Goal: Transaction & Acquisition: Book appointment/travel/reservation

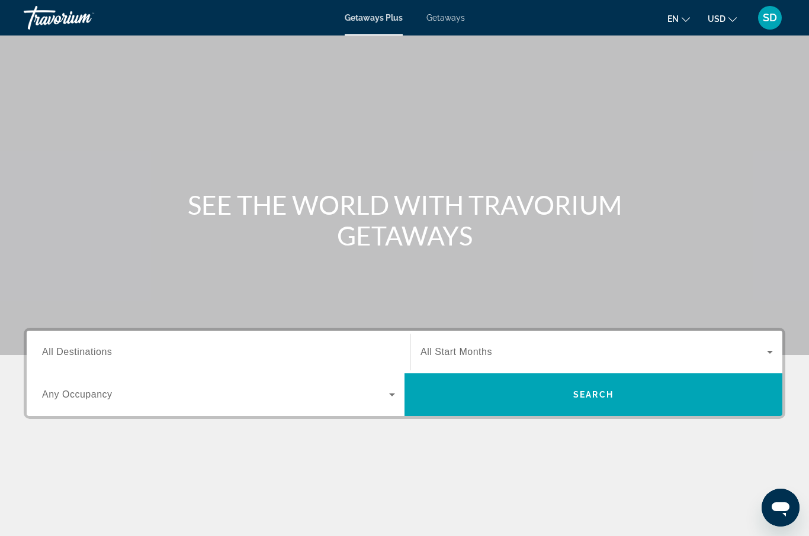
click at [86, 360] on div "Search widget" at bounding box center [218, 353] width 353 height 34
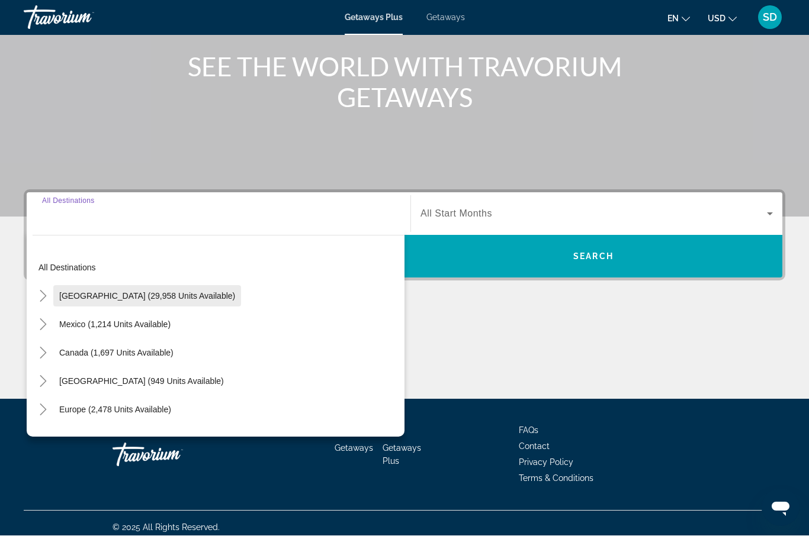
scroll to position [146, 0]
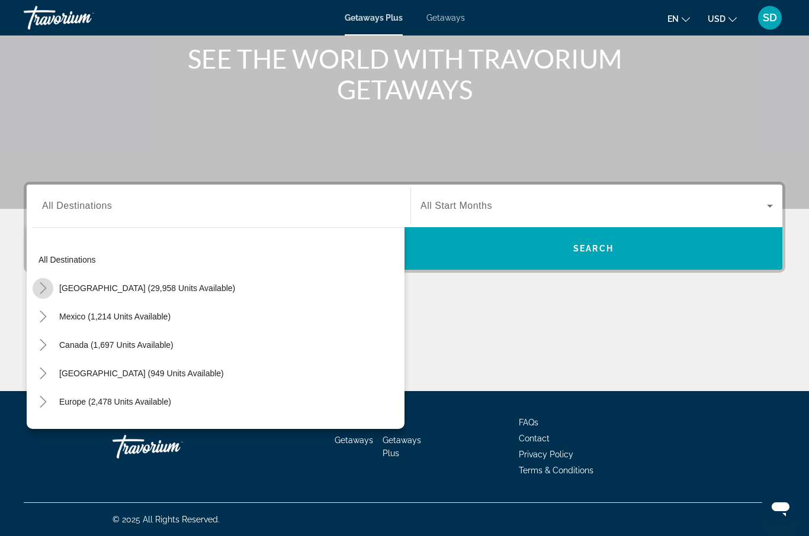
click at [43, 288] on icon "Toggle United States (29,958 units available)" at bounding box center [43, 288] width 12 height 12
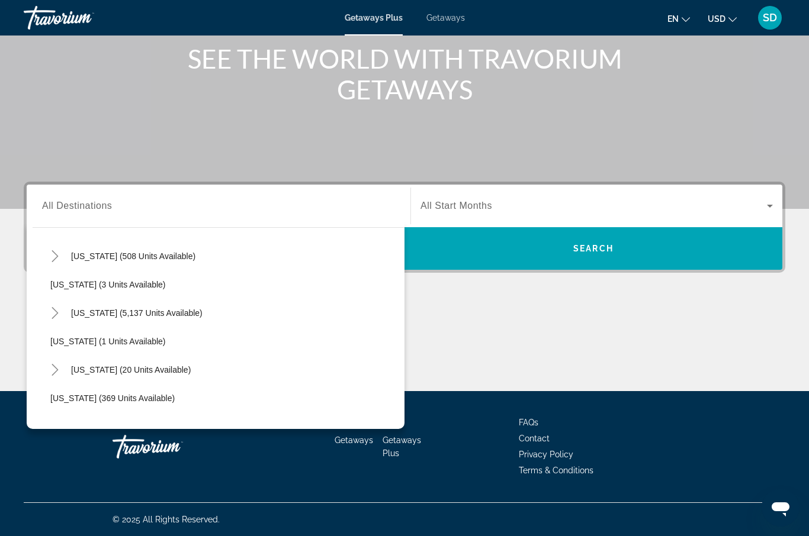
scroll to position [149, 0]
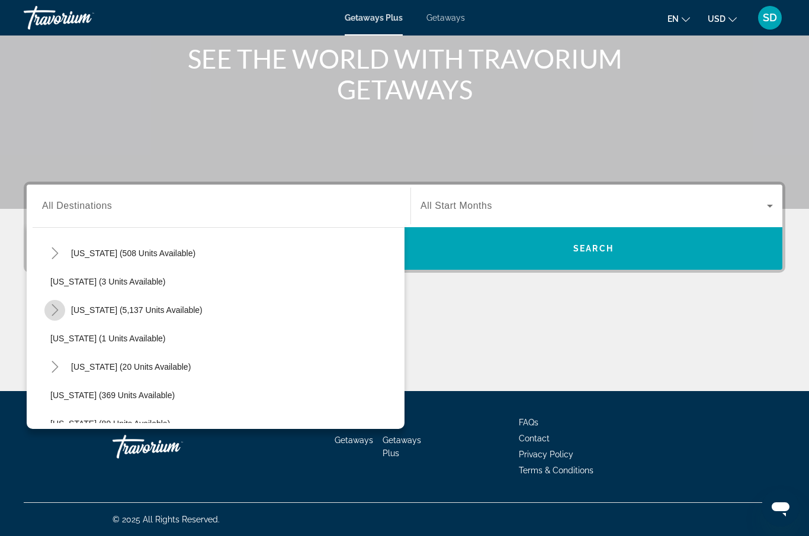
click at [54, 311] on icon "Toggle Florida (5,137 units available)" at bounding box center [55, 310] width 12 height 12
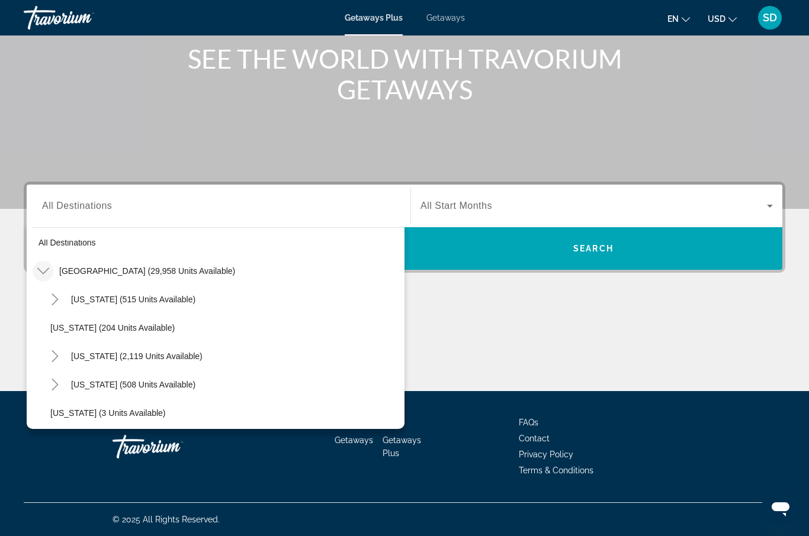
scroll to position [36, 0]
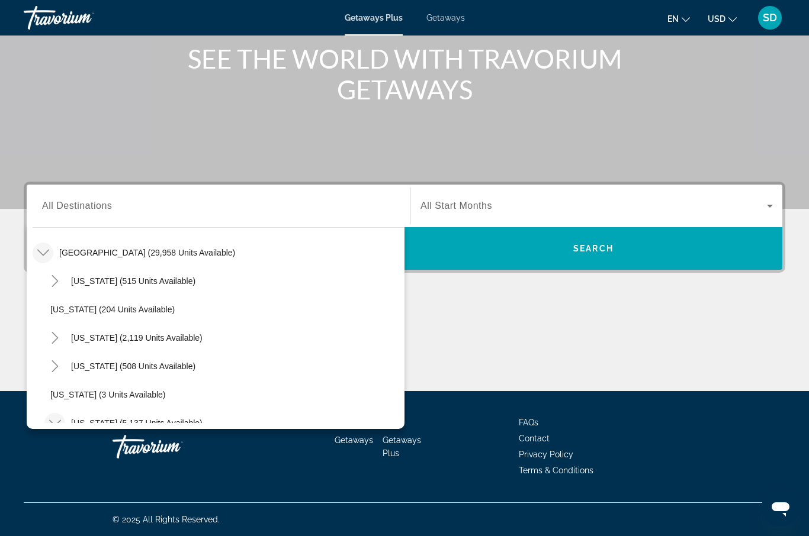
click at [84, 207] on span "All Destinations" at bounding box center [77, 206] width 70 height 10
click at [84, 207] on input "Destination All Destinations" at bounding box center [218, 207] width 353 height 14
click at [75, 196] on div "Destination All Destinations" at bounding box center [218, 206] width 353 height 34
click at [82, 203] on input "Destination All Destinations" at bounding box center [218, 207] width 353 height 14
click at [691, 361] on div "Main content" at bounding box center [404, 347] width 761 height 89
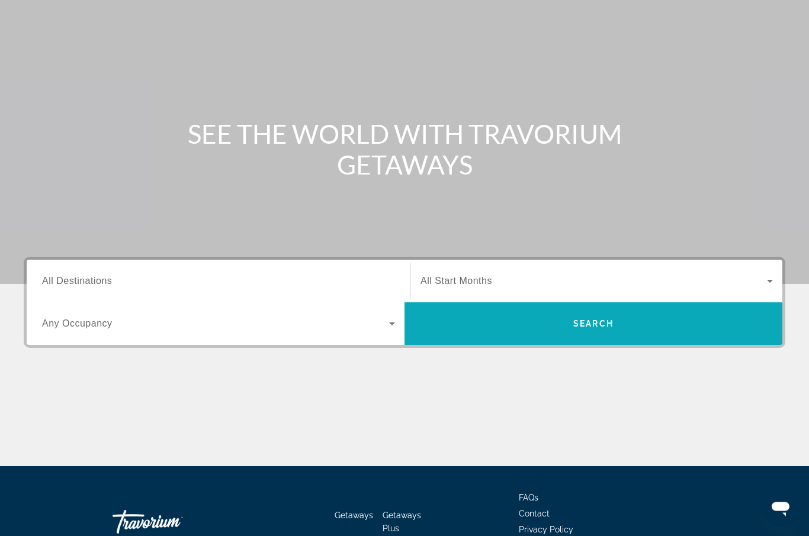
scroll to position [0, 0]
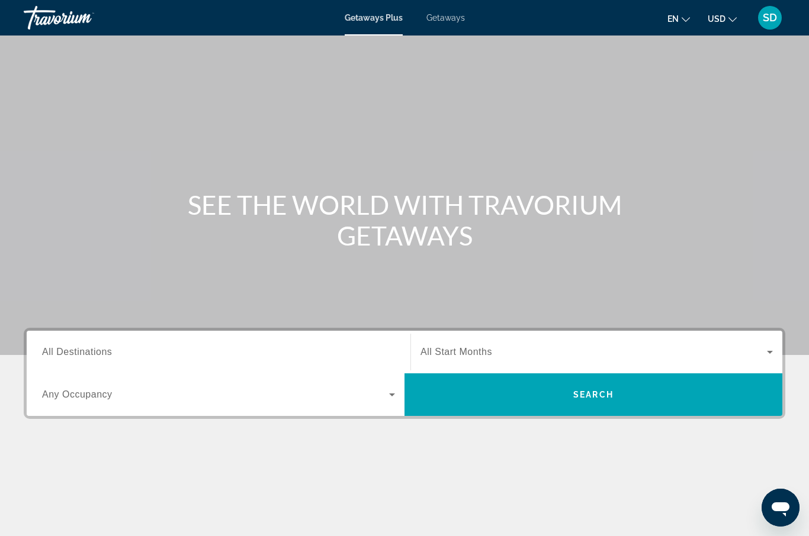
click at [450, 19] on span "Getaways" at bounding box center [445, 17] width 38 height 9
click at [71, 355] on span "All Destinations" at bounding box center [77, 352] width 70 height 10
click at [71, 355] on input "Destination All Destinations" at bounding box center [218, 353] width 353 height 14
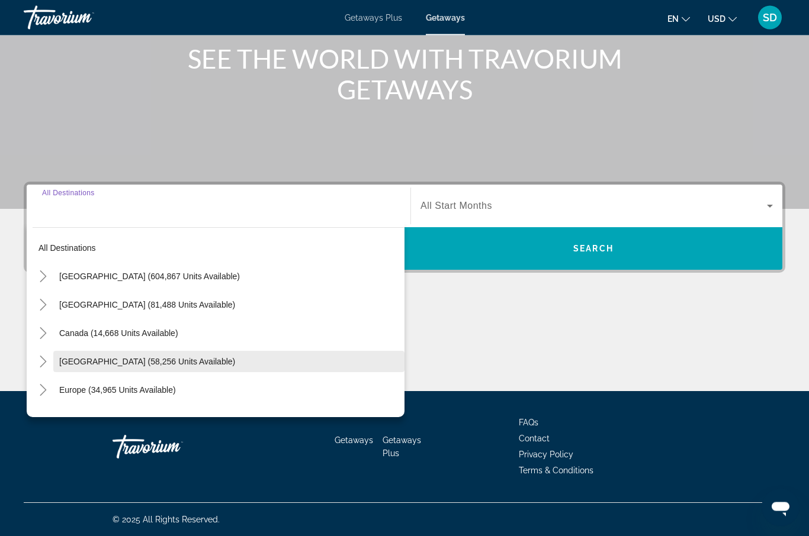
scroll to position [146, 0]
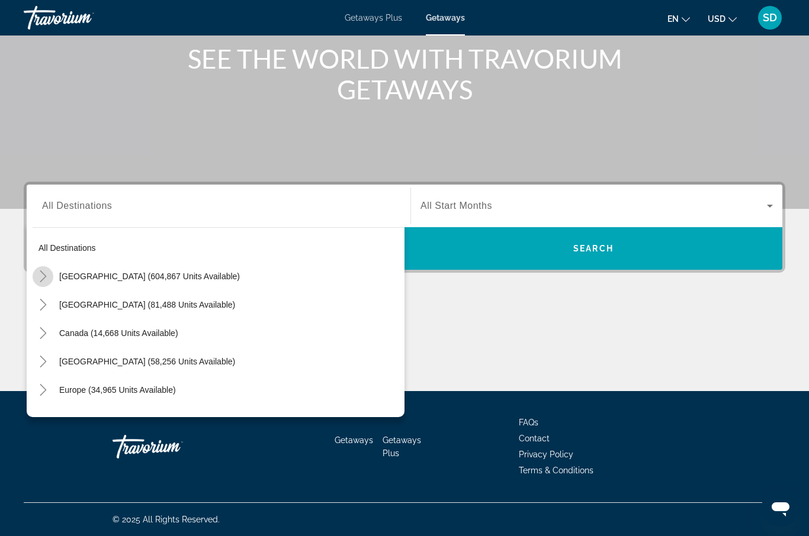
click at [42, 273] on icon "Toggle United States (604,867 units available)" at bounding box center [43, 277] width 7 height 12
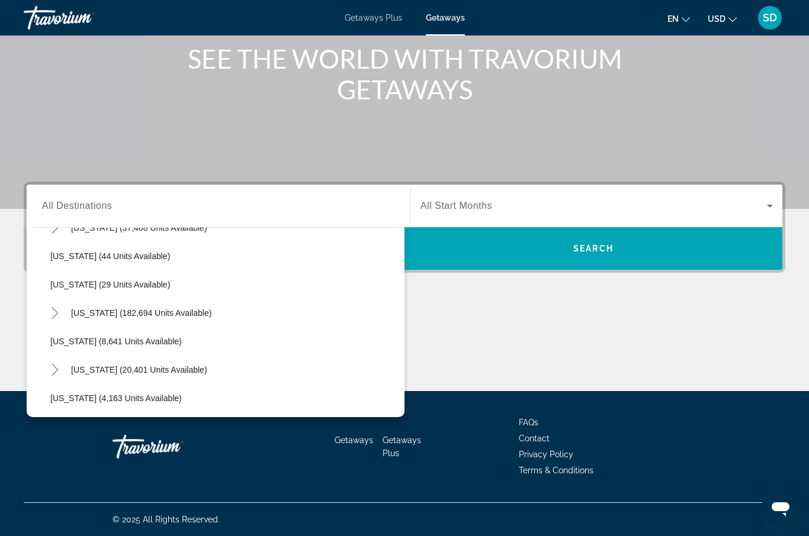
scroll to position [166, 0]
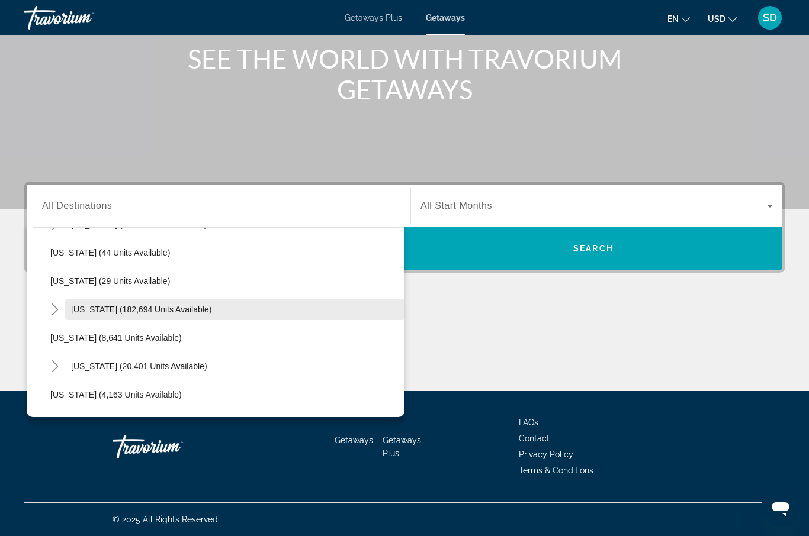
click at [95, 307] on span "Florida (182,694 units available)" at bounding box center [141, 309] width 140 height 9
type input "**********"
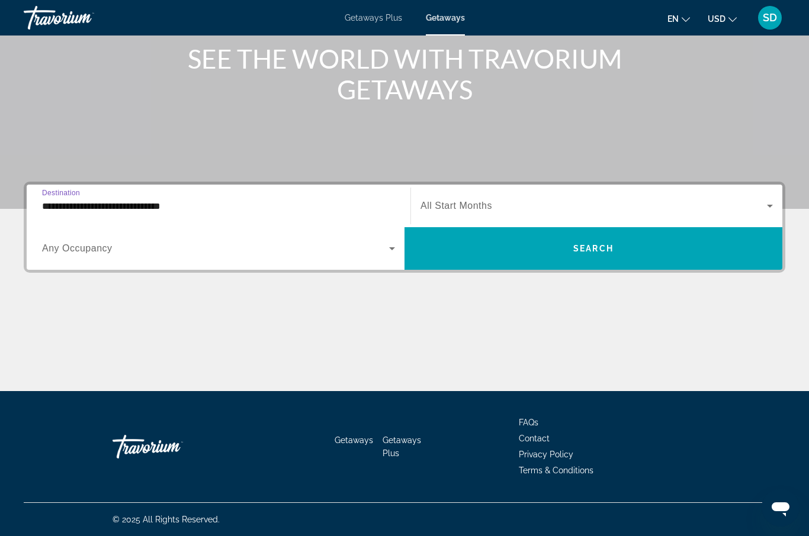
click at [764, 205] on icon "Search widget" at bounding box center [770, 206] width 14 height 14
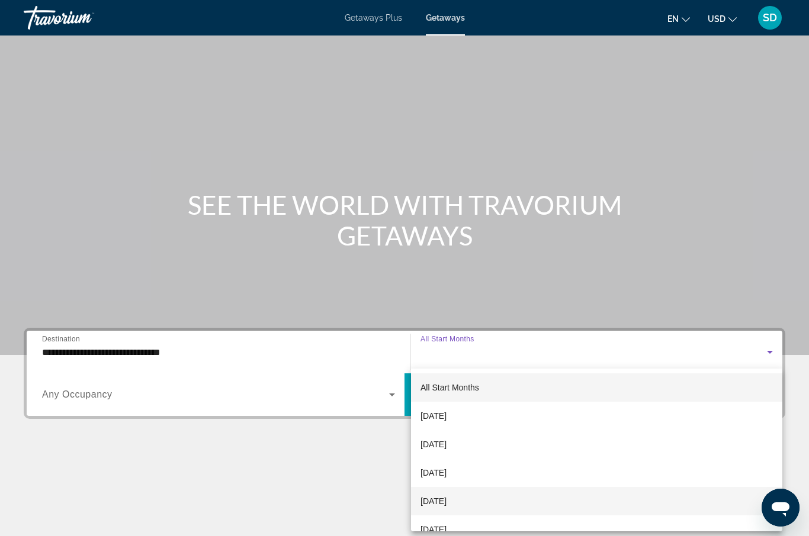
scroll to position [0, 0]
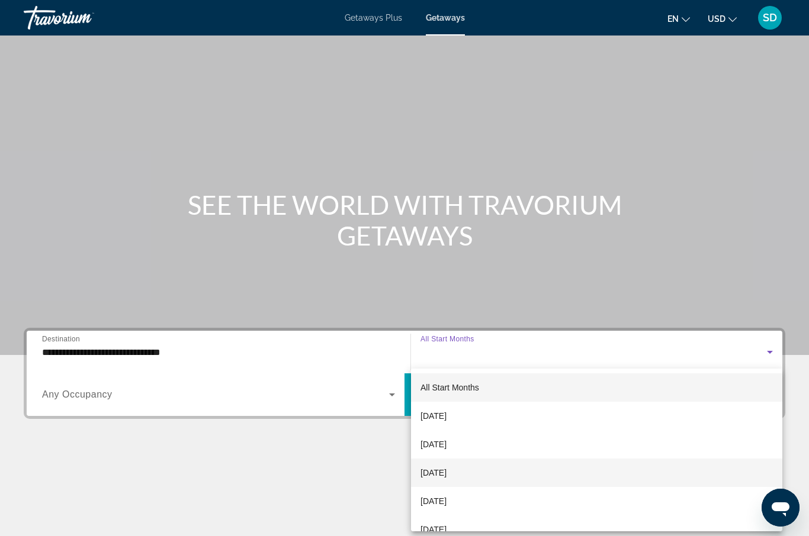
click at [446, 475] on span "November 2025" at bounding box center [433, 473] width 26 height 14
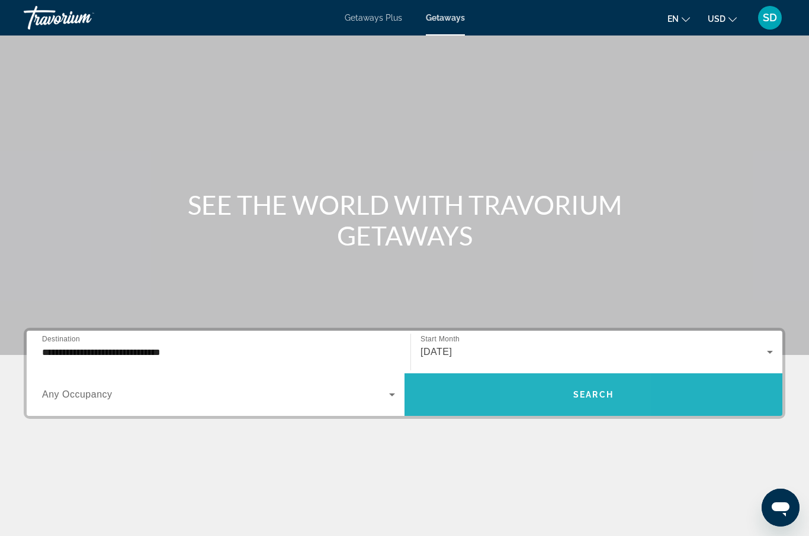
click at [567, 403] on span "Search widget" at bounding box center [593, 395] width 378 height 28
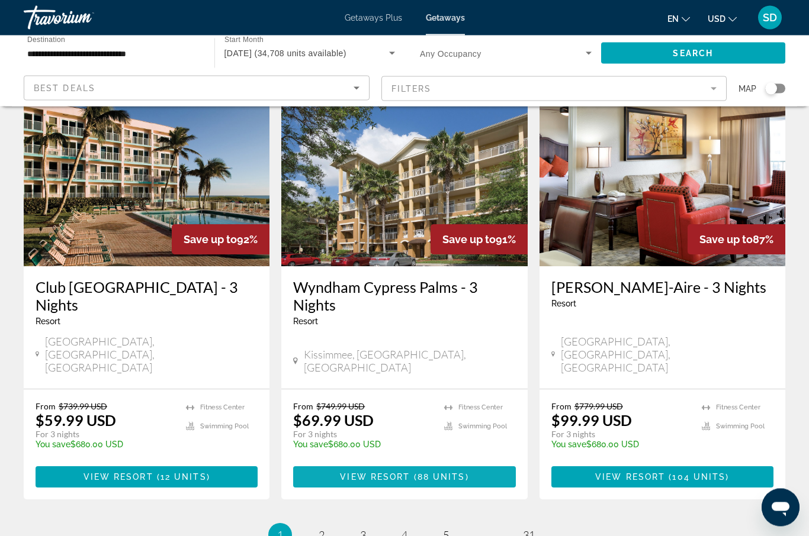
scroll to position [1445, 0]
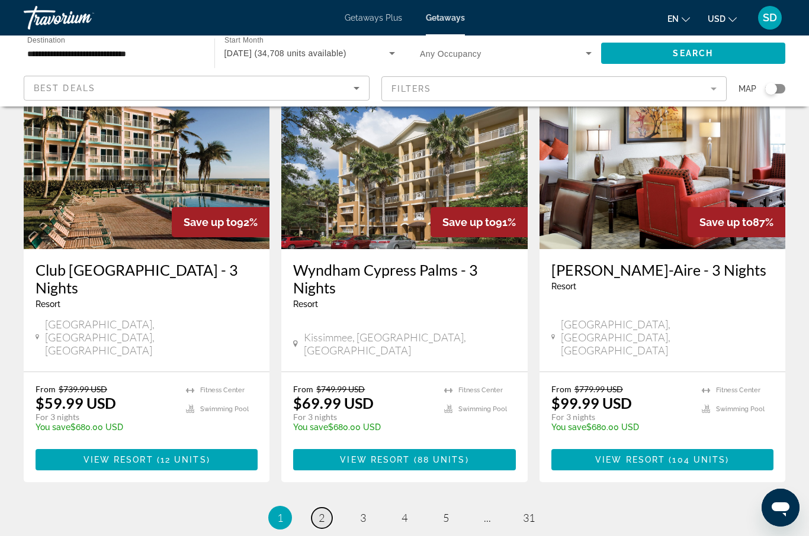
click at [321, 512] on span "2" at bounding box center [322, 518] width 6 height 13
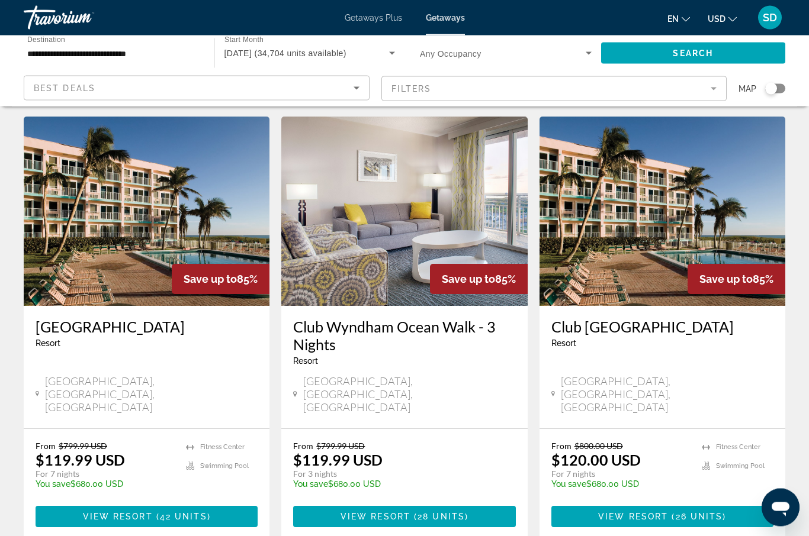
scroll to position [942, 0]
click at [663, 512] on span "View Resort" at bounding box center [633, 516] width 70 height 9
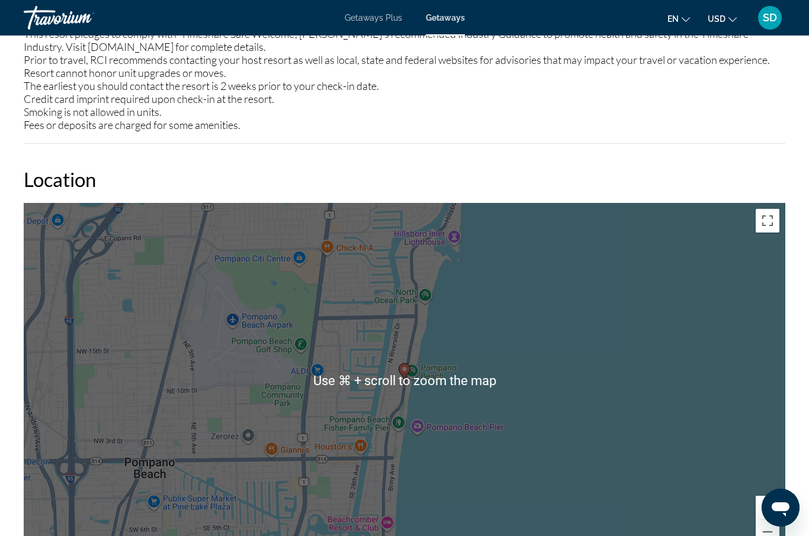
scroll to position [2017, 0]
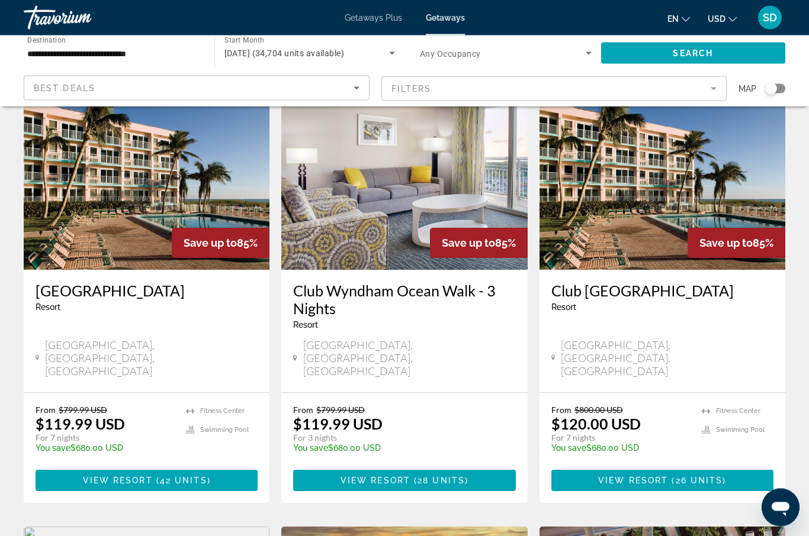
scroll to position [976, 0]
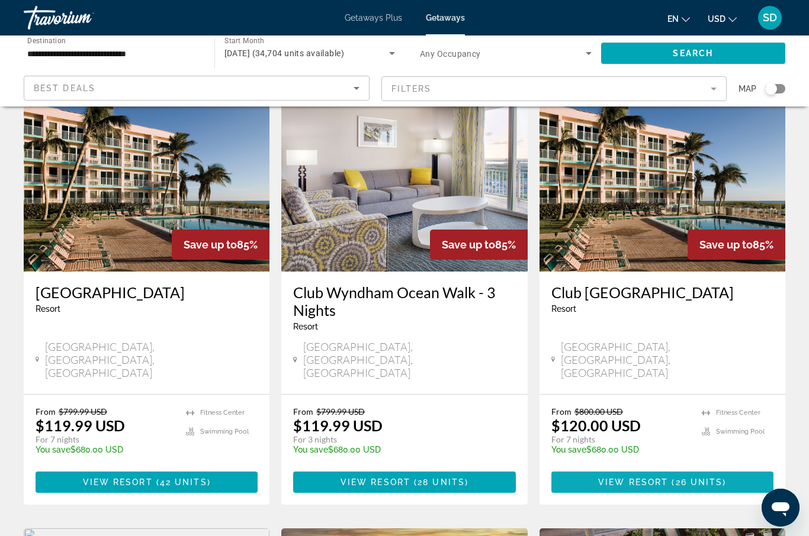
click at [626, 478] on span "View Resort" at bounding box center [633, 482] width 70 height 9
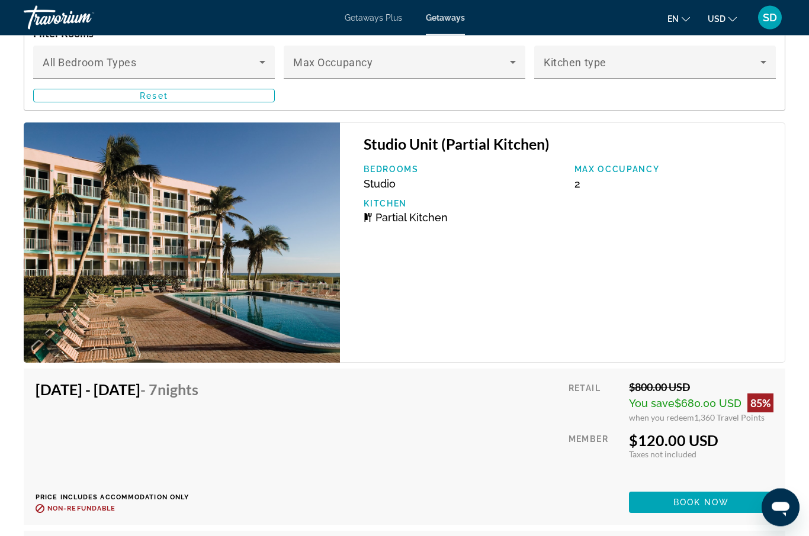
scroll to position [2597, 0]
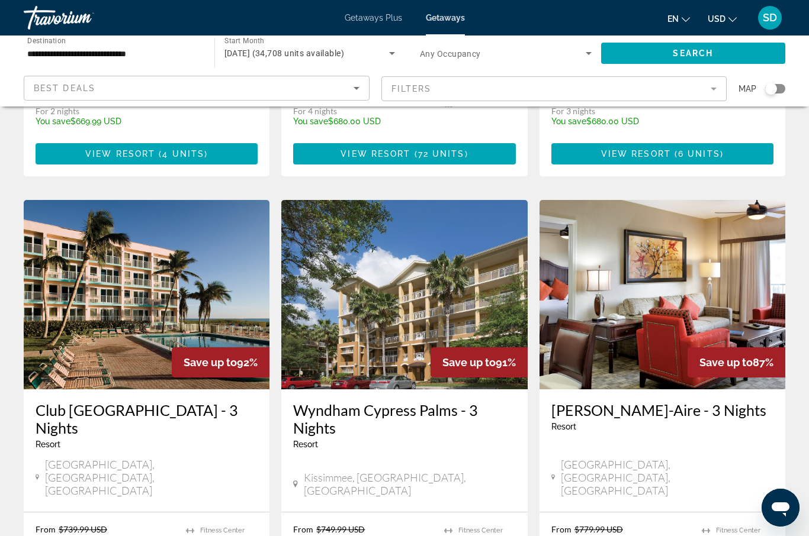
scroll to position [1304, 0]
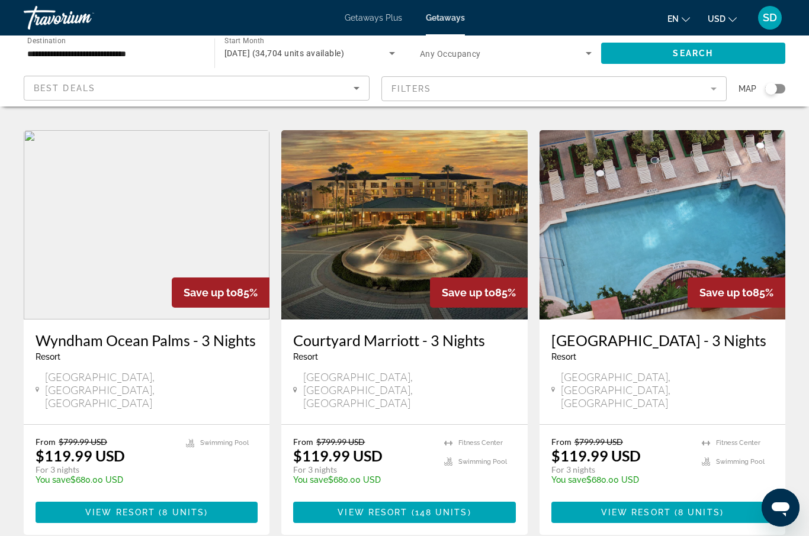
scroll to position [1445, 0]
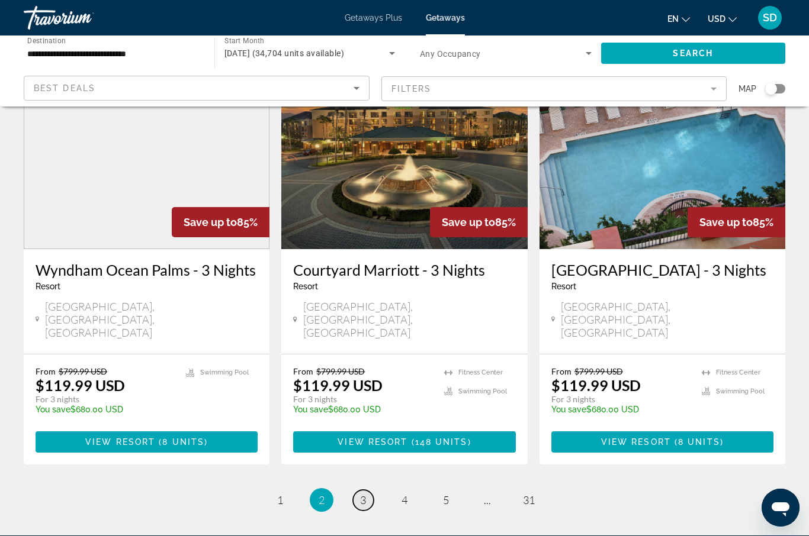
click at [362, 494] on span "3" at bounding box center [363, 500] width 6 height 13
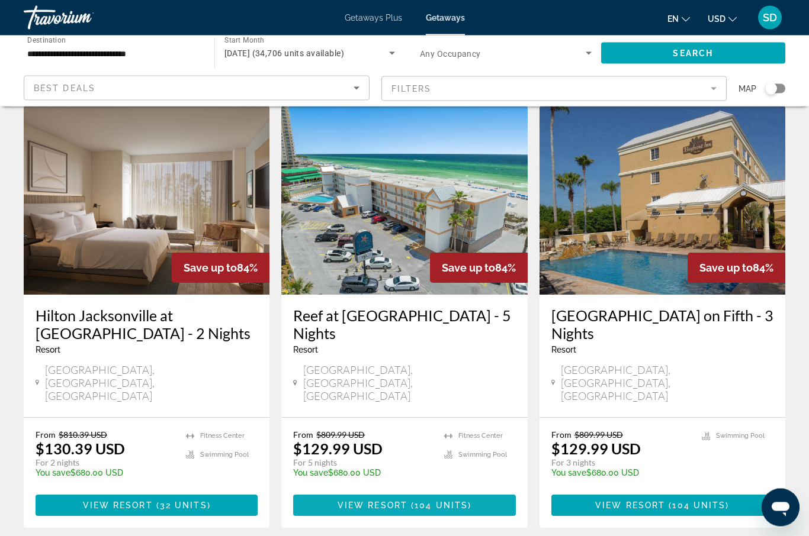
scroll to position [43, 0]
click at [411, 501] on span "( 104 units )" at bounding box center [439, 505] width 64 height 9
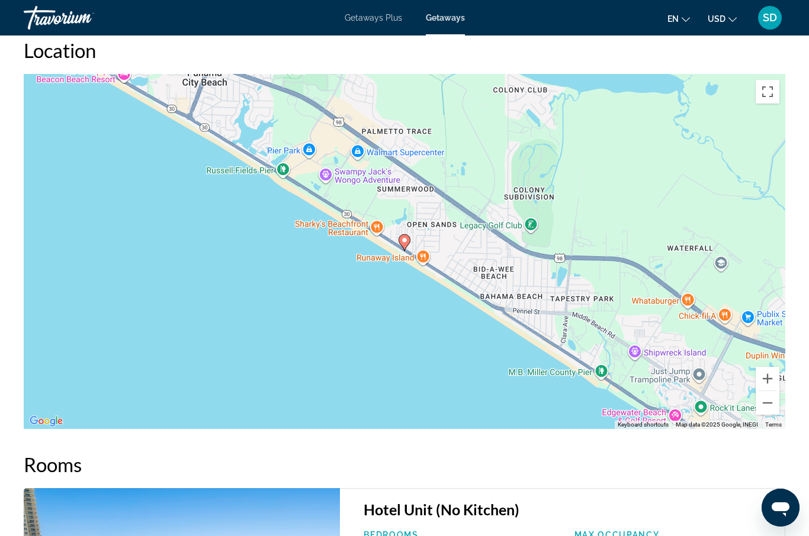
scroll to position [1517, 0]
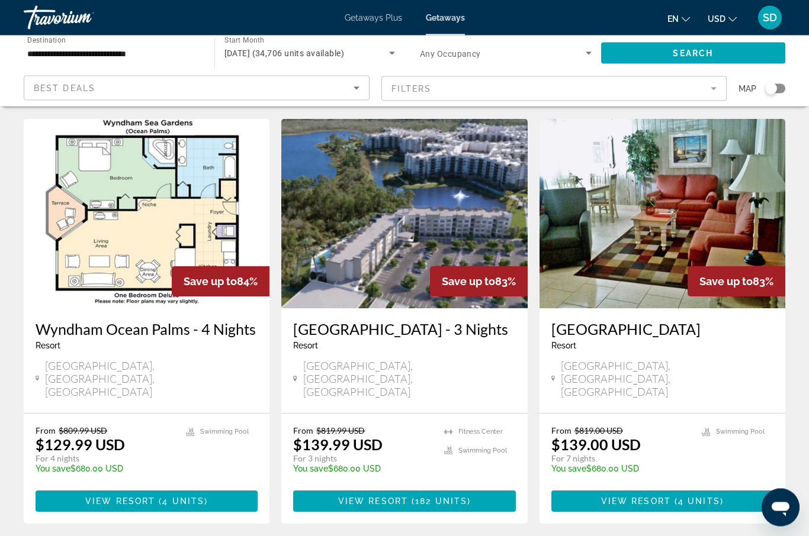
scroll to position [475, 0]
click at [658, 497] on span "View Resort" at bounding box center [636, 501] width 70 height 9
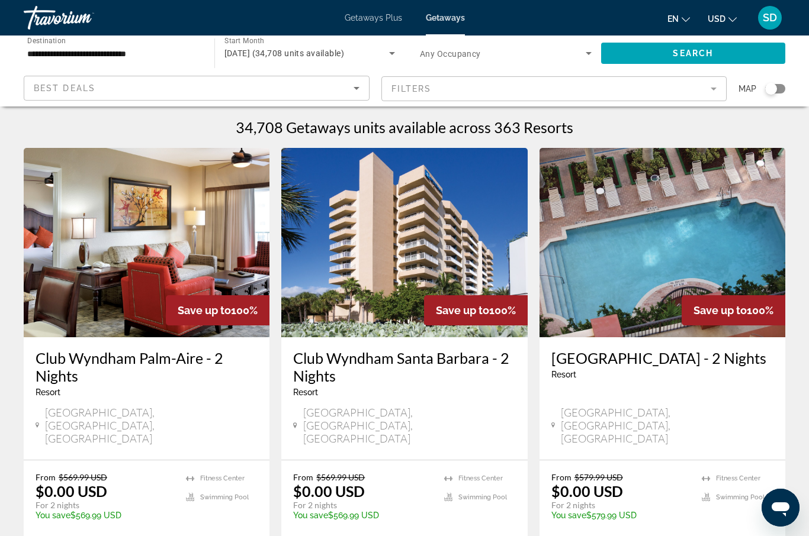
click at [587, 54] on icon "Search widget" at bounding box center [588, 53] width 14 height 14
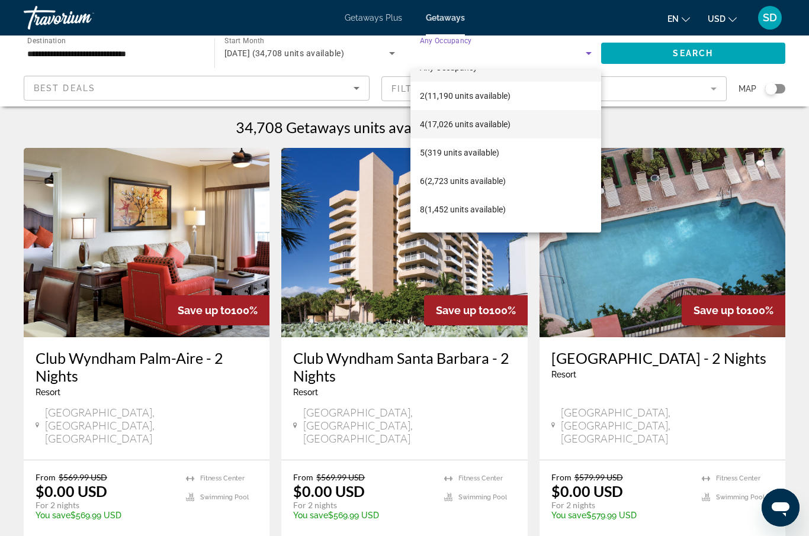
scroll to position [27, 0]
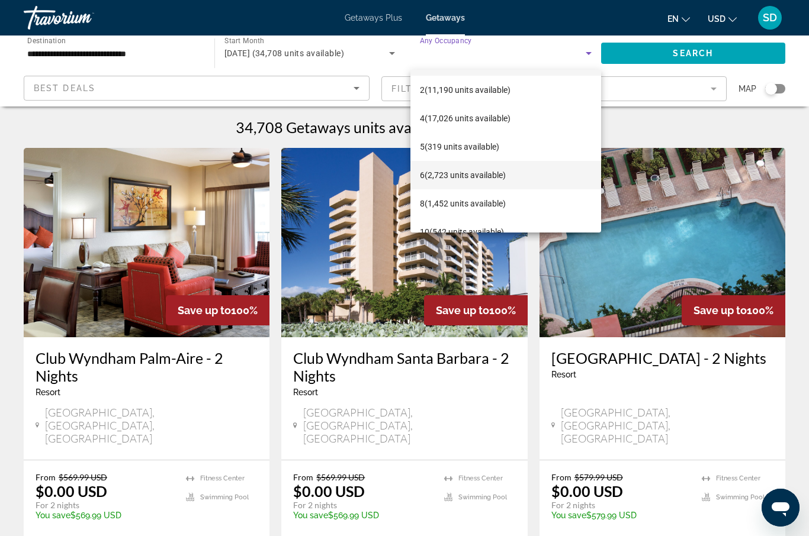
click at [477, 177] on span "6 (2,723 units available)" at bounding box center [463, 175] width 86 height 14
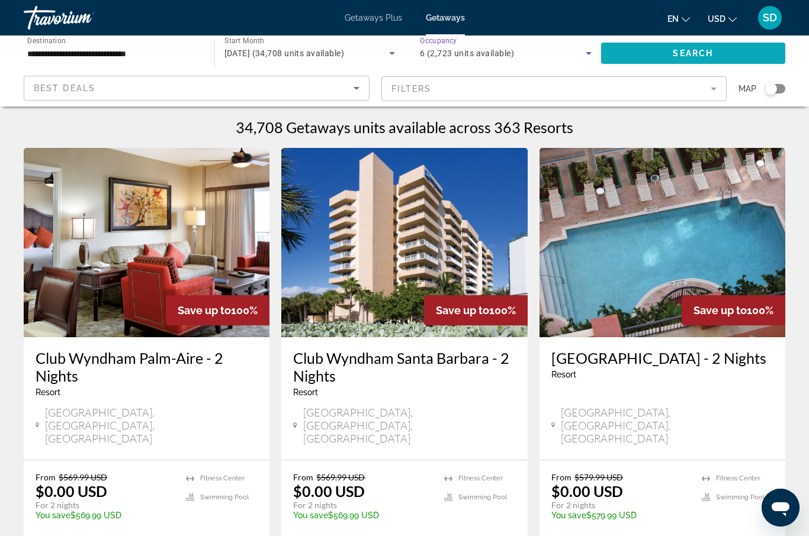
click at [660, 54] on span "Search widget" at bounding box center [693, 53] width 185 height 28
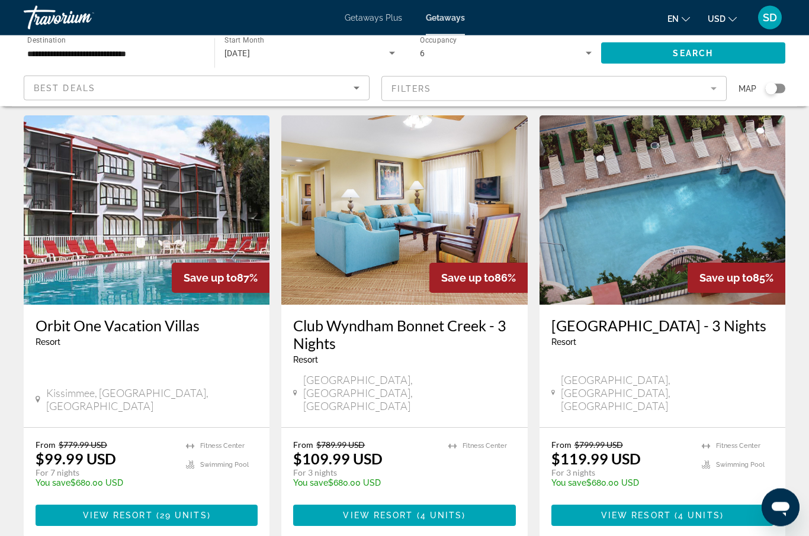
scroll to position [928, 0]
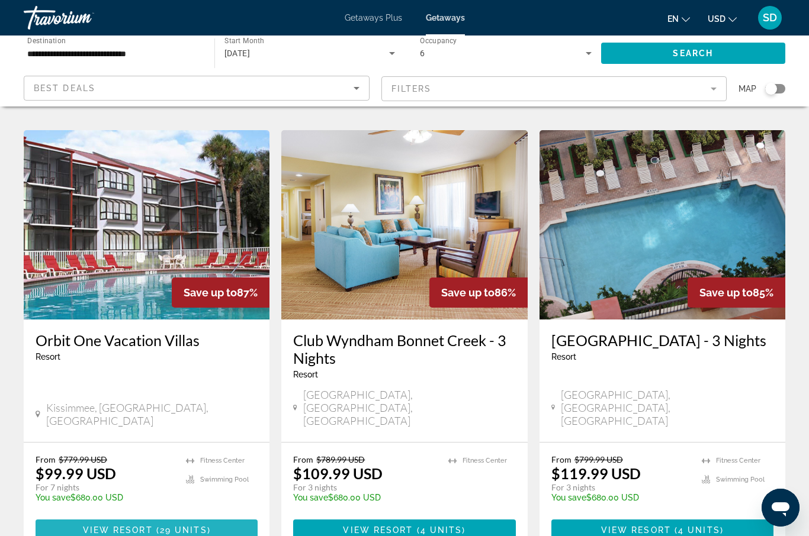
click at [208, 526] on span "( 29 units )" at bounding box center [182, 530] width 58 height 9
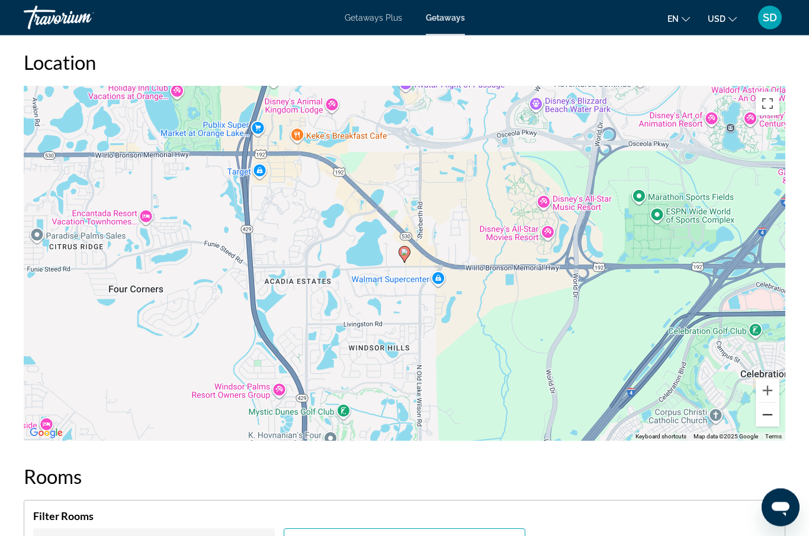
scroll to position [1784, 0]
click at [768, 417] on button "Zoom out" at bounding box center [767, 415] width 24 height 24
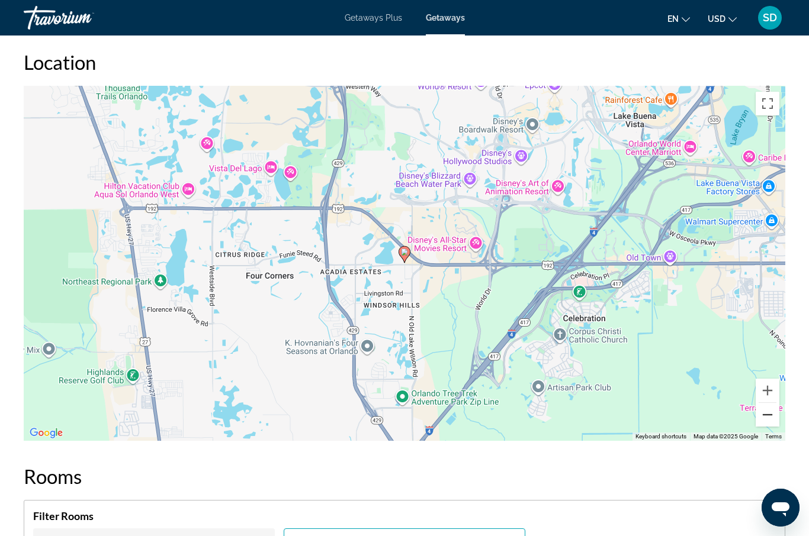
click at [768, 417] on button "Zoom out" at bounding box center [767, 415] width 24 height 24
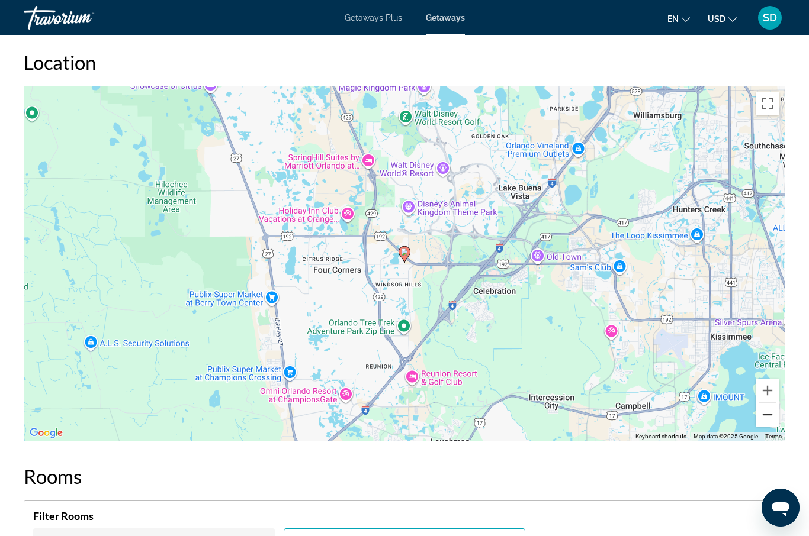
click at [768, 417] on button "Zoom out" at bounding box center [767, 415] width 24 height 24
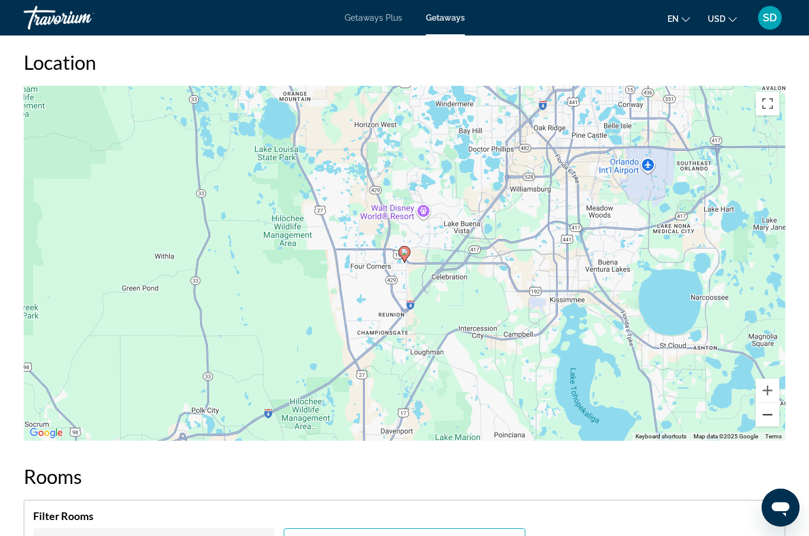
click at [768, 417] on button "Zoom out" at bounding box center [767, 415] width 24 height 24
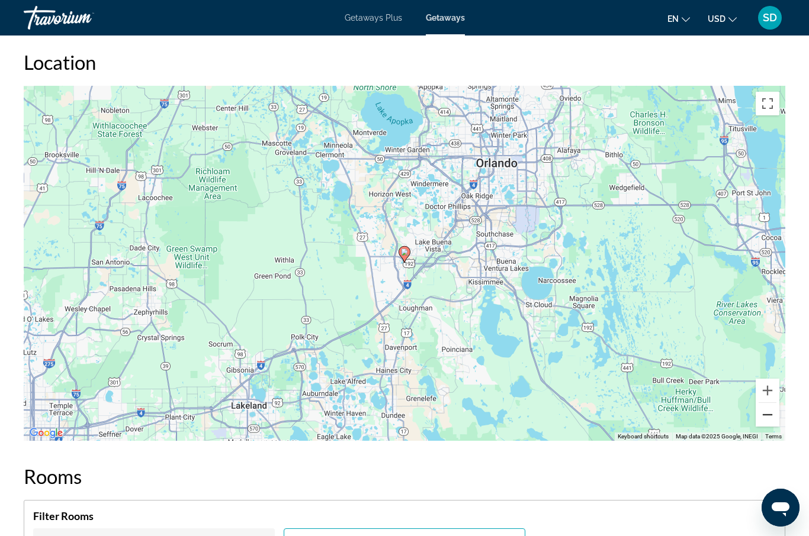
click at [768, 417] on button "Zoom out" at bounding box center [767, 415] width 24 height 24
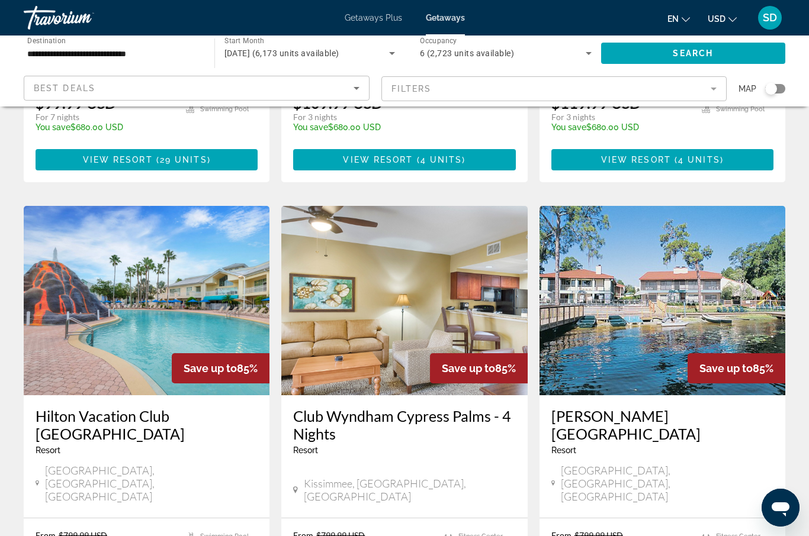
scroll to position [1312, 0]
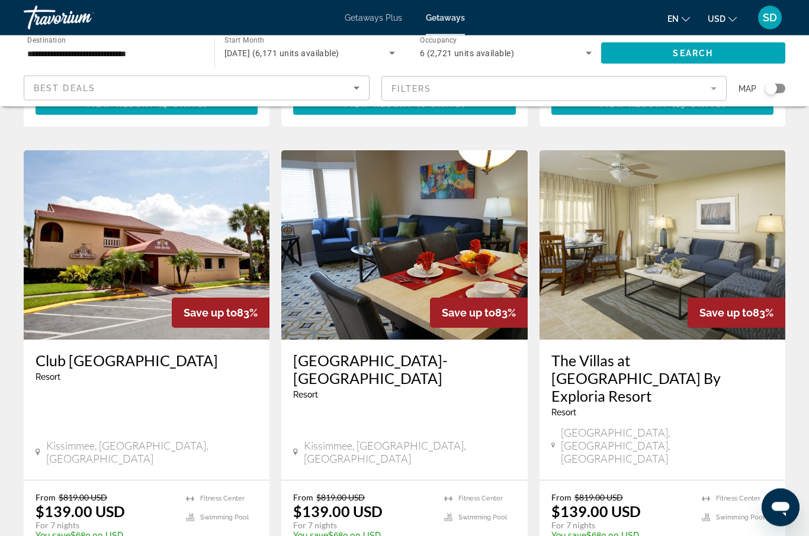
scroll to position [1311, 0]
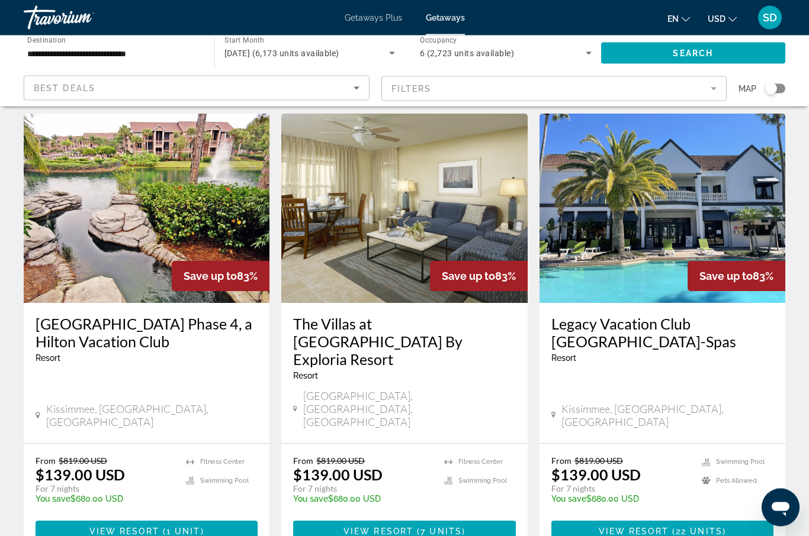
scroll to position [34, 0]
click at [198, 527] on span "1 unit" at bounding box center [183, 531] width 34 height 9
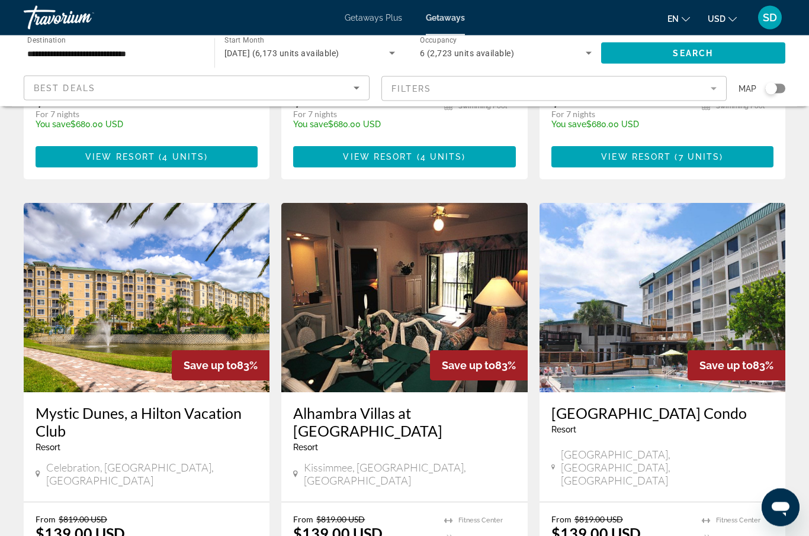
scroll to position [1285, 0]
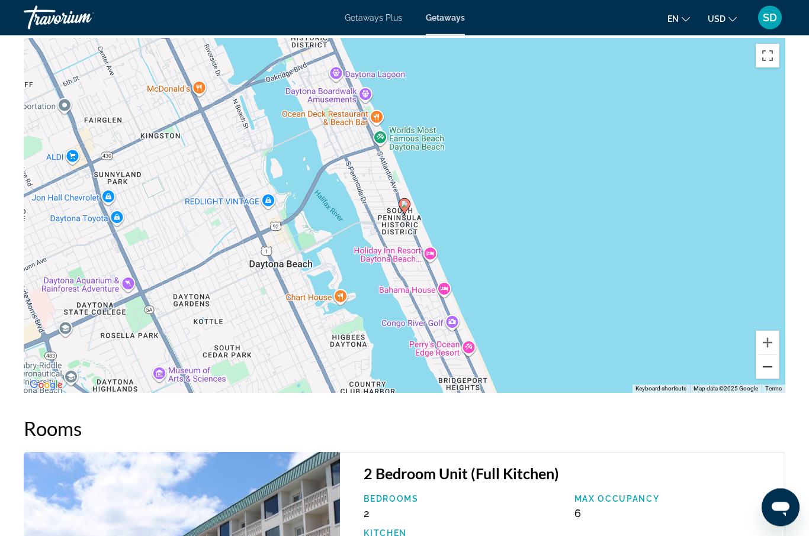
scroll to position [1809, 0]
click at [765, 367] on button "Zoom out" at bounding box center [767, 367] width 24 height 24
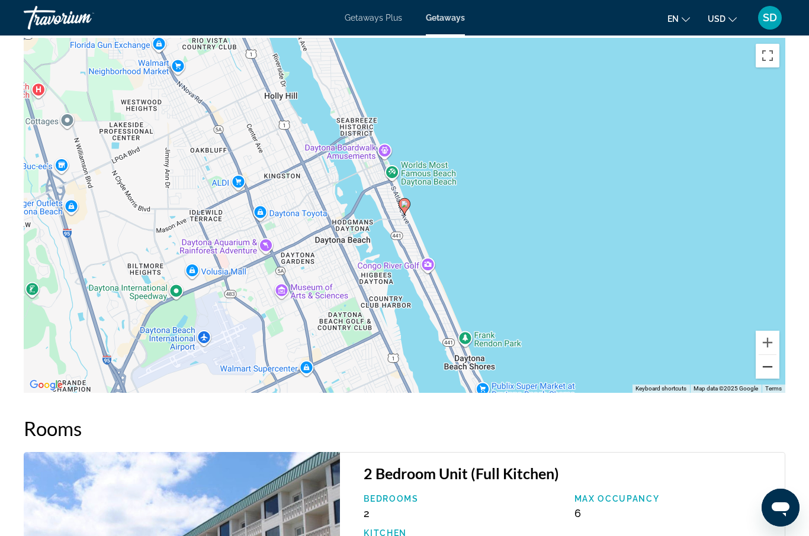
click at [765, 367] on button "Zoom out" at bounding box center [767, 367] width 24 height 24
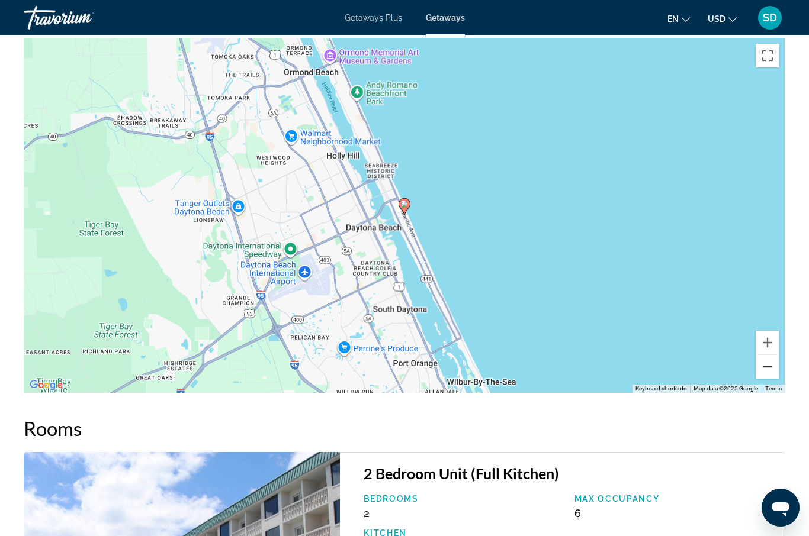
click at [765, 367] on button "Zoom out" at bounding box center [767, 367] width 24 height 24
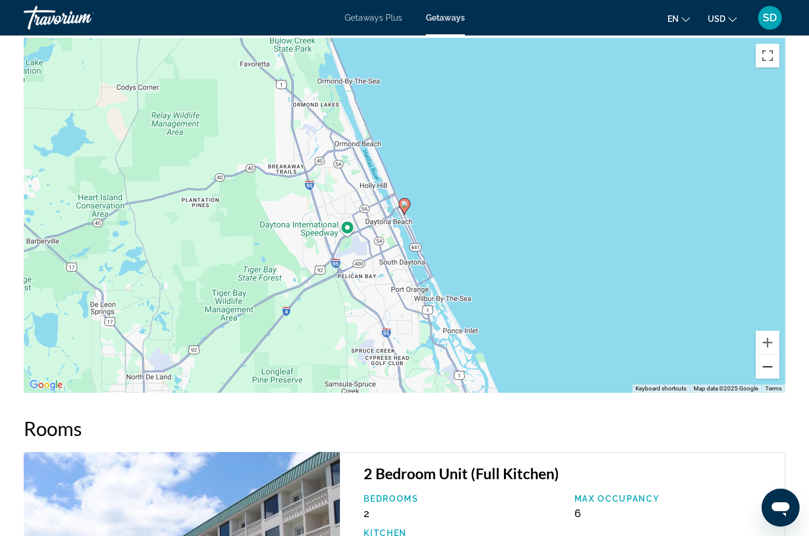
click at [765, 367] on button "Zoom out" at bounding box center [767, 367] width 24 height 24
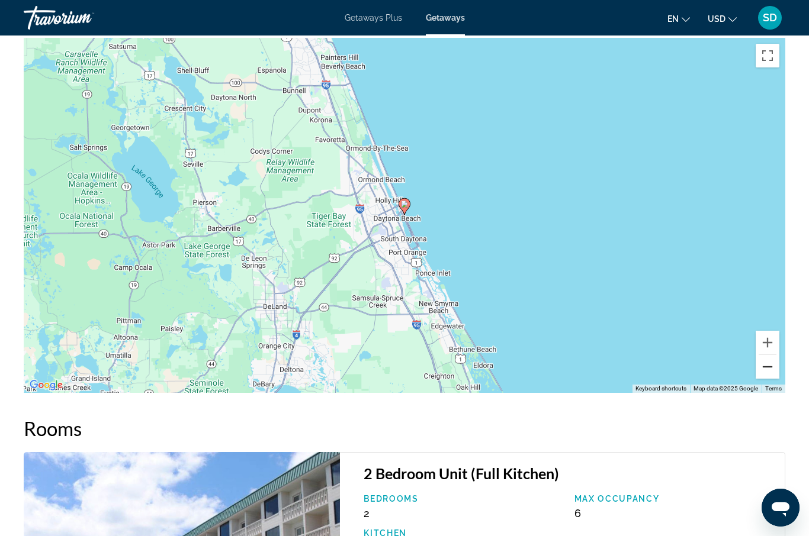
click at [765, 366] on button "Zoom out" at bounding box center [767, 367] width 24 height 24
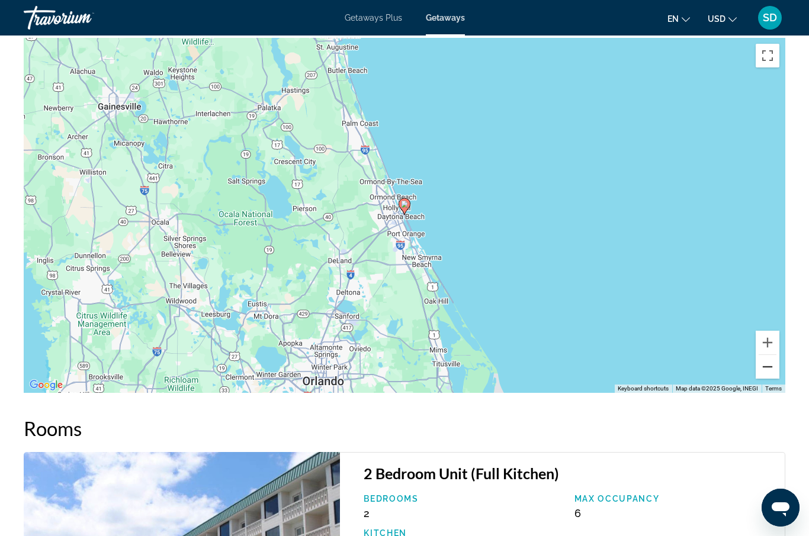
click at [765, 366] on button "Zoom out" at bounding box center [767, 367] width 24 height 24
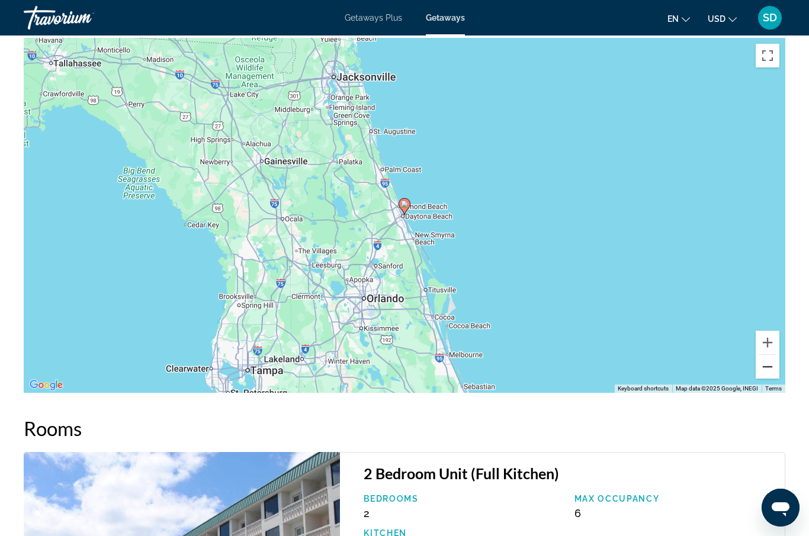
click at [764, 366] on button "Zoom out" at bounding box center [767, 367] width 24 height 24
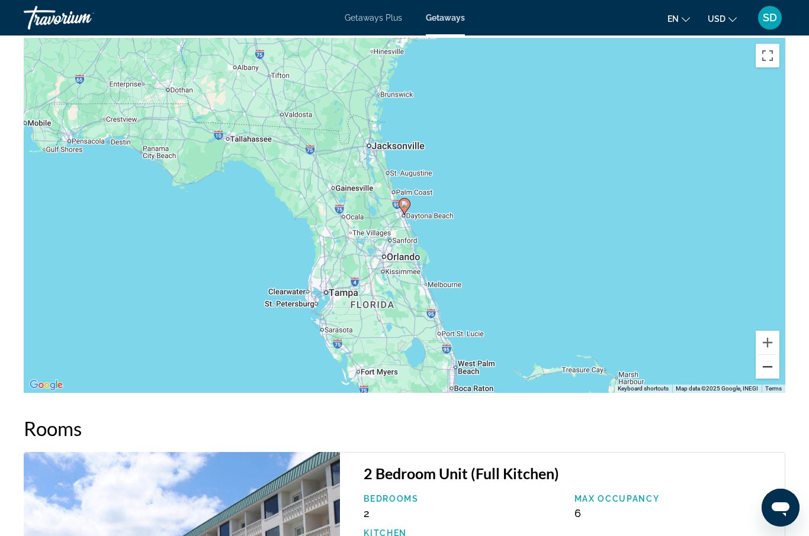
click at [764, 365] on button "Zoom out" at bounding box center [767, 367] width 24 height 24
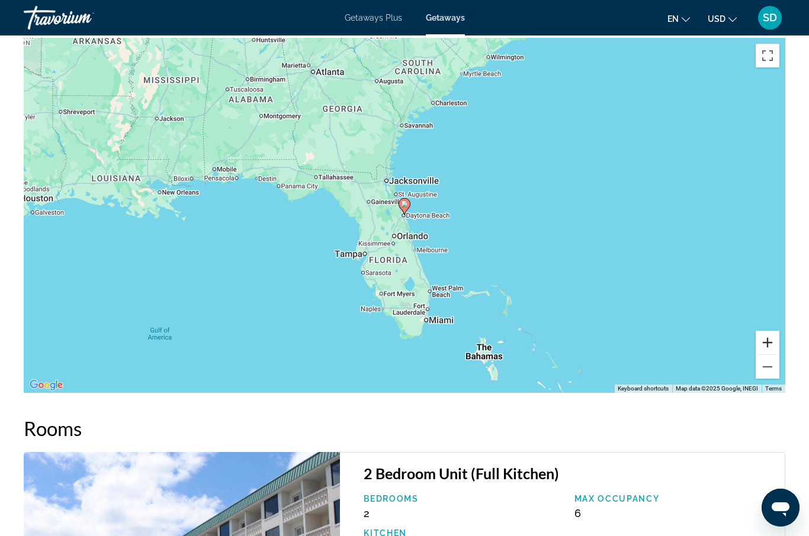
click at [768, 345] on button "Zoom in" at bounding box center [767, 343] width 24 height 24
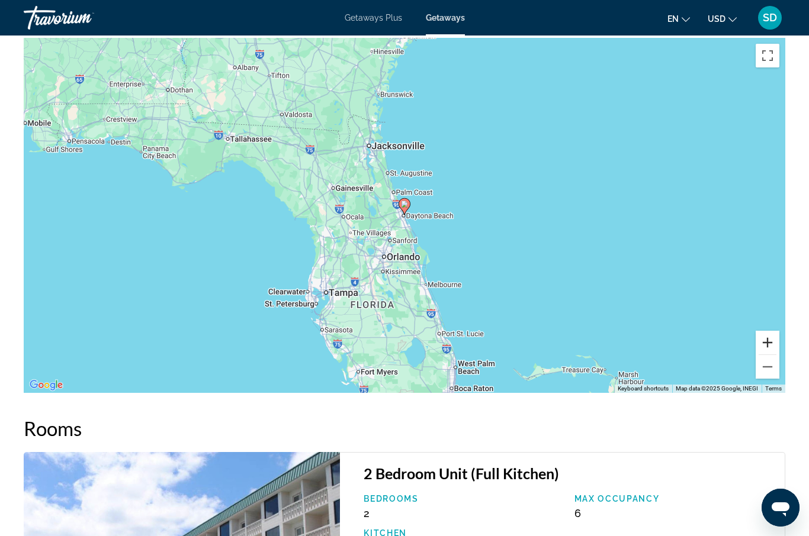
click at [768, 345] on button "Zoom in" at bounding box center [767, 343] width 24 height 24
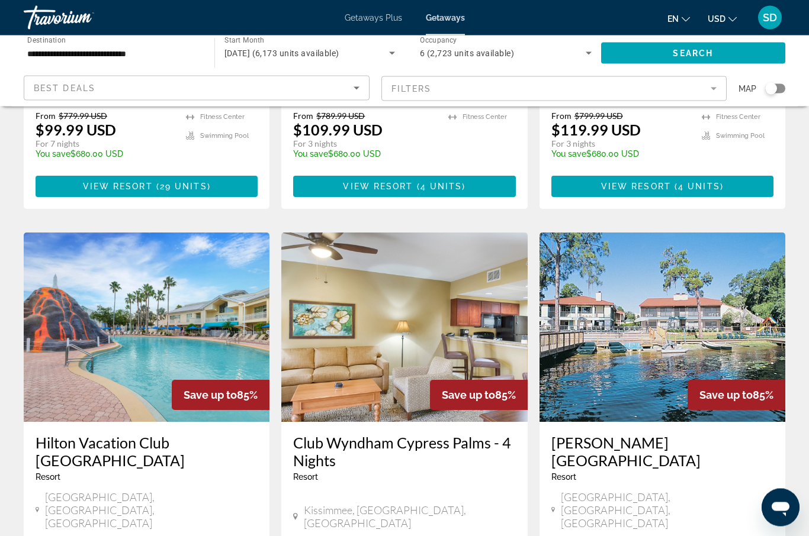
scroll to position [1445, 0]
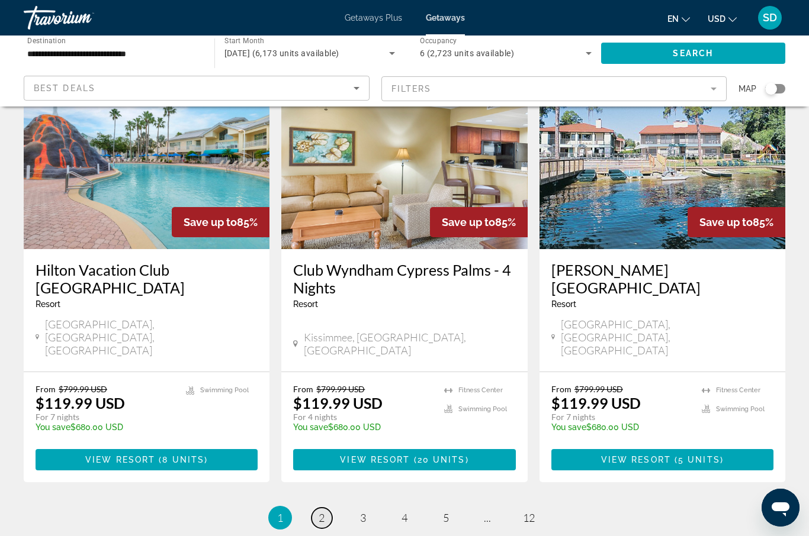
click at [319, 512] on span "2" at bounding box center [322, 518] width 6 height 13
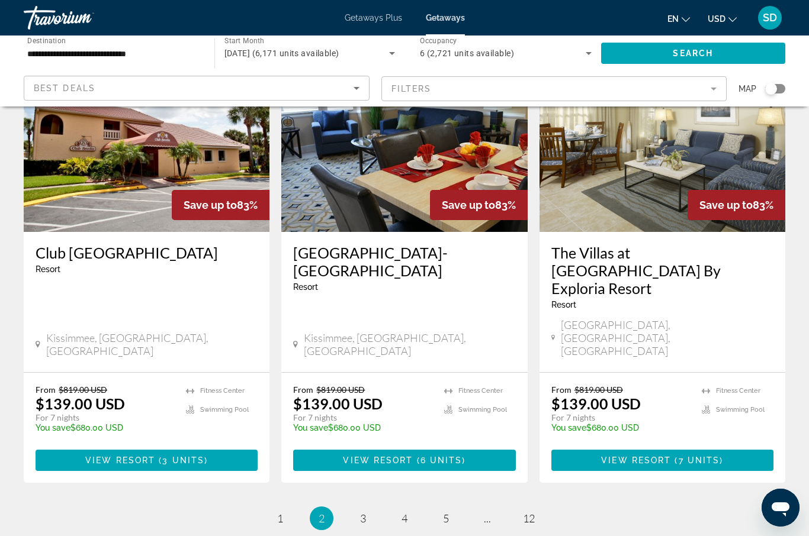
scroll to position [1434, 0]
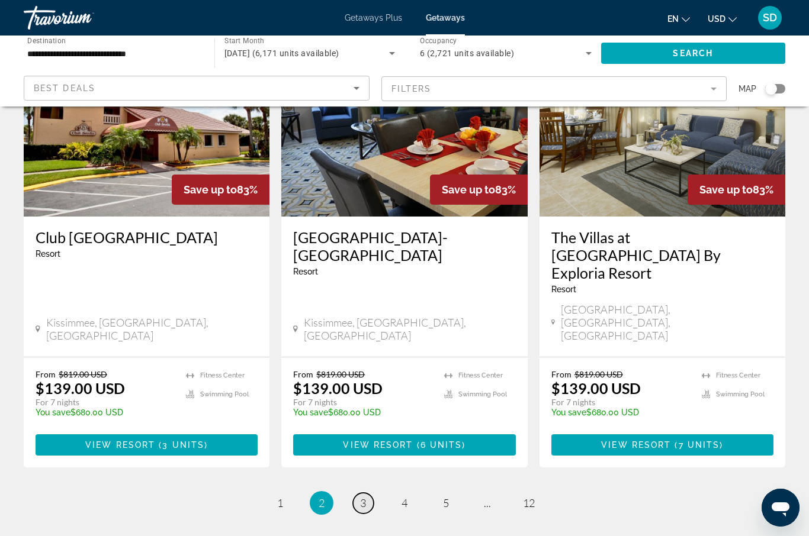
click at [360, 497] on span "3" at bounding box center [363, 503] width 6 height 13
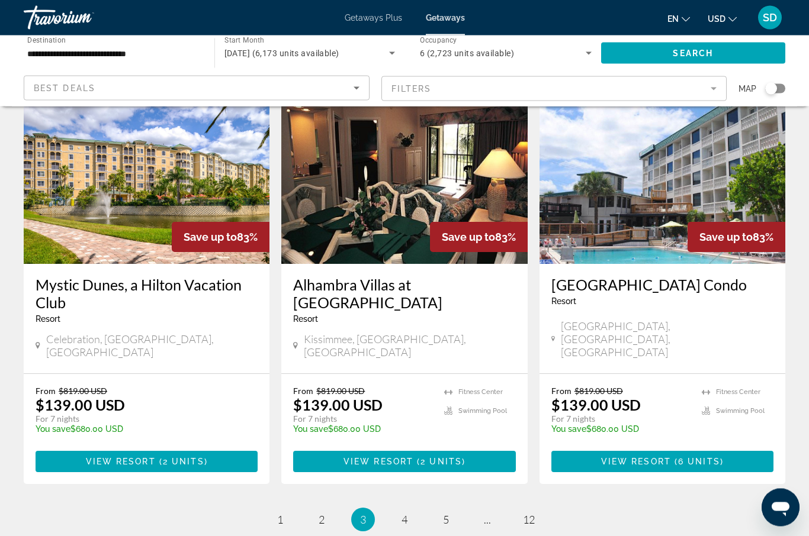
scroll to position [1427, 0]
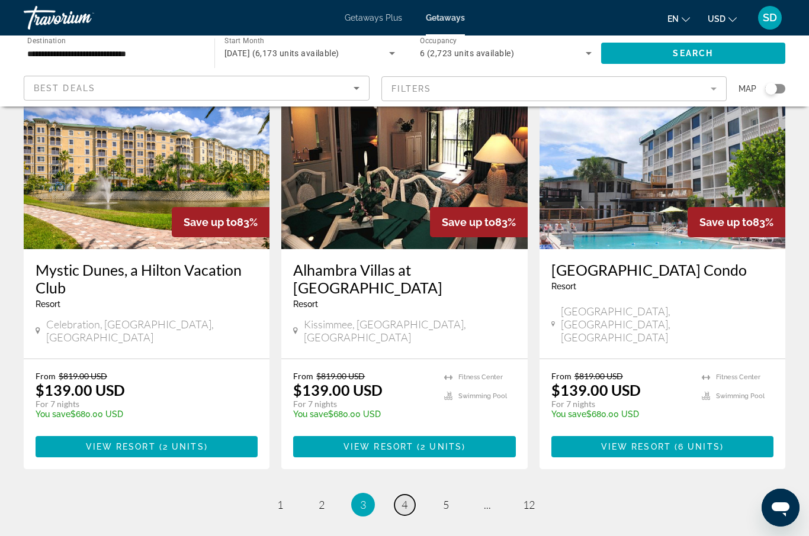
click at [405, 498] on span "4" at bounding box center [404, 504] width 6 height 13
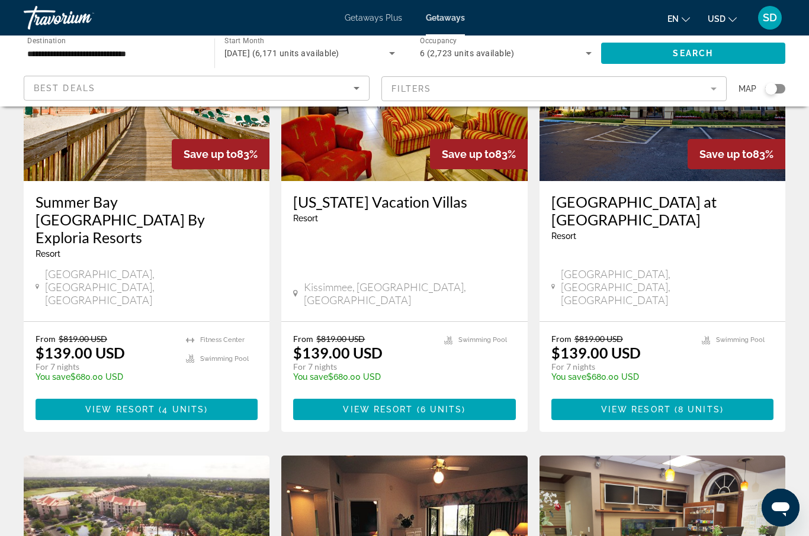
scroll to position [594, 0]
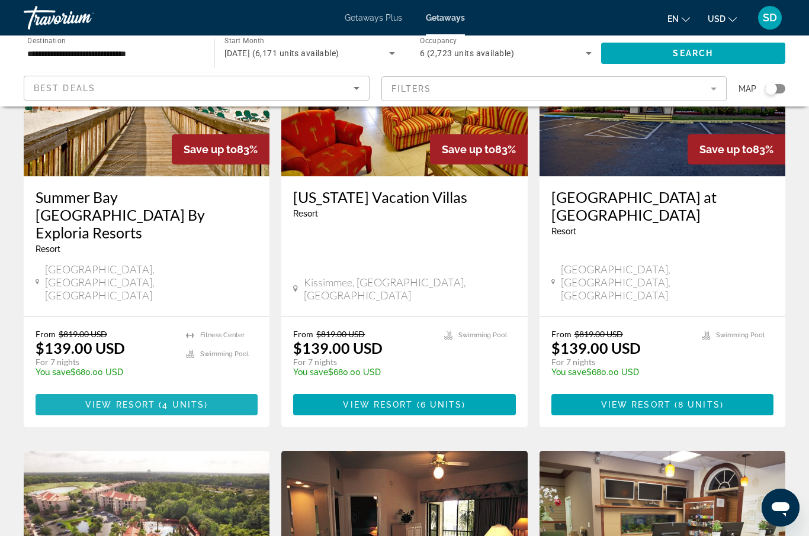
click at [197, 400] on span "4 units" at bounding box center [183, 404] width 42 height 9
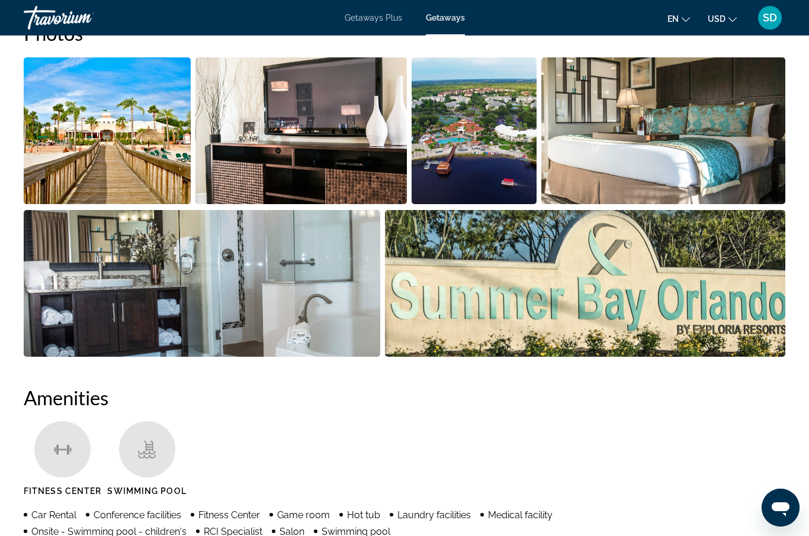
scroll to position [784, 0]
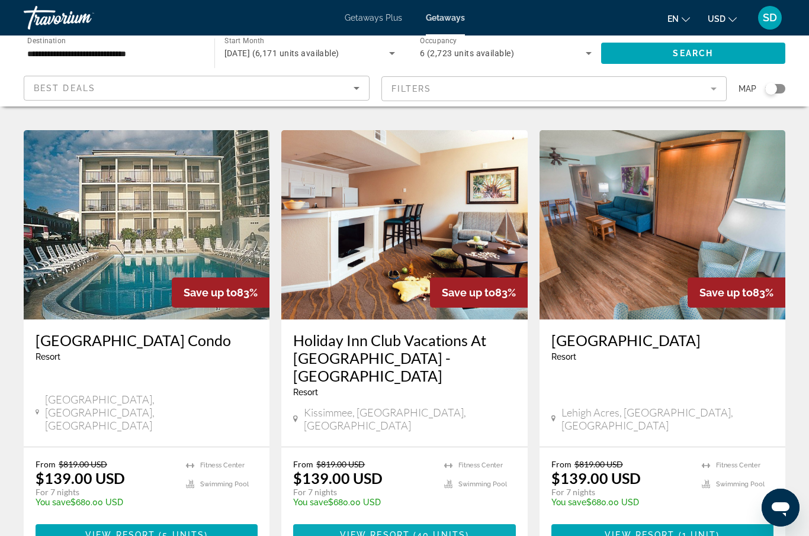
scroll to position [1352, 0]
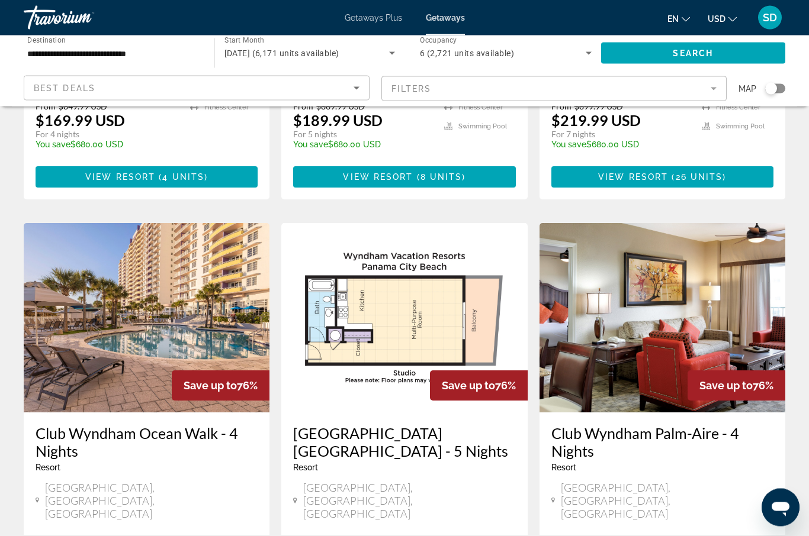
scroll to position [818, 0]
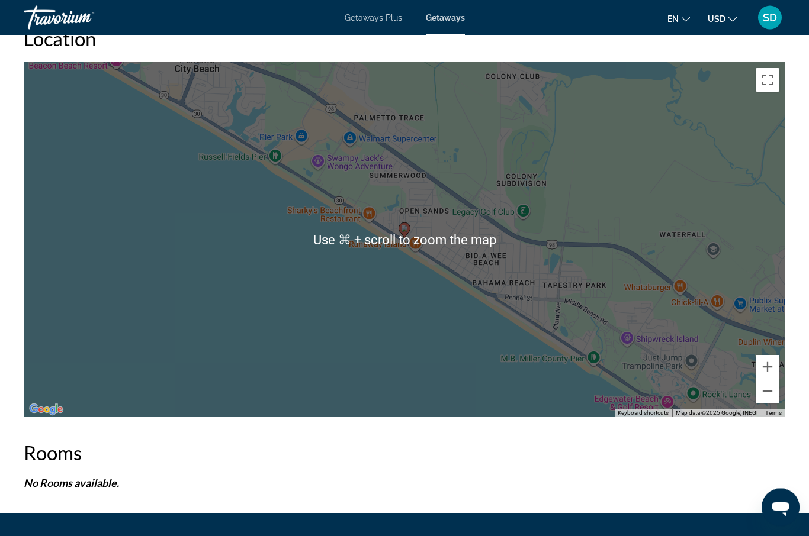
scroll to position [1896, 0]
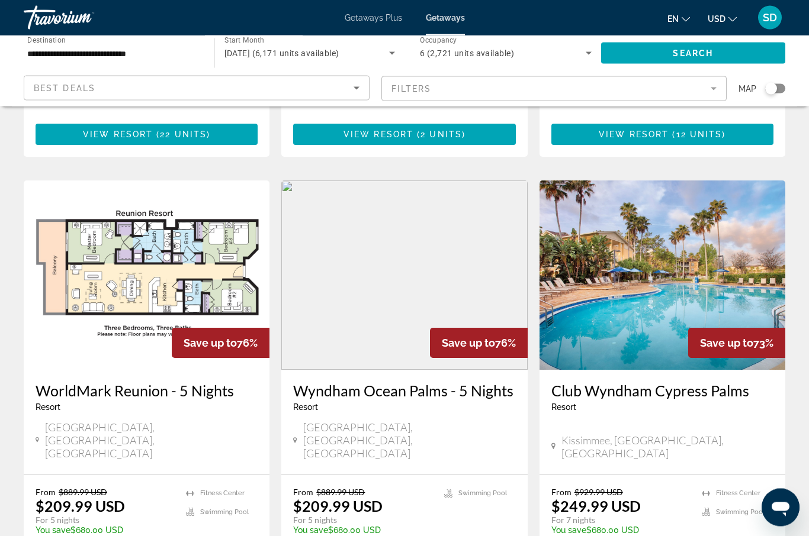
scroll to position [1308, 0]
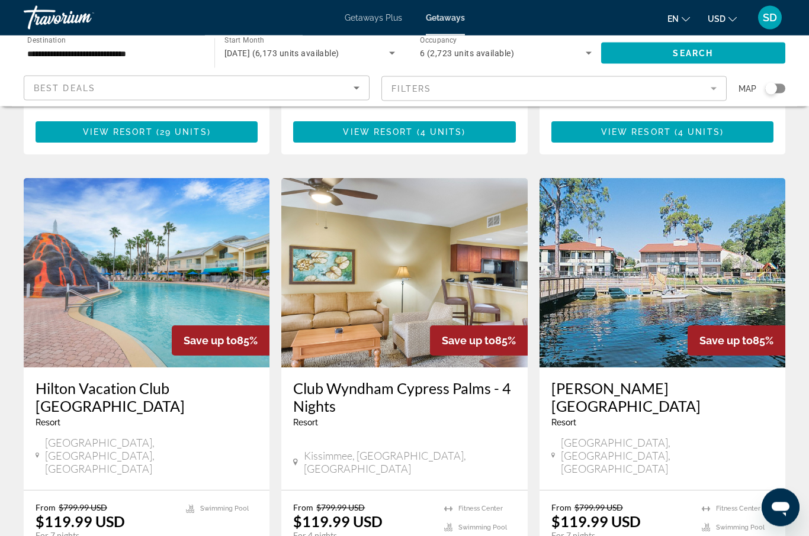
scroll to position [1445, 0]
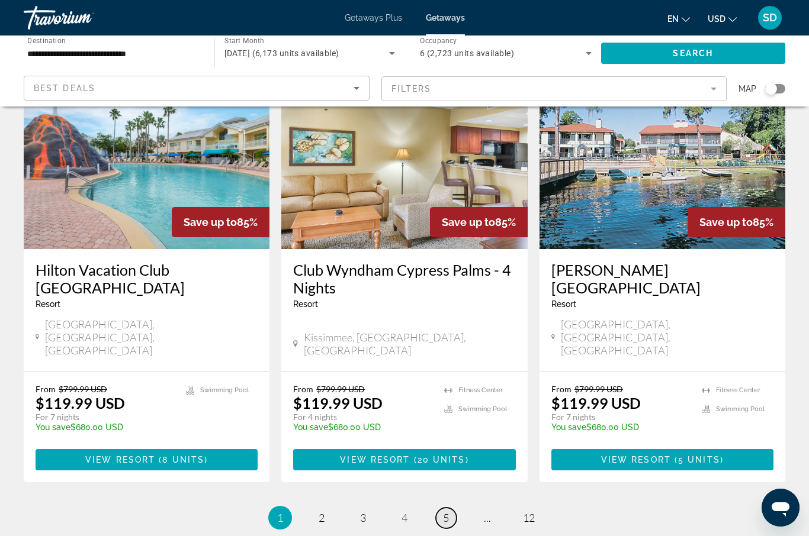
click at [443, 512] on span "5" at bounding box center [446, 518] width 6 height 13
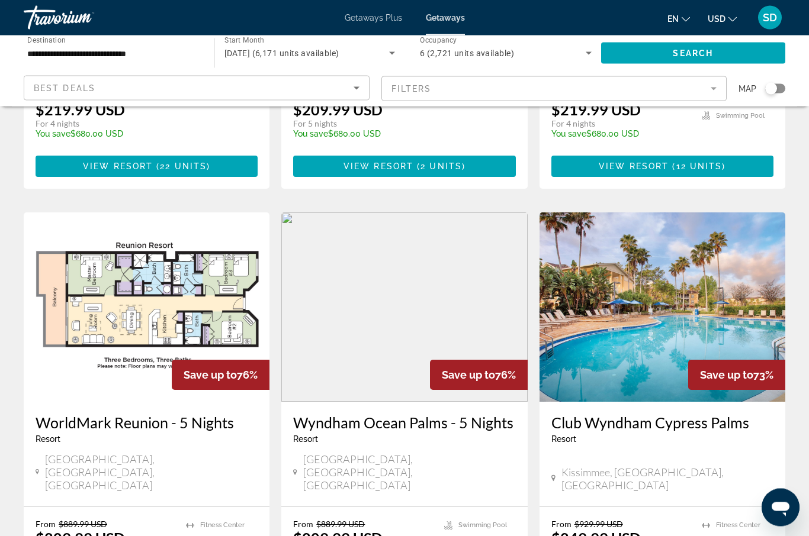
scroll to position [1275, 0]
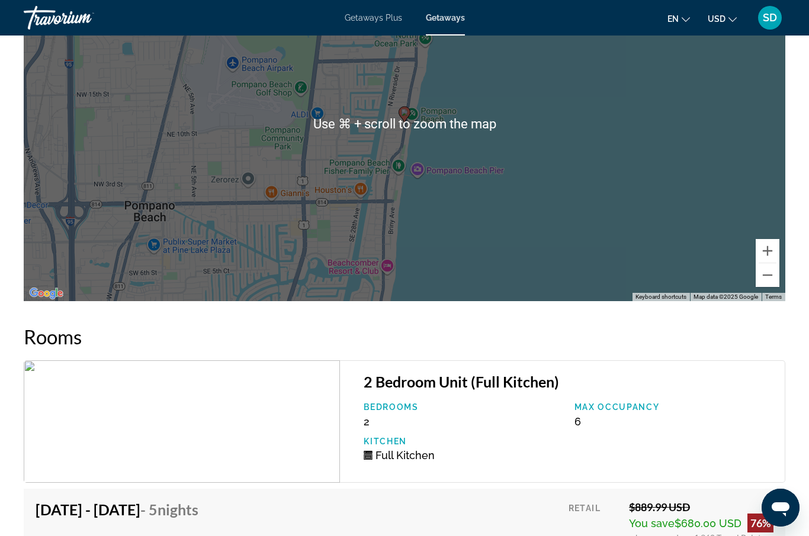
scroll to position [2037, 0]
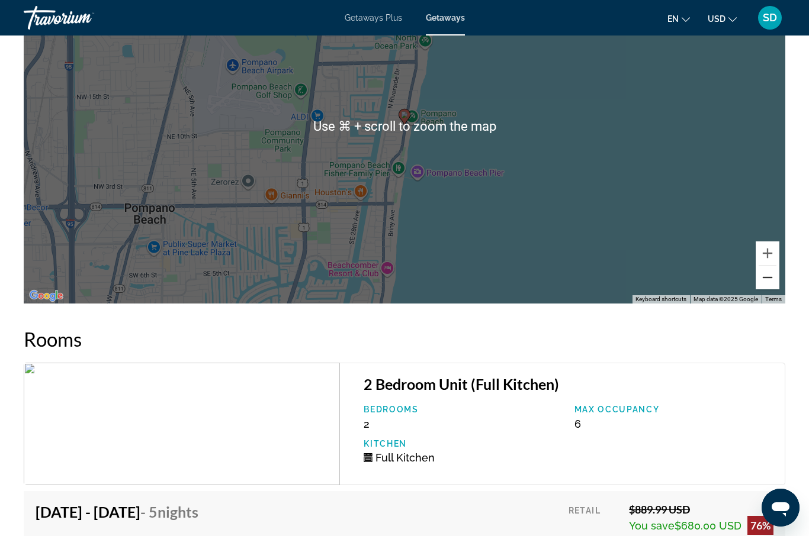
click at [769, 290] on button "Zoom out" at bounding box center [767, 278] width 24 height 24
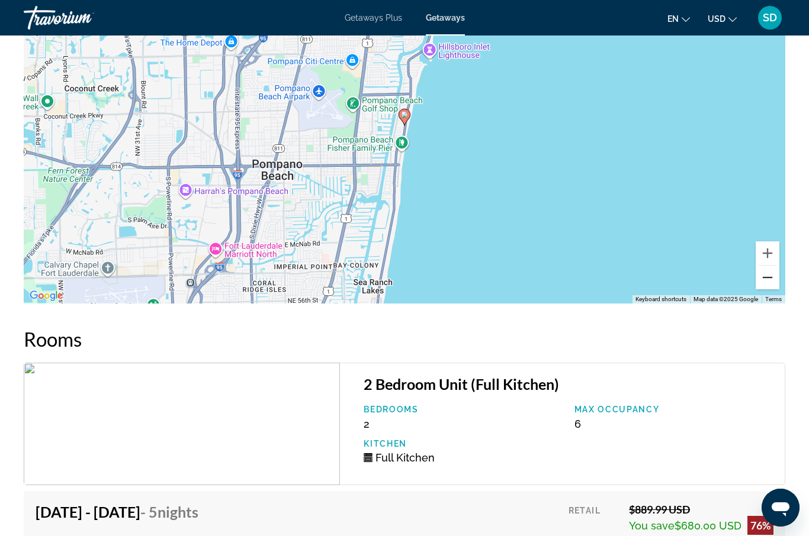
click at [769, 290] on button "Zoom out" at bounding box center [767, 278] width 24 height 24
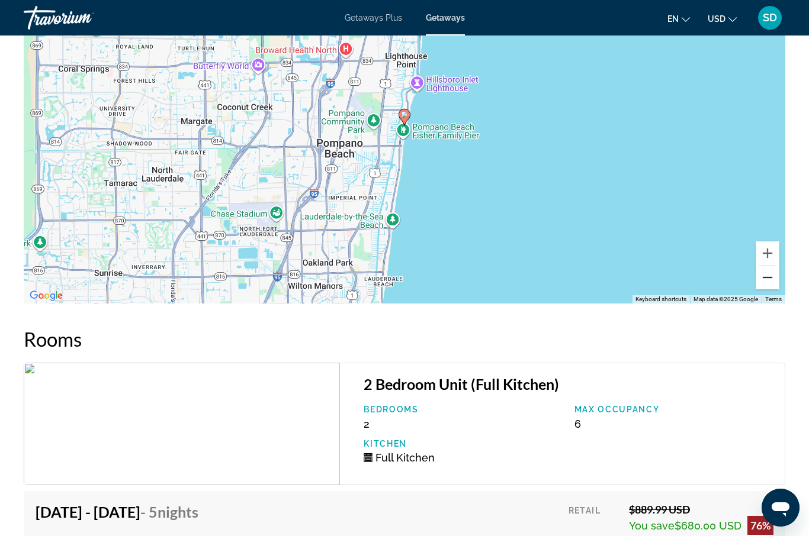
click at [769, 290] on button "Zoom out" at bounding box center [767, 278] width 24 height 24
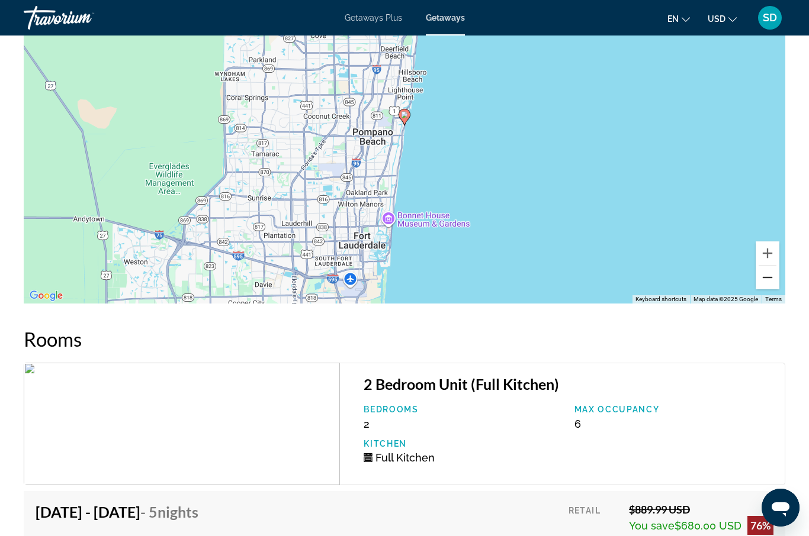
click at [769, 290] on button "Zoom out" at bounding box center [767, 278] width 24 height 24
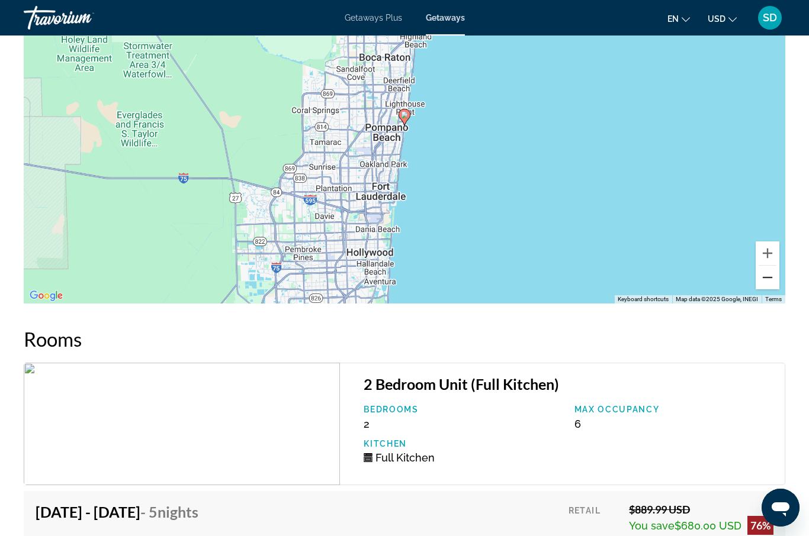
click at [769, 290] on button "Zoom out" at bounding box center [767, 278] width 24 height 24
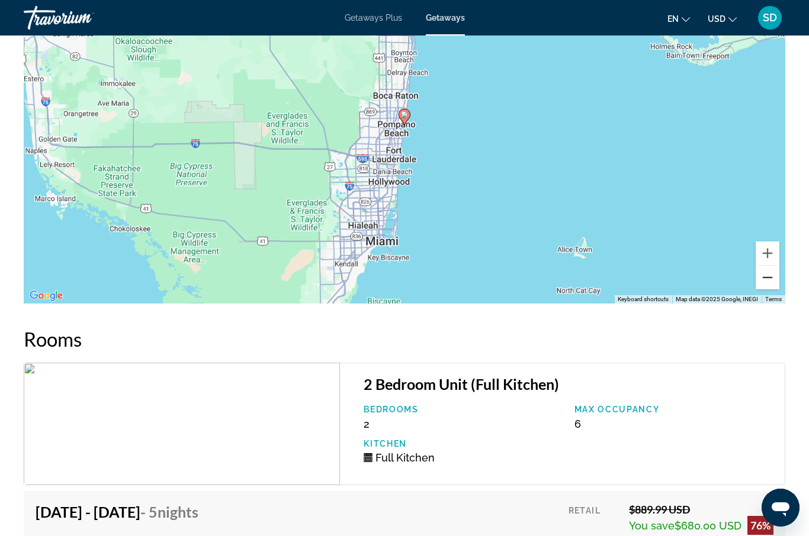
click at [769, 290] on button "Zoom out" at bounding box center [767, 278] width 24 height 24
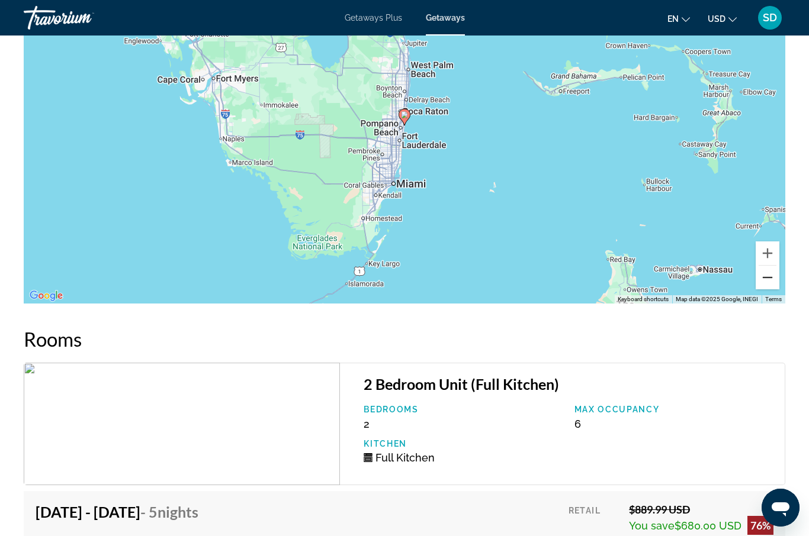
click at [769, 290] on button "Zoom out" at bounding box center [767, 278] width 24 height 24
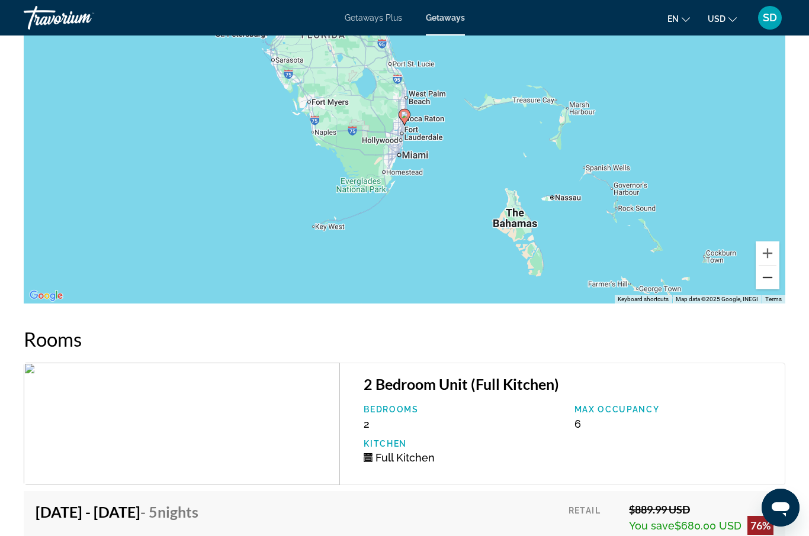
click at [769, 290] on button "Zoom out" at bounding box center [767, 278] width 24 height 24
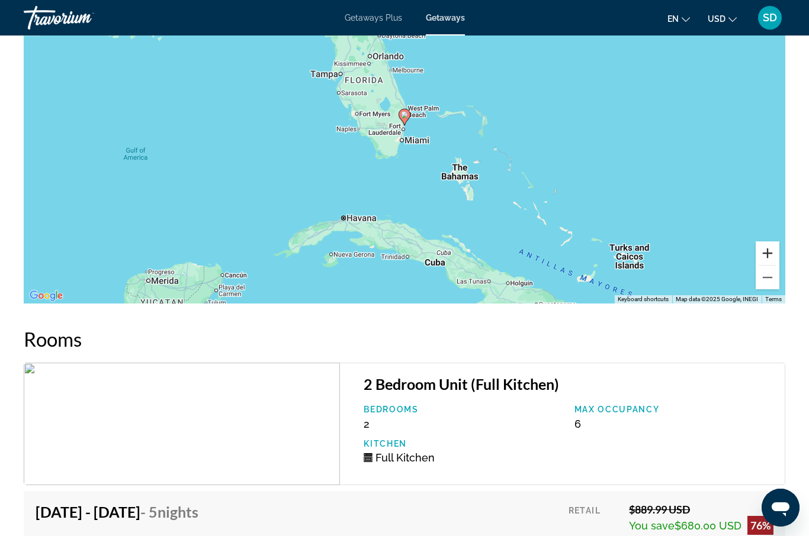
click at [765, 261] on button "Zoom in" at bounding box center [767, 254] width 24 height 24
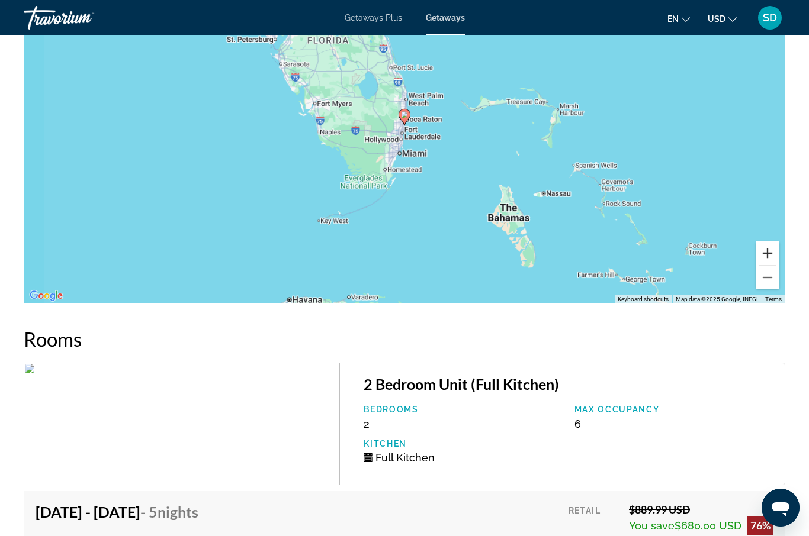
click at [765, 261] on button "Zoom in" at bounding box center [767, 254] width 24 height 24
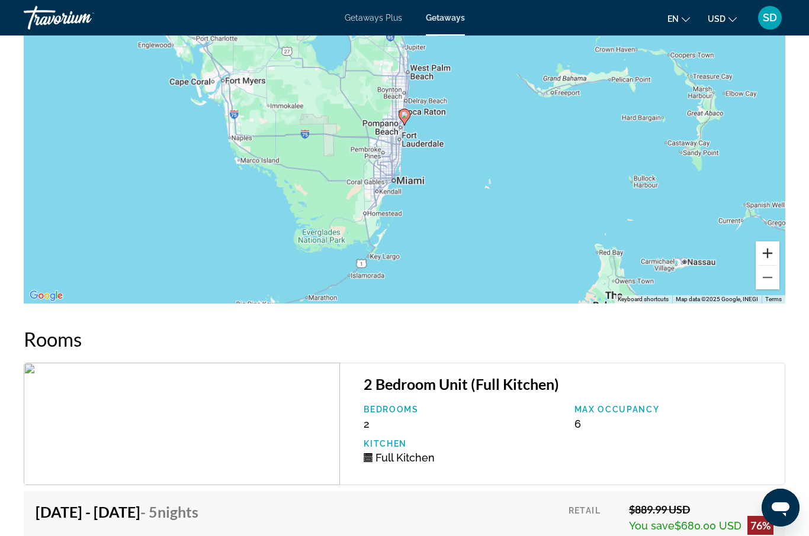
click at [765, 261] on button "Zoom in" at bounding box center [767, 254] width 24 height 24
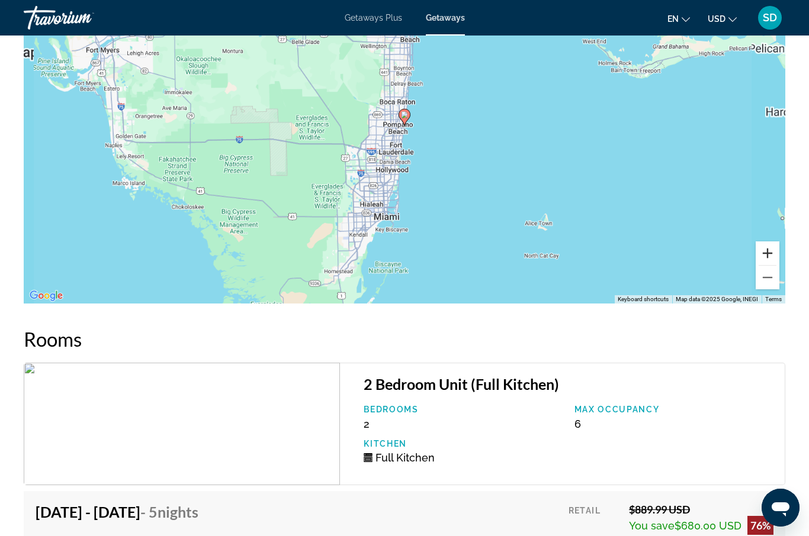
click at [765, 261] on button "Zoom in" at bounding box center [767, 254] width 24 height 24
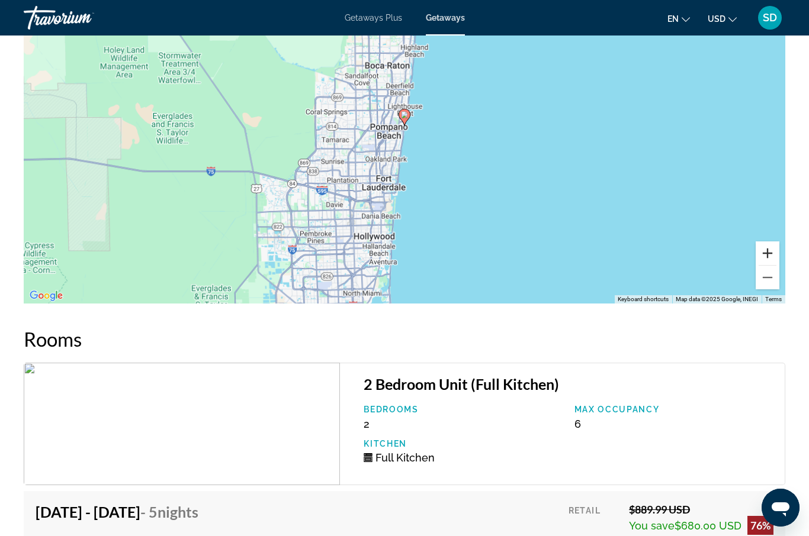
click at [765, 261] on button "Zoom in" at bounding box center [767, 254] width 24 height 24
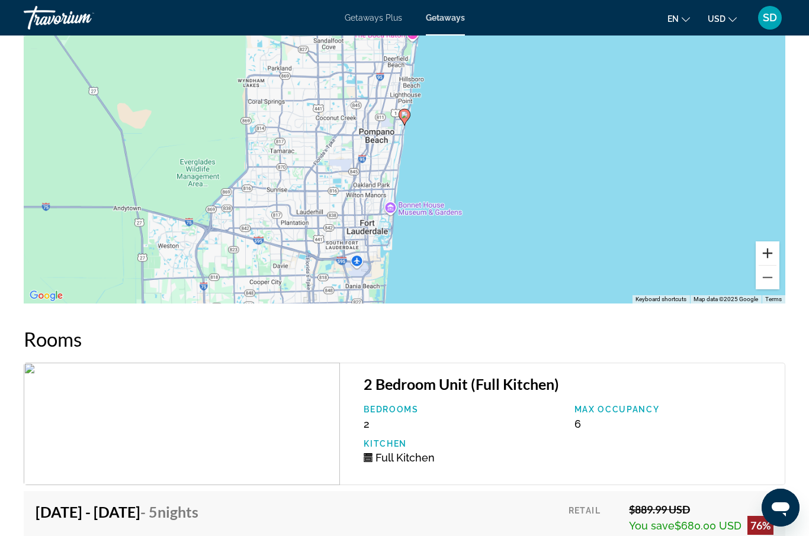
click at [765, 261] on button "Zoom in" at bounding box center [767, 254] width 24 height 24
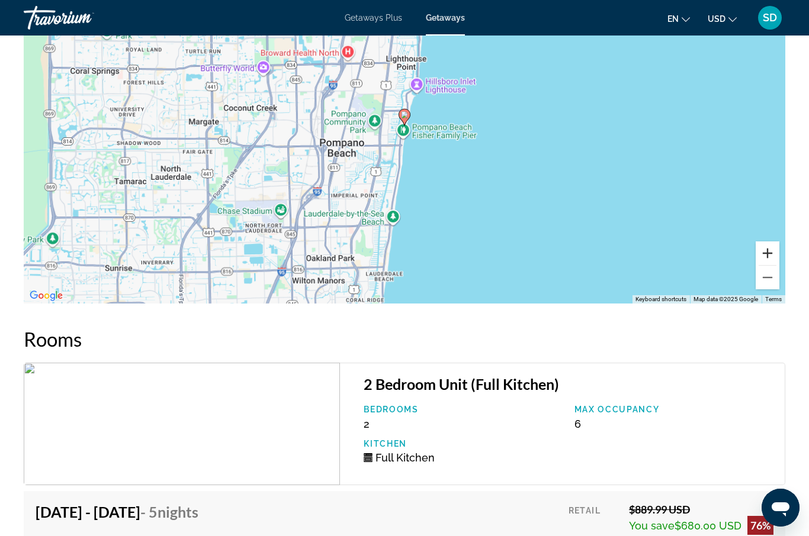
click at [765, 261] on button "Zoom in" at bounding box center [767, 254] width 24 height 24
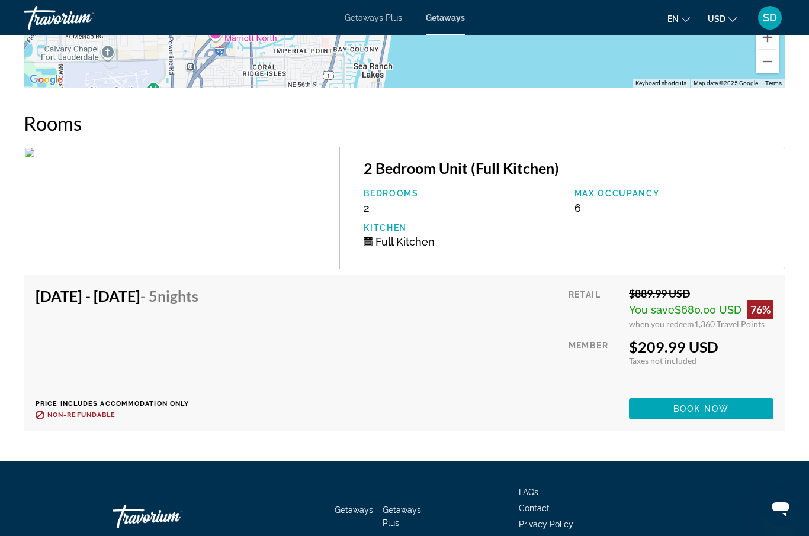
scroll to position [2252, 0]
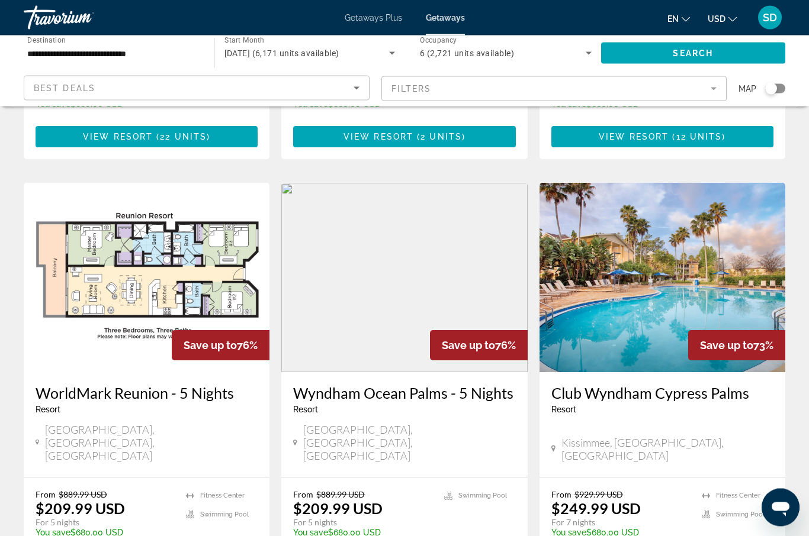
scroll to position [1304, 0]
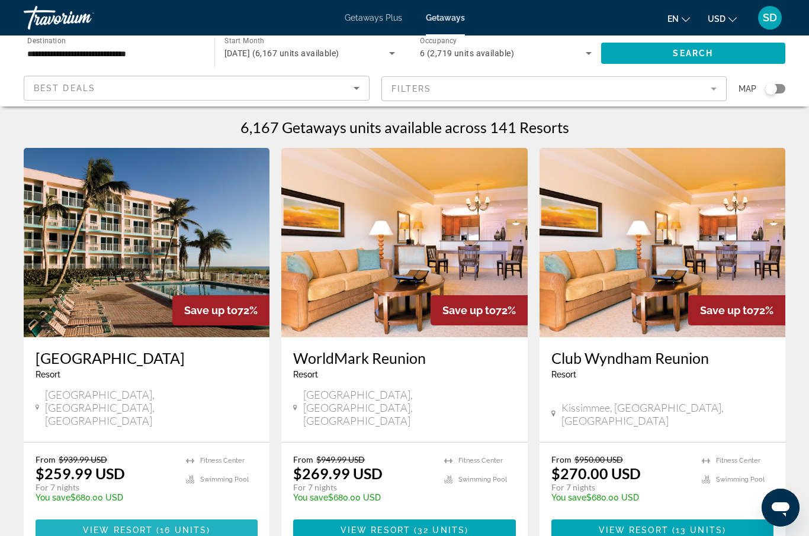
click at [145, 526] on span "View Resort" at bounding box center [118, 530] width 70 height 9
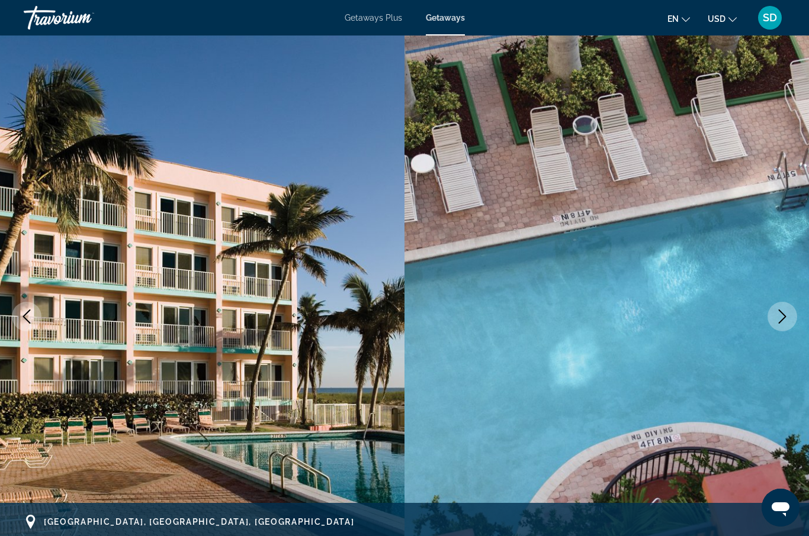
click at [788, 316] on icon "Next image" at bounding box center [782, 317] width 14 height 14
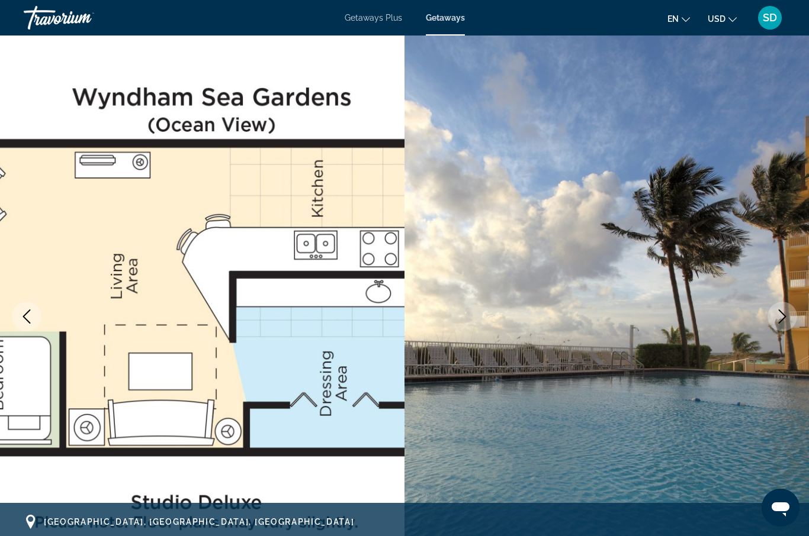
click at [789, 315] on icon "Next image" at bounding box center [782, 317] width 14 height 14
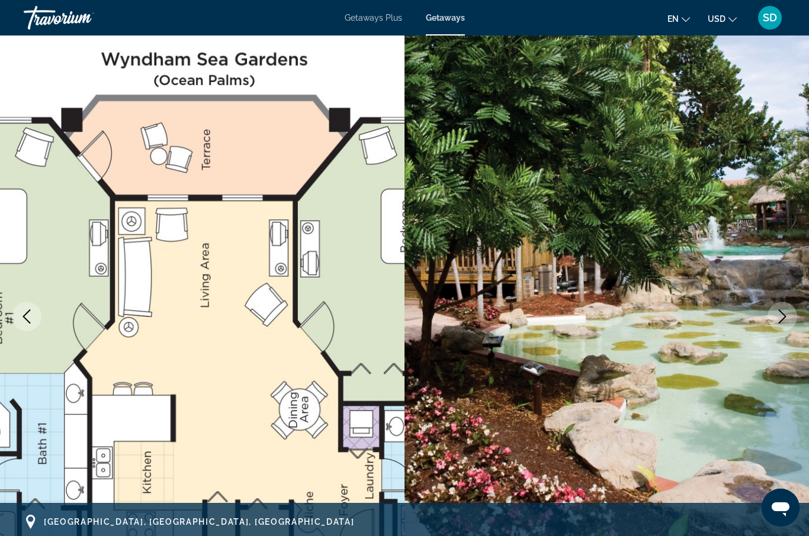
click at [789, 315] on icon "Next image" at bounding box center [782, 317] width 14 height 14
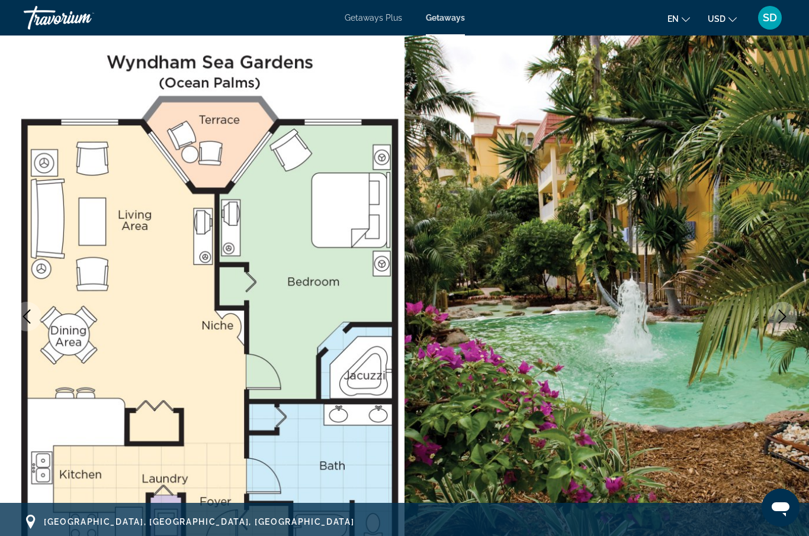
click at [789, 315] on icon "Next image" at bounding box center [782, 317] width 14 height 14
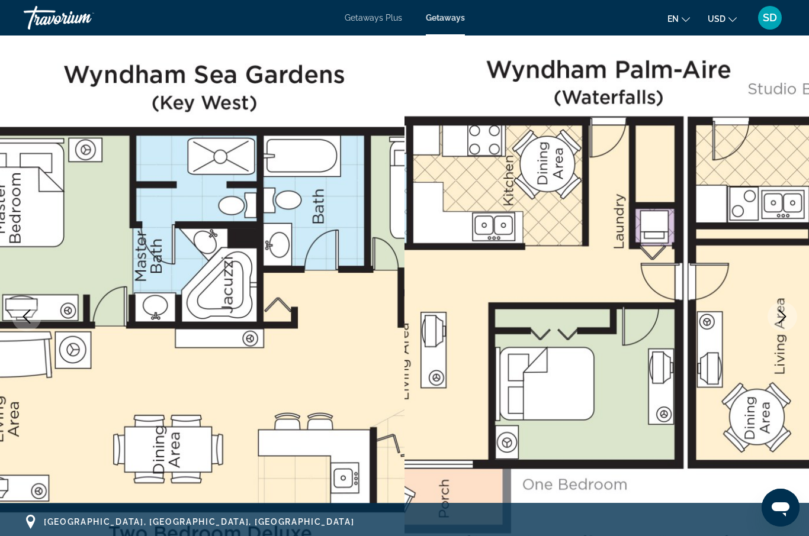
click at [789, 314] on icon "Next image" at bounding box center [782, 317] width 14 height 14
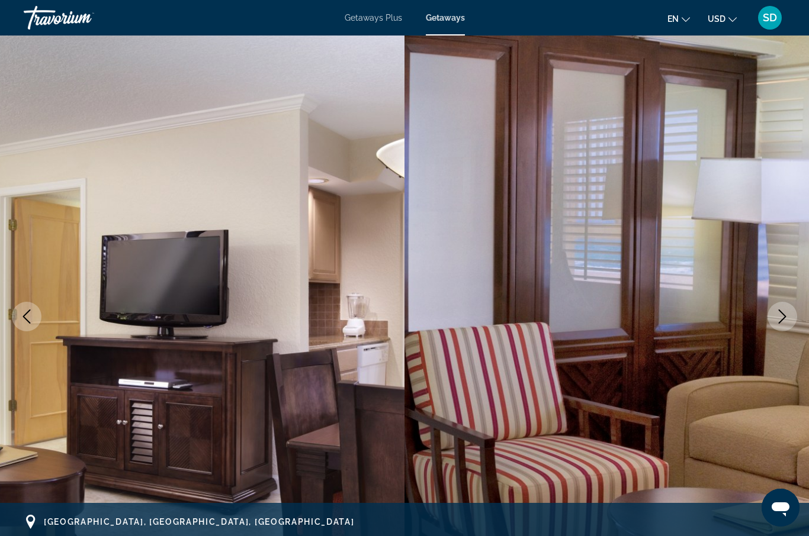
click at [789, 314] on icon "Next image" at bounding box center [782, 317] width 14 height 14
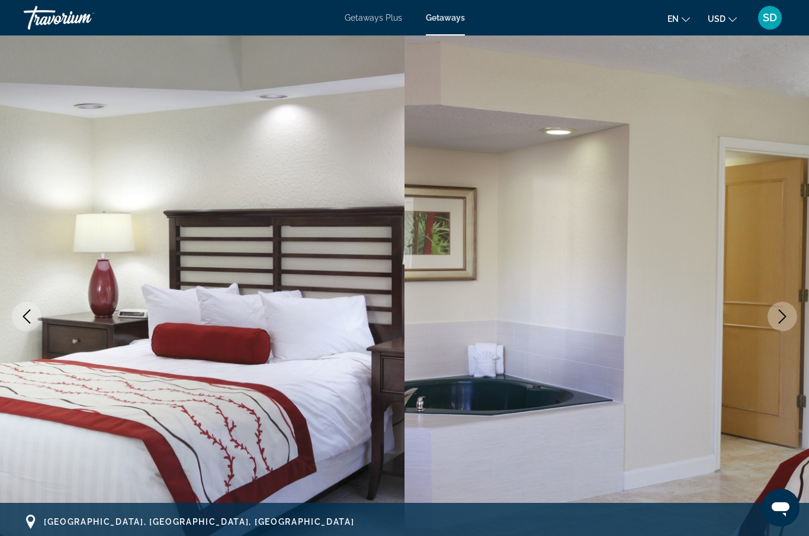
click at [789, 314] on icon "Next image" at bounding box center [782, 317] width 14 height 14
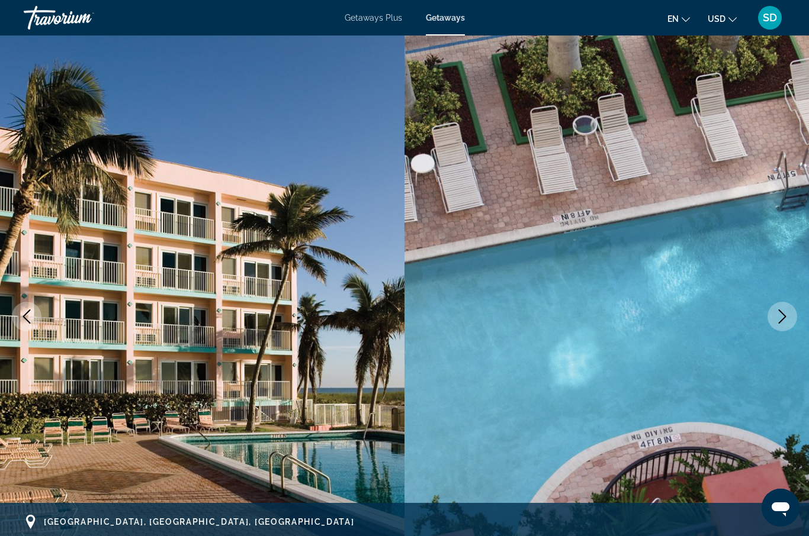
click at [789, 314] on icon "Next image" at bounding box center [782, 317] width 14 height 14
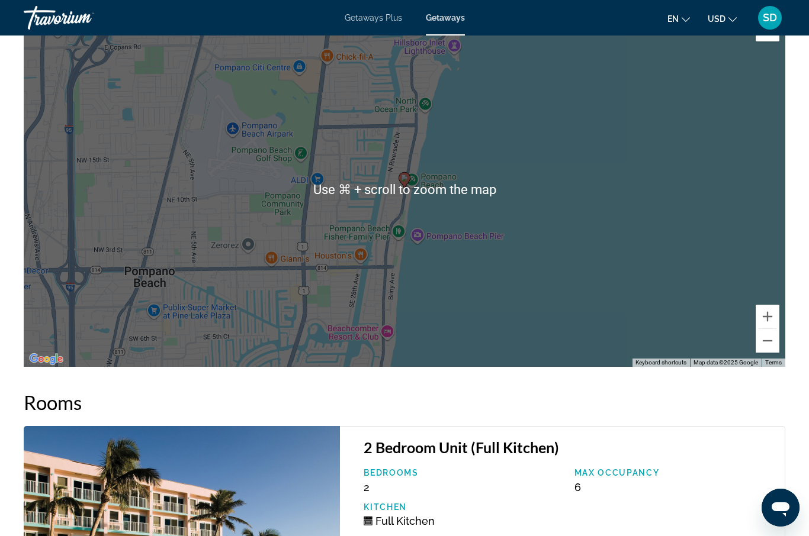
scroll to position [1929, 0]
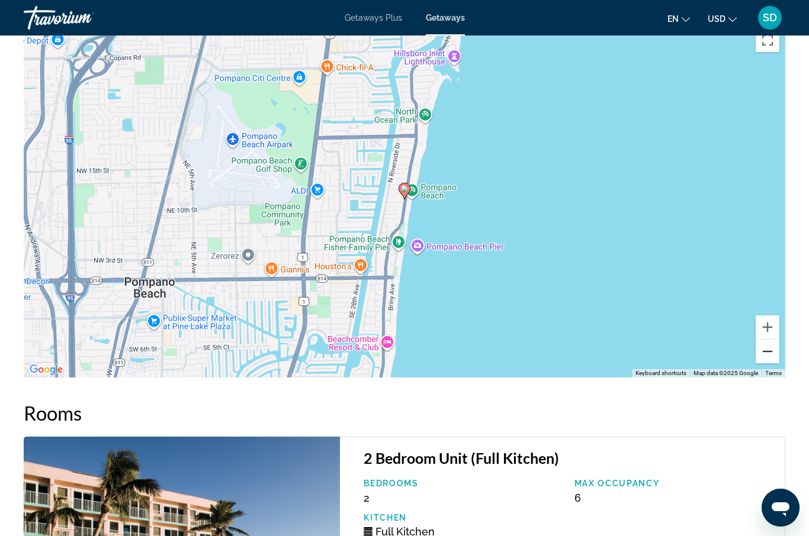
click at [768, 353] on button "Zoom out" at bounding box center [767, 352] width 24 height 24
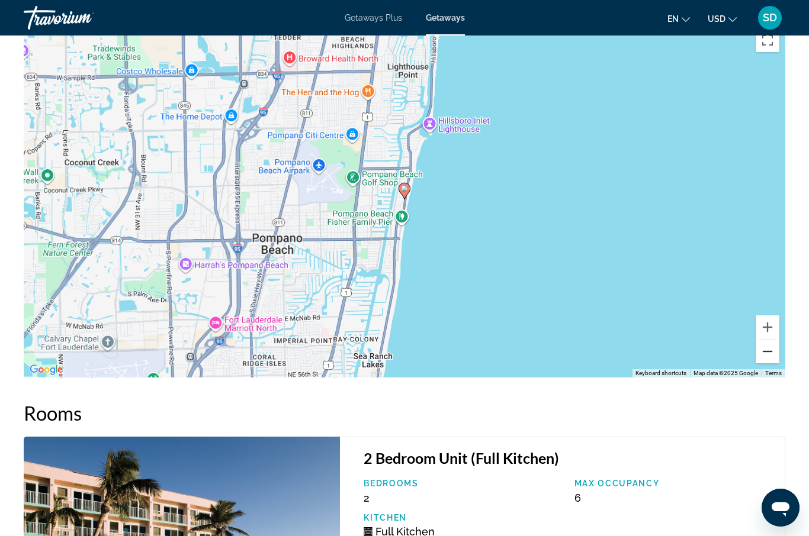
click at [768, 353] on button "Zoom out" at bounding box center [767, 352] width 24 height 24
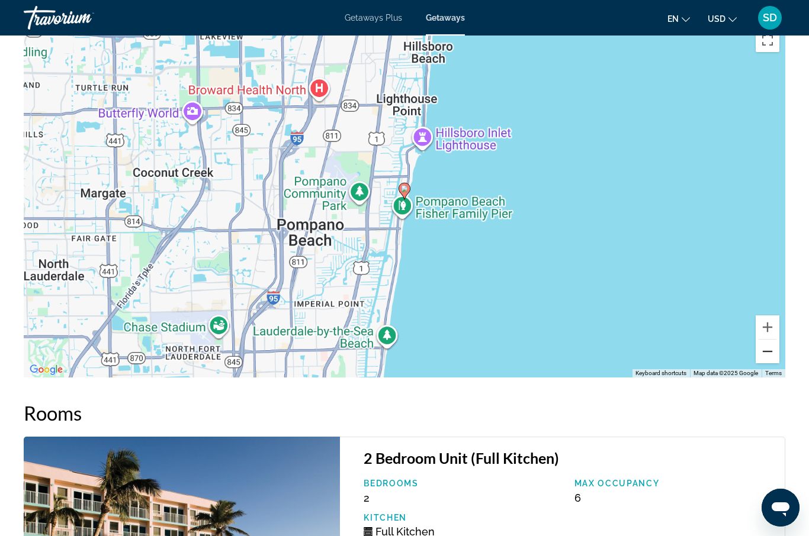
click at [768, 353] on button "Zoom out" at bounding box center [767, 352] width 24 height 24
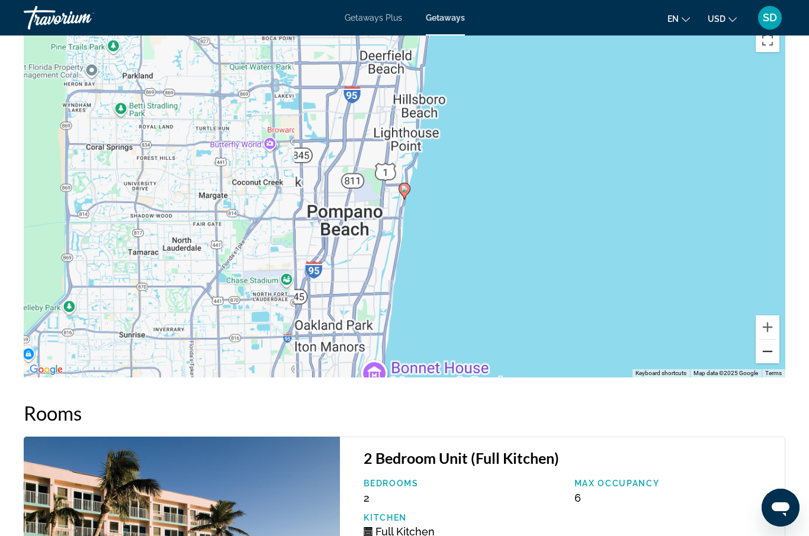
click at [768, 353] on button "Zoom out" at bounding box center [767, 352] width 24 height 24
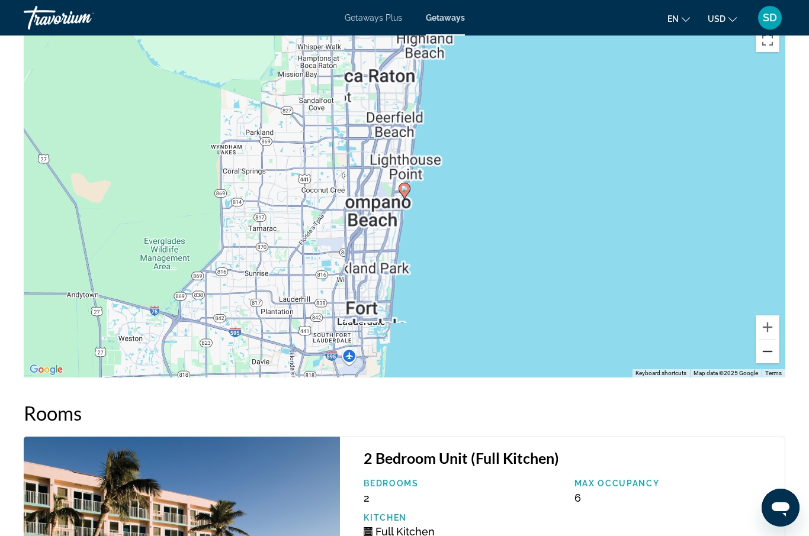
click at [768, 353] on button "Zoom out" at bounding box center [767, 352] width 24 height 24
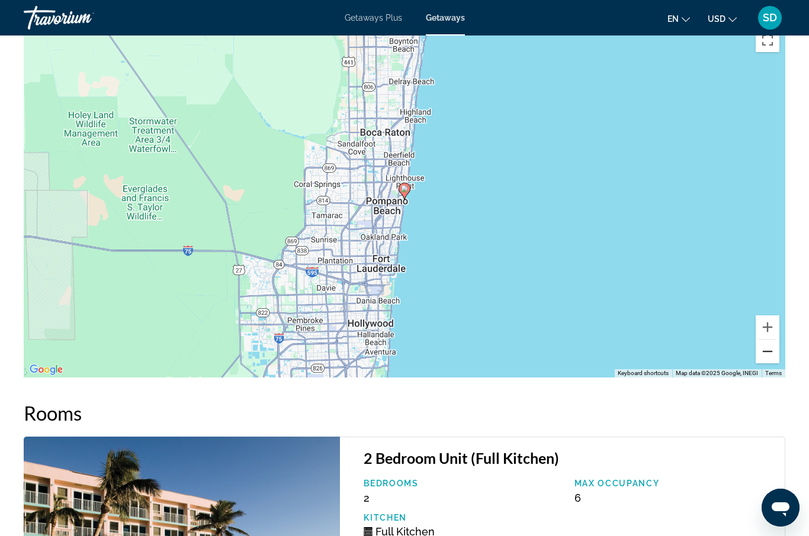
click at [768, 353] on button "Zoom out" at bounding box center [767, 352] width 24 height 24
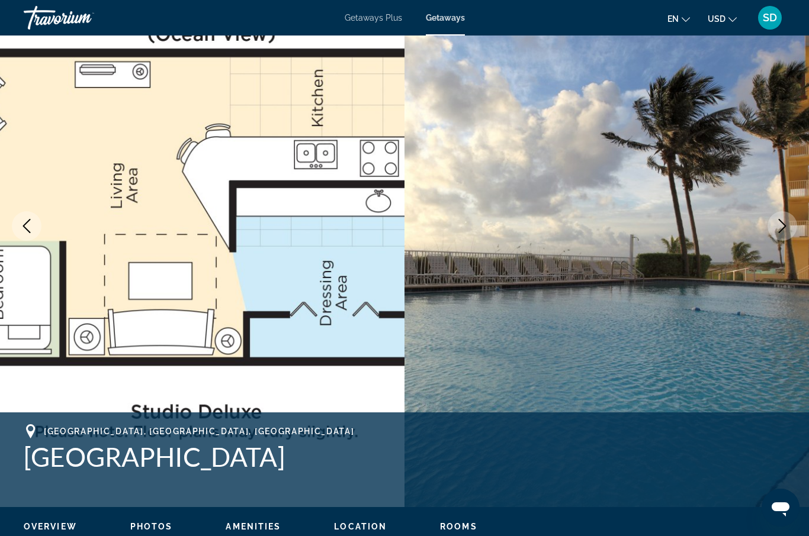
scroll to position [0, 0]
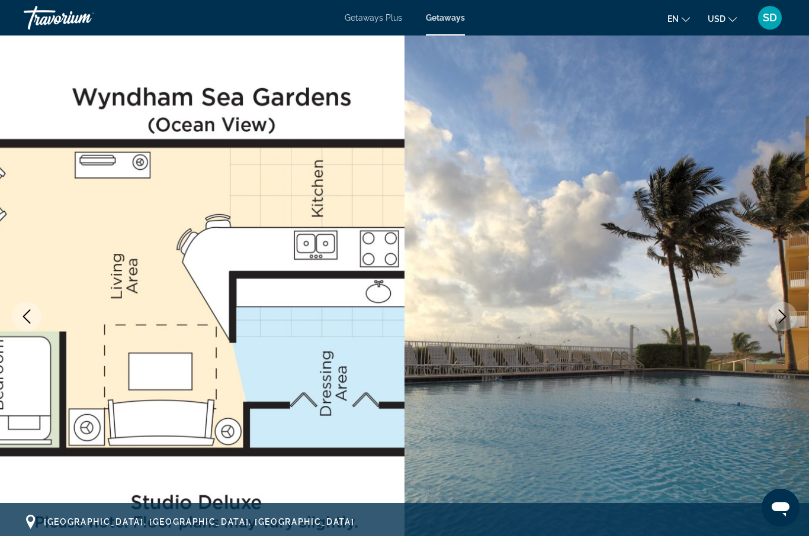
click at [786, 306] on button "Next image" at bounding box center [782, 317] width 30 height 30
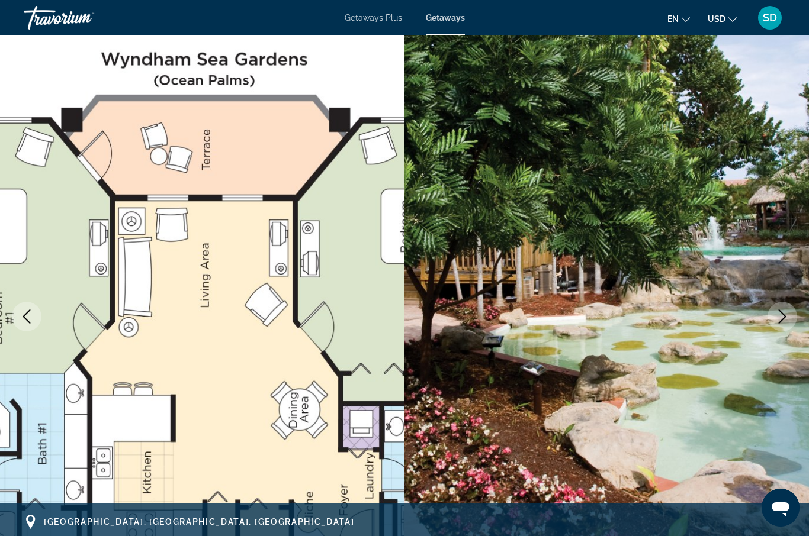
click at [785, 317] on icon "Next image" at bounding box center [783, 317] width 8 height 14
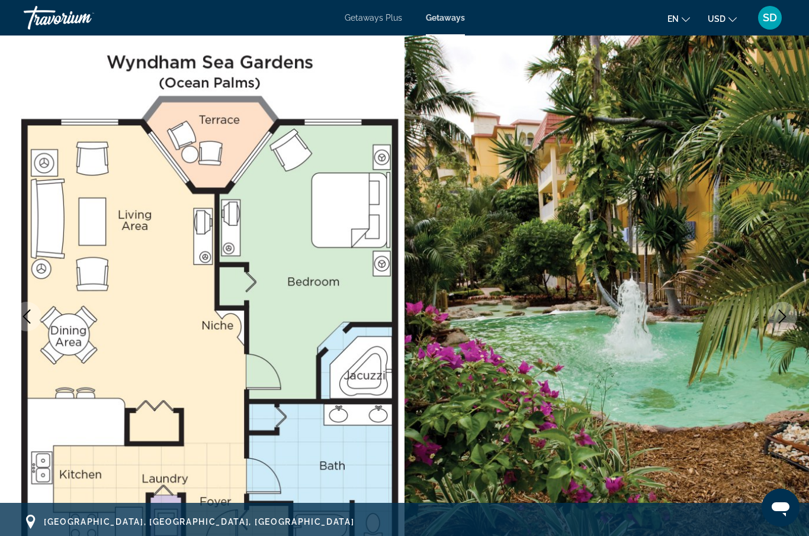
click at [786, 318] on icon "Next image" at bounding box center [782, 317] width 14 height 14
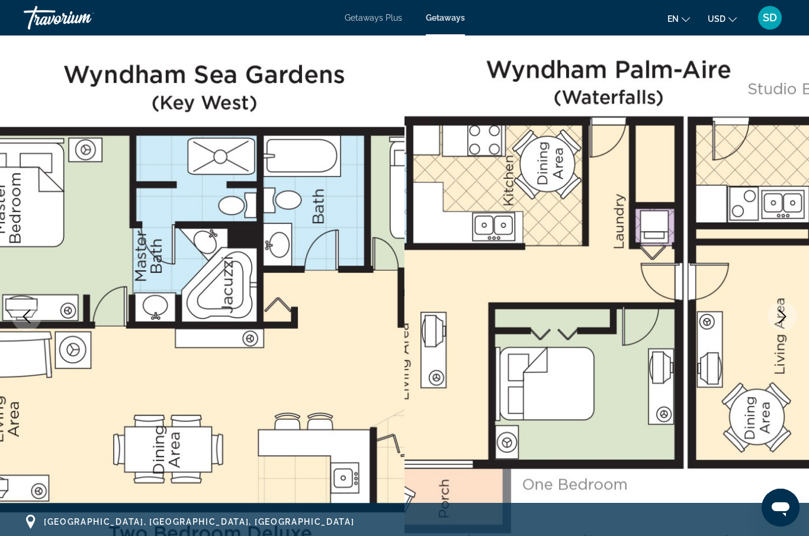
click at [789, 314] on icon "Next image" at bounding box center [782, 317] width 14 height 14
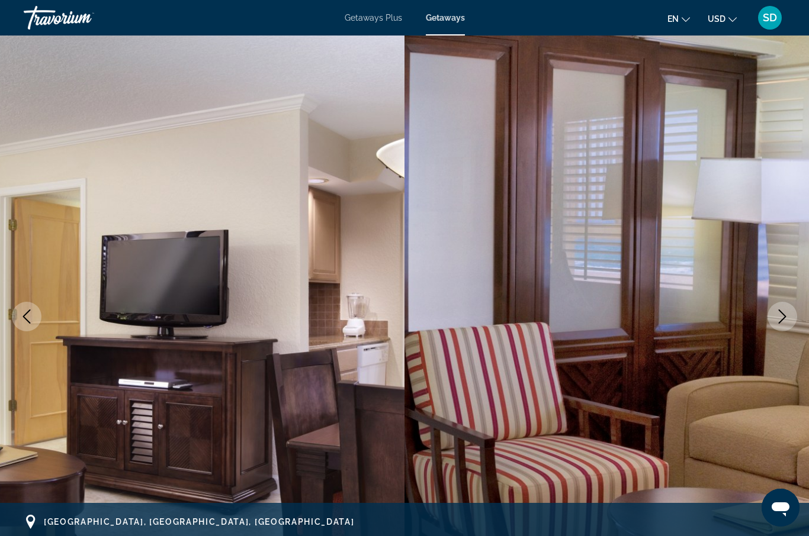
click at [791, 317] on button "Next image" at bounding box center [782, 317] width 30 height 30
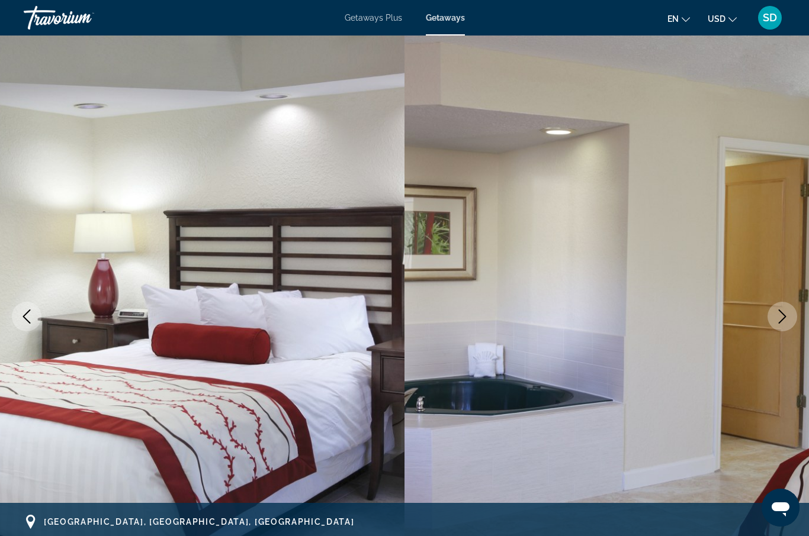
click at [781, 322] on icon "Next image" at bounding box center [782, 317] width 14 height 14
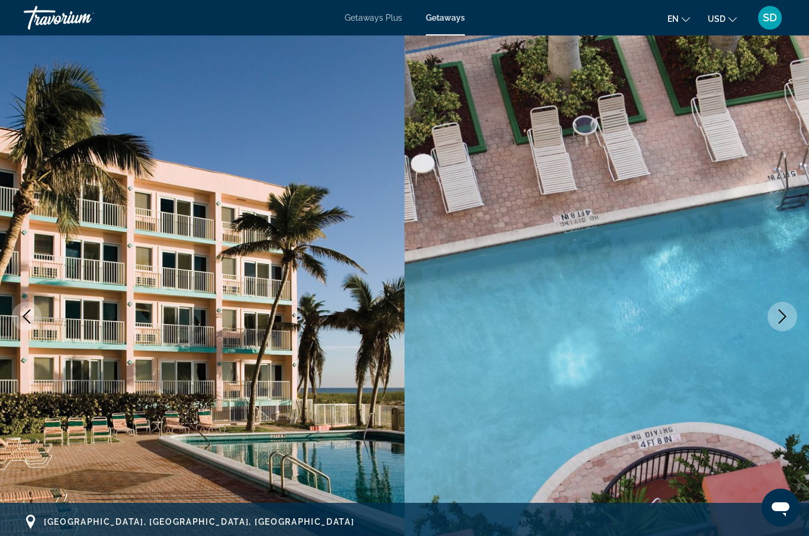
click at [784, 324] on button "Next image" at bounding box center [782, 317] width 30 height 30
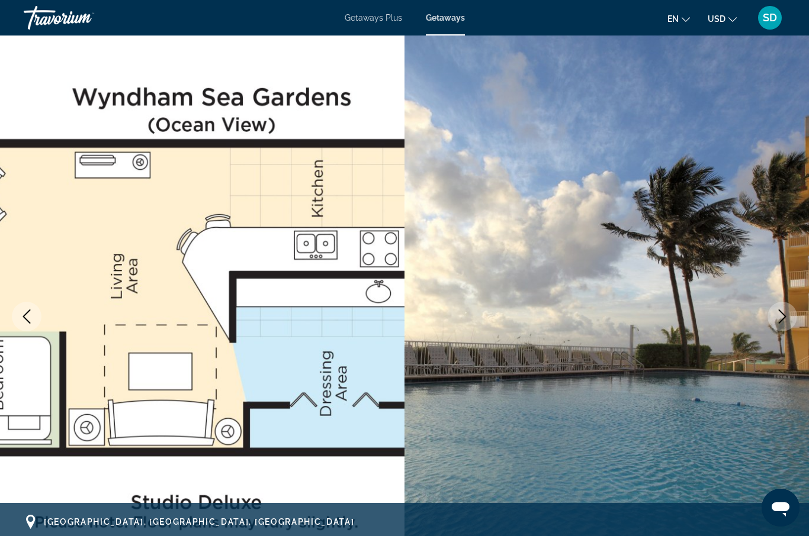
click at [781, 320] on icon "Next image" at bounding box center [782, 317] width 14 height 14
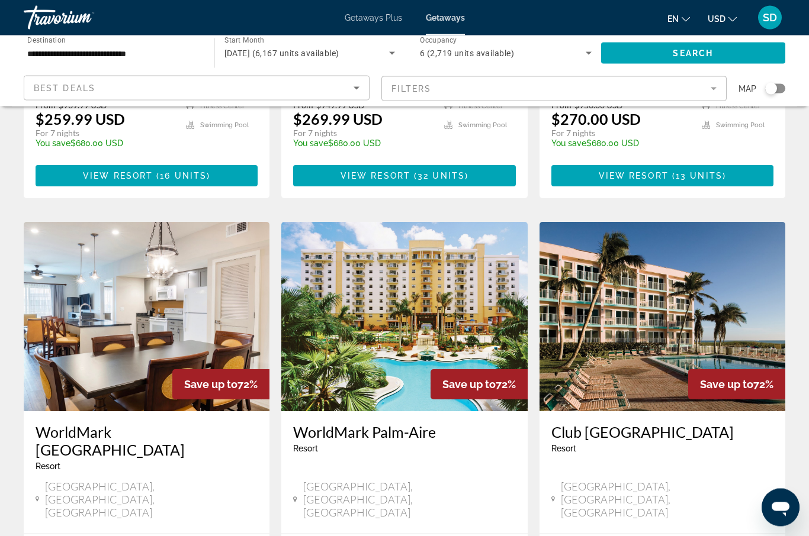
scroll to position [355, 0]
click at [439, 303] on img "Main content" at bounding box center [404, 316] width 246 height 189
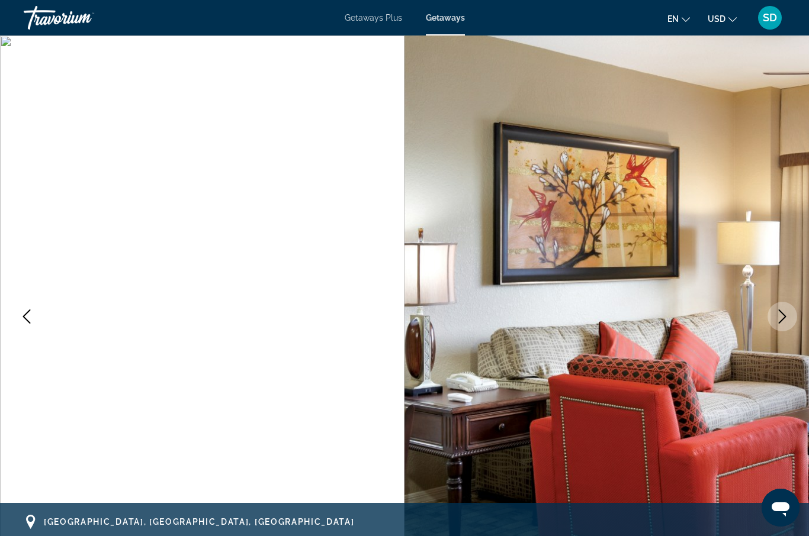
click at [780, 320] on icon "Next image" at bounding box center [782, 317] width 14 height 14
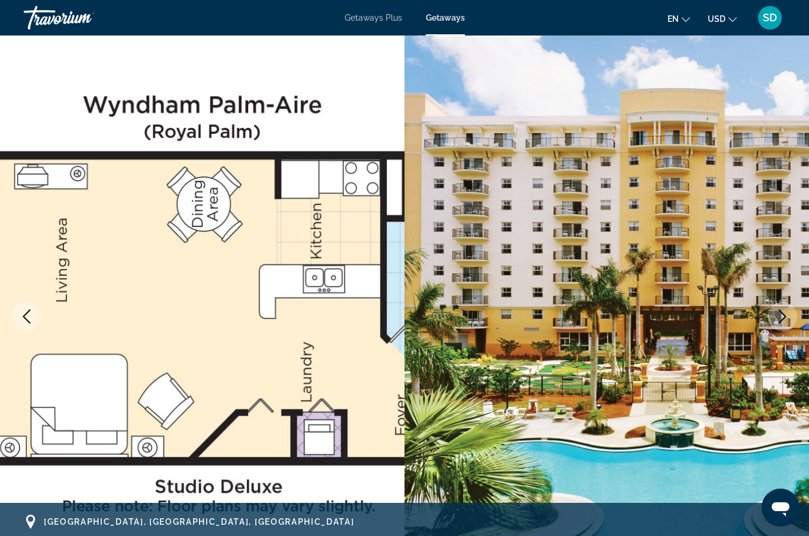
click at [781, 321] on icon "Next image" at bounding box center [783, 317] width 8 height 14
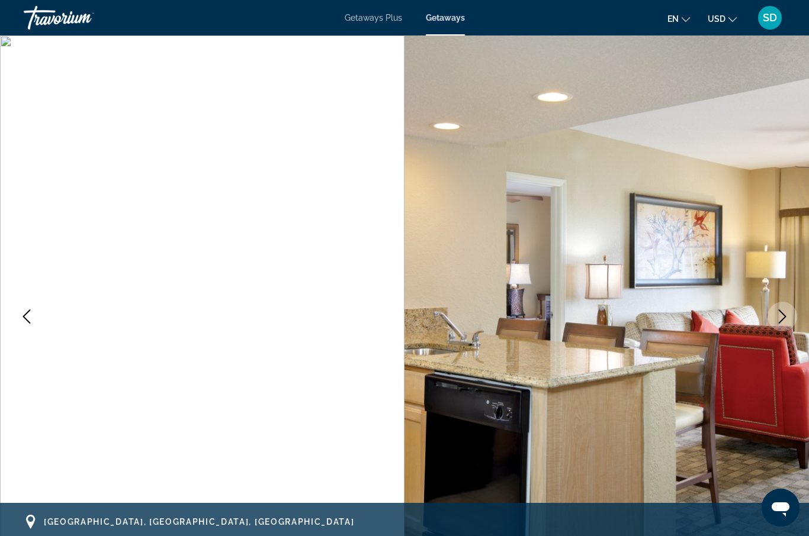
click at [782, 322] on icon "Next image" at bounding box center [782, 317] width 14 height 14
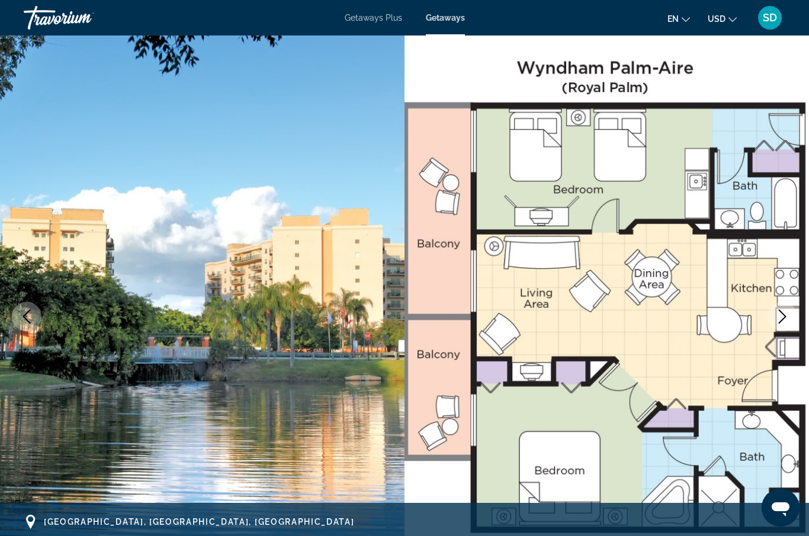
click at [782, 322] on icon "Next image" at bounding box center [782, 317] width 14 height 14
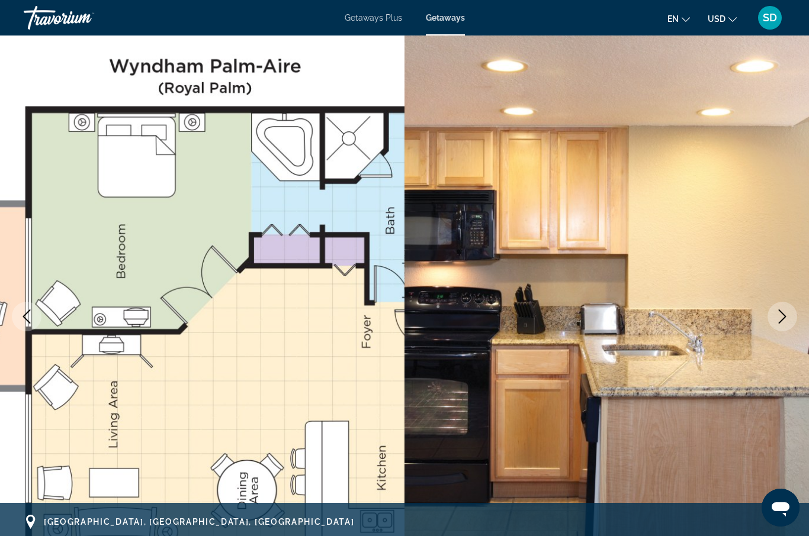
click at [783, 322] on icon "Next image" at bounding box center [782, 317] width 14 height 14
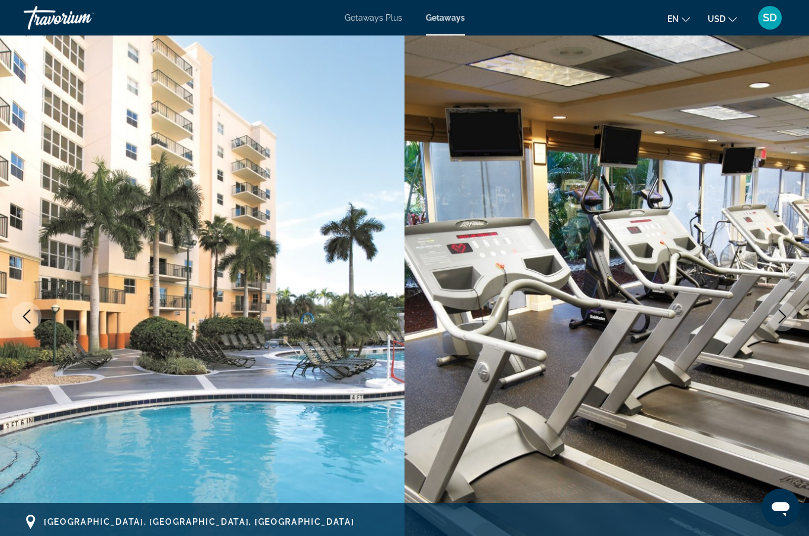
click at [783, 322] on icon "Next image" at bounding box center [782, 317] width 14 height 14
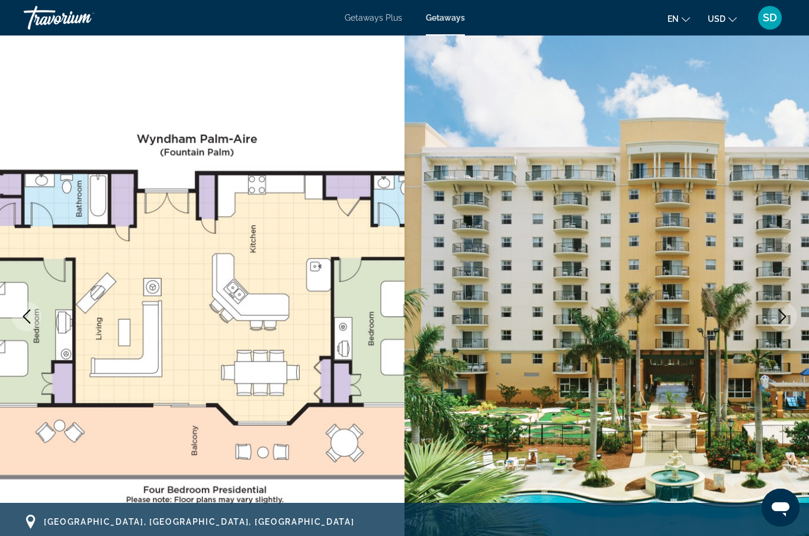
click at [783, 322] on icon "Next image" at bounding box center [782, 317] width 14 height 14
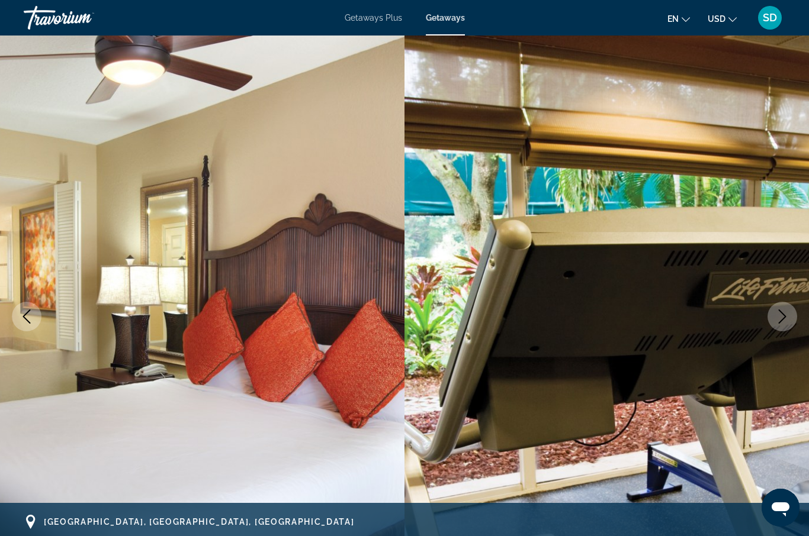
click at [783, 322] on icon "Next image" at bounding box center [782, 317] width 14 height 14
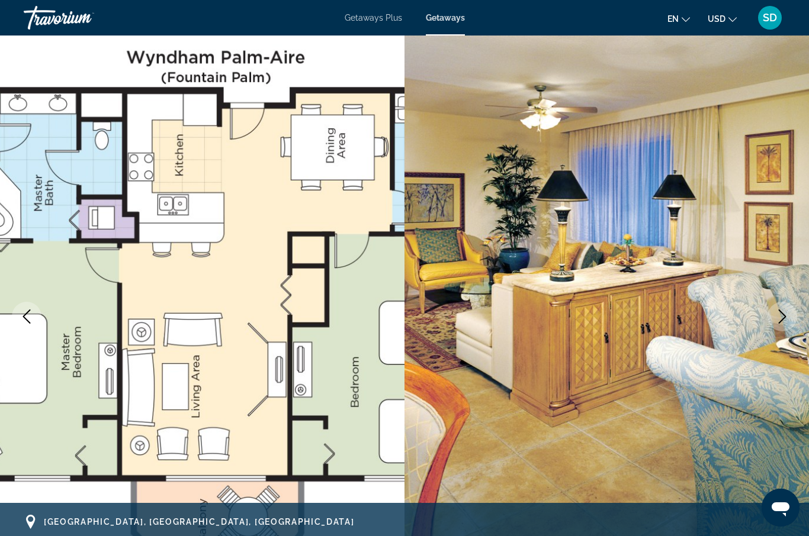
click at [785, 323] on icon "Next image" at bounding box center [782, 317] width 14 height 14
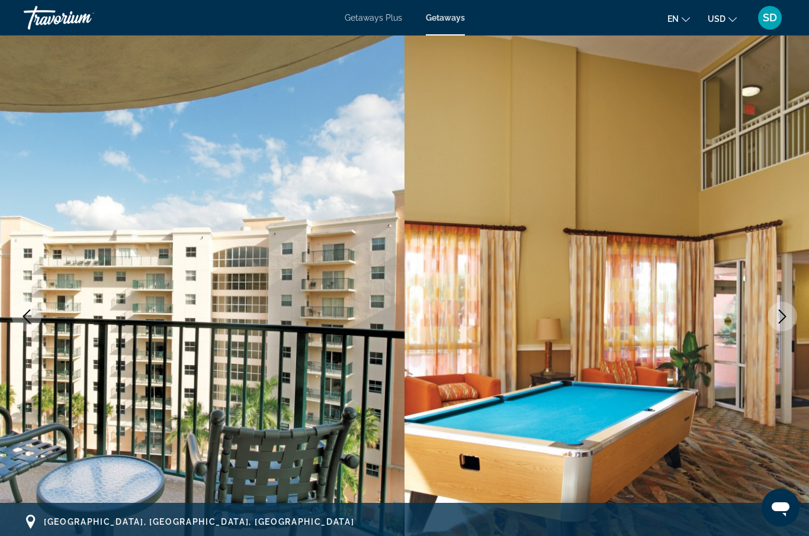
click at [786, 324] on button "Next image" at bounding box center [782, 317] width 30 height 30
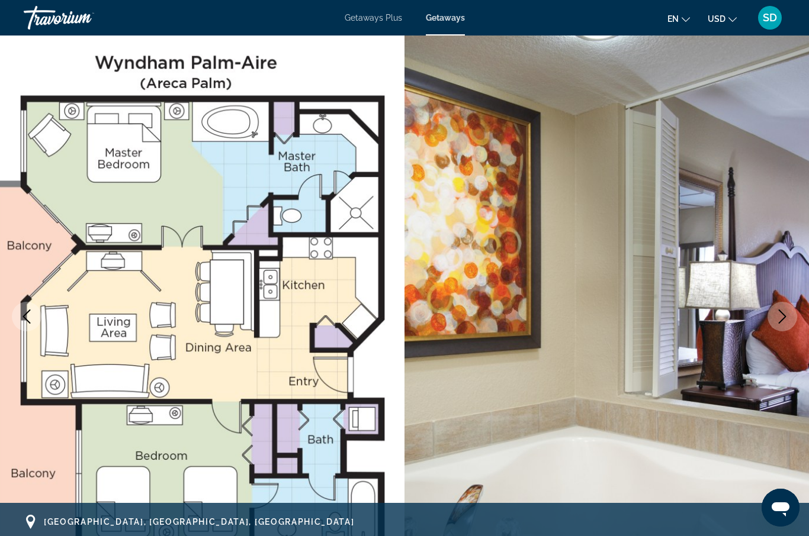
click at [787, 324] on button "Next image" at bounding box center [782, 317] width 30 height 30
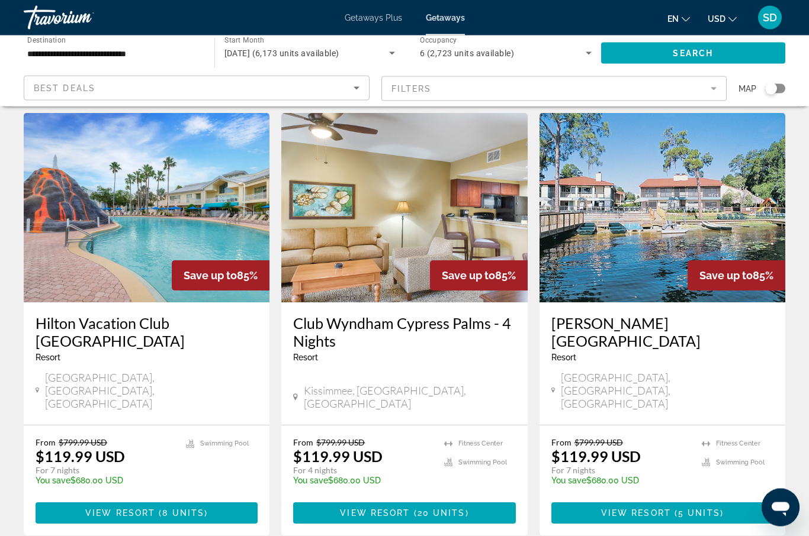
scroll to position [1445, 0]
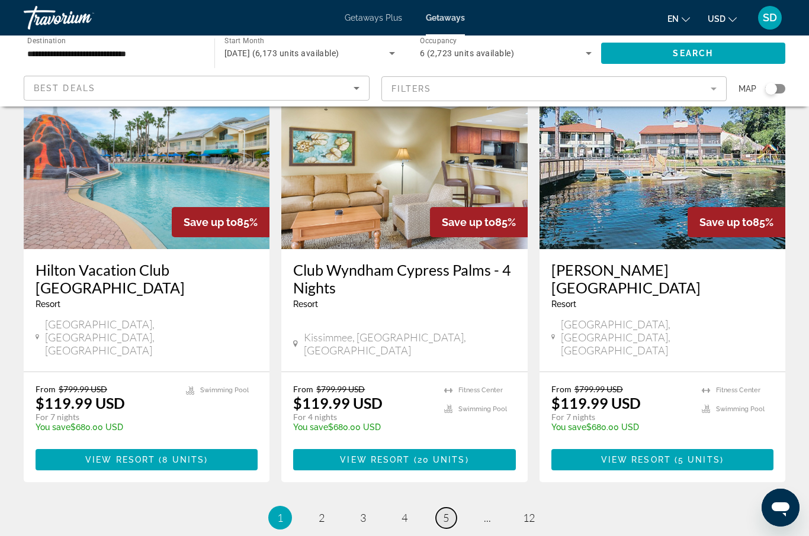
click at [436, 508] on link "page 5" at bounding box center [446, 518] width 21 height 21
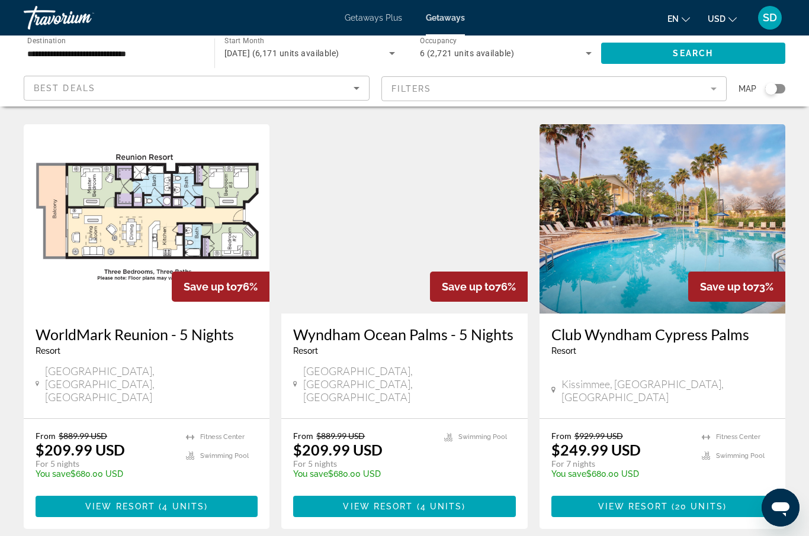
scroll to position [1374, 0]
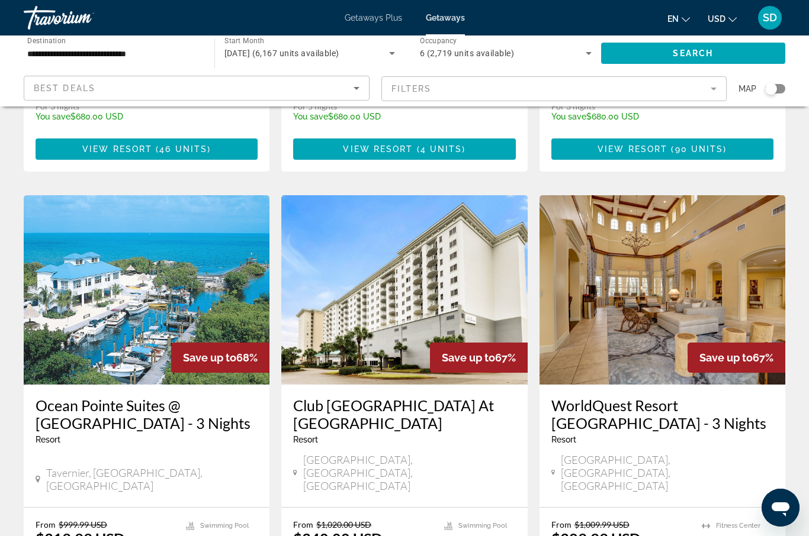
scroll to position [1273, 0]
click at [399, 284] on img "Main content" at bounding box center [404, 290] width 246 height 189
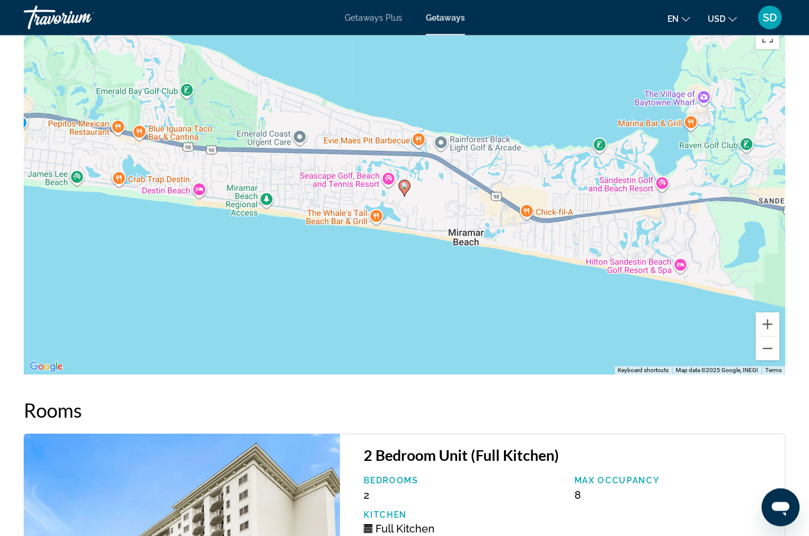
scroll to position [2153, 0]
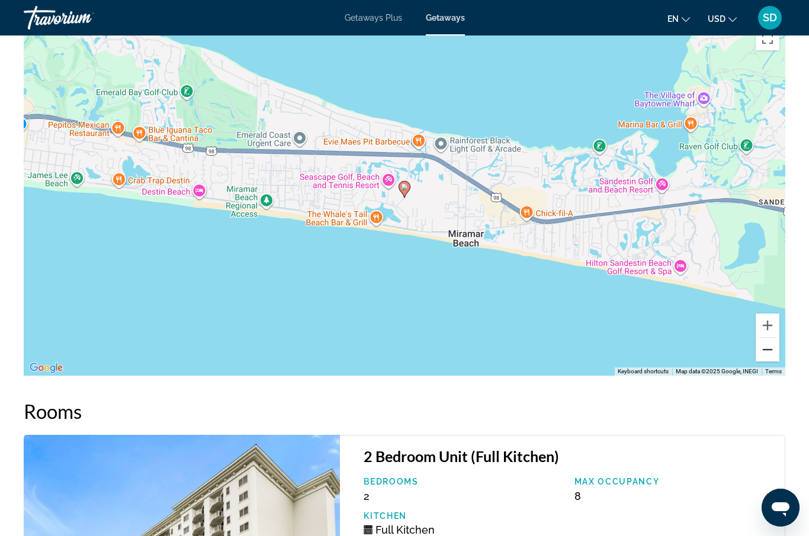
click at [771, 353] on button "Zoom out" at bounding box center [767, 350] width 24 height 24
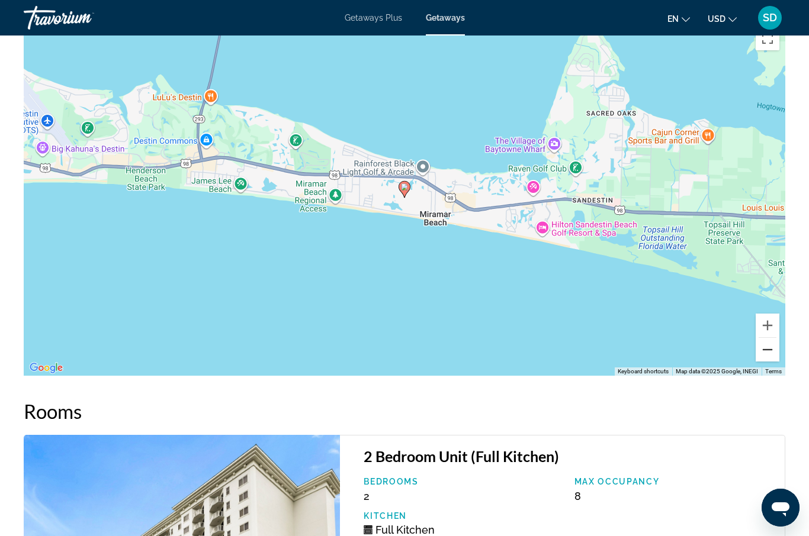
click at [760, 355] on button "Zoom out" at bounding box center [767, 350] width 24 height 24
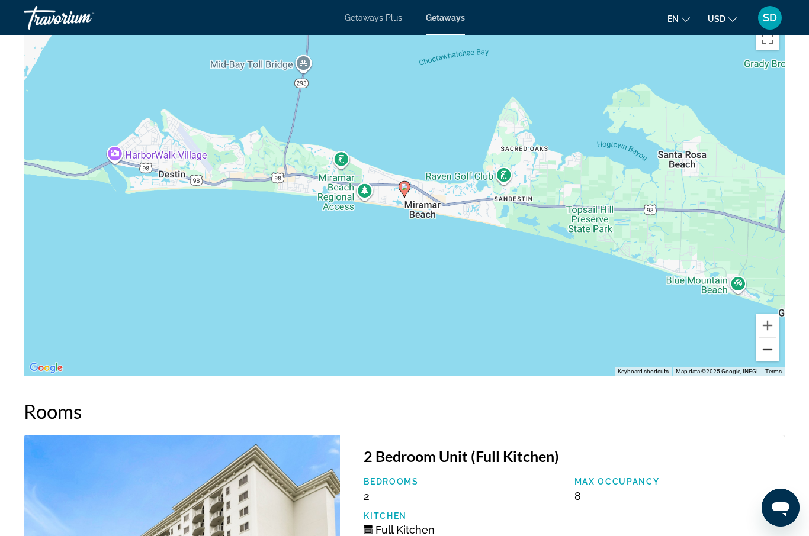
click at [752, 355] on div "To activate drag with keyboard, press Alt + Enter. Once in keyboard drag state,…" at bounding box center [404, 198] width 761 height 355
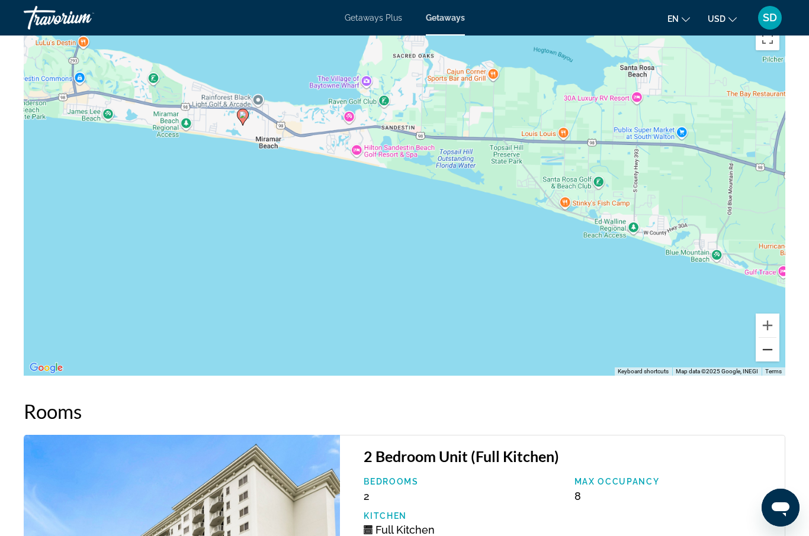
click at [766, 363] on div "To activate drag with keyboard, press Alt + Enter. Once in keyboard drag state,…" at bounding box center [404, 198] width 761 height 355
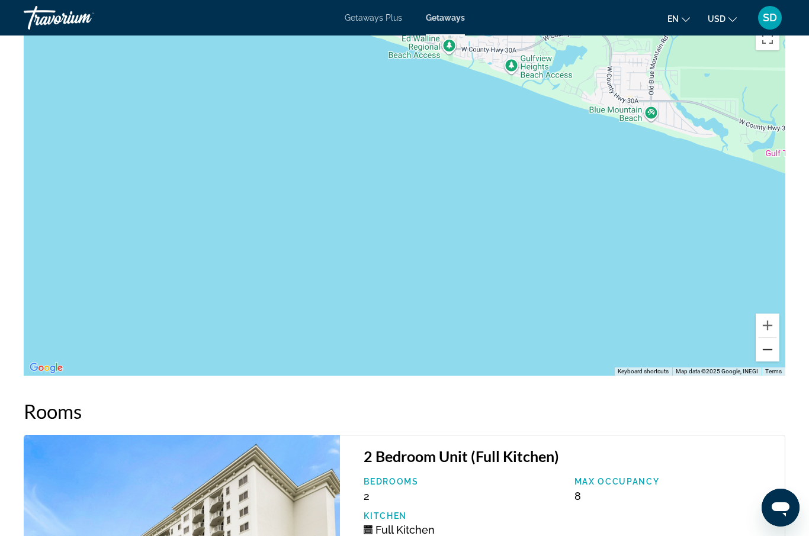
click at [770, 352] on button "Zoom out" at bounding box center [767, 350] width 24 height 24
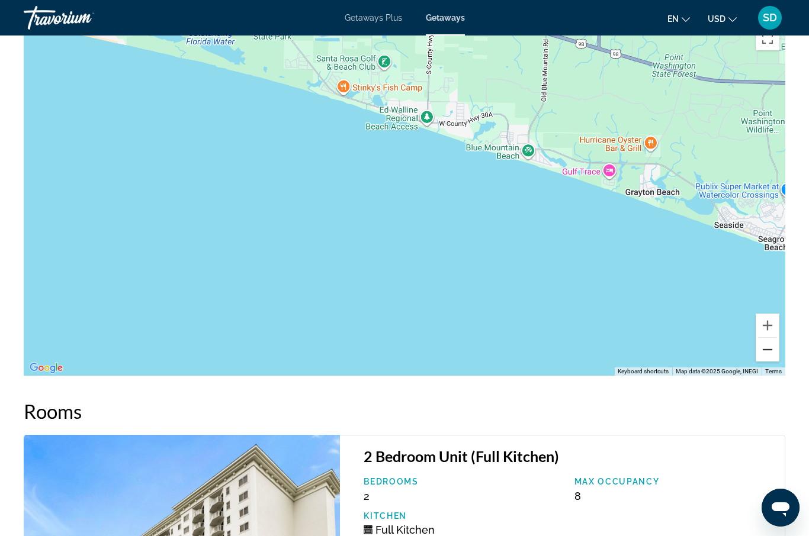
click at [774, 359] on button "Zoom out" at bounding box center [767, 350] width 24 height 24
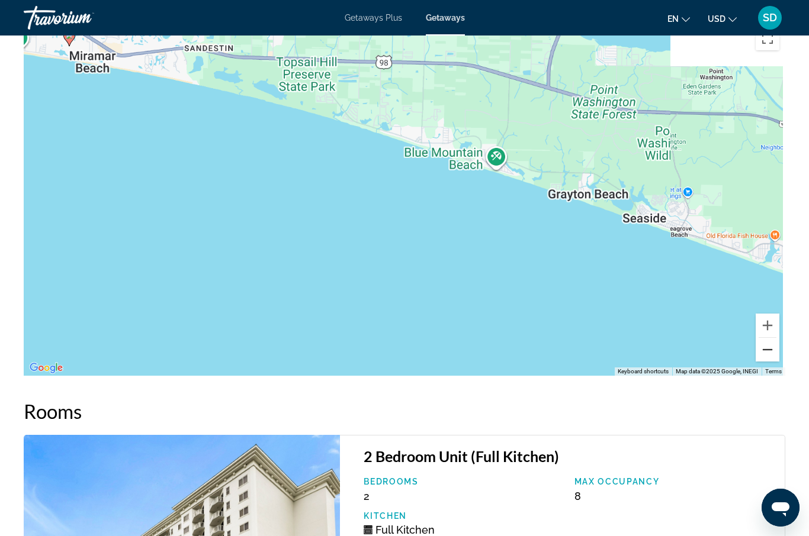
click at [769, 363] on div "To activate drag with keyboard, press Alt + Enter. Once in keyboard drag state,…" at bounding box center [404, 198] width 761 height 355
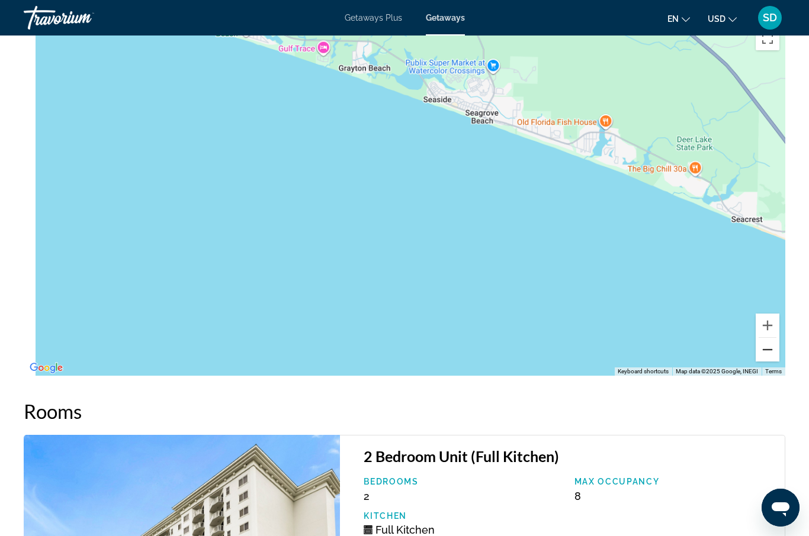
click at [767, 362] on div "To activate drag with keyboard, press Alt + Enter. Once in keyboard drag state,…" at bounding box center [404, 198] width 761 height 355
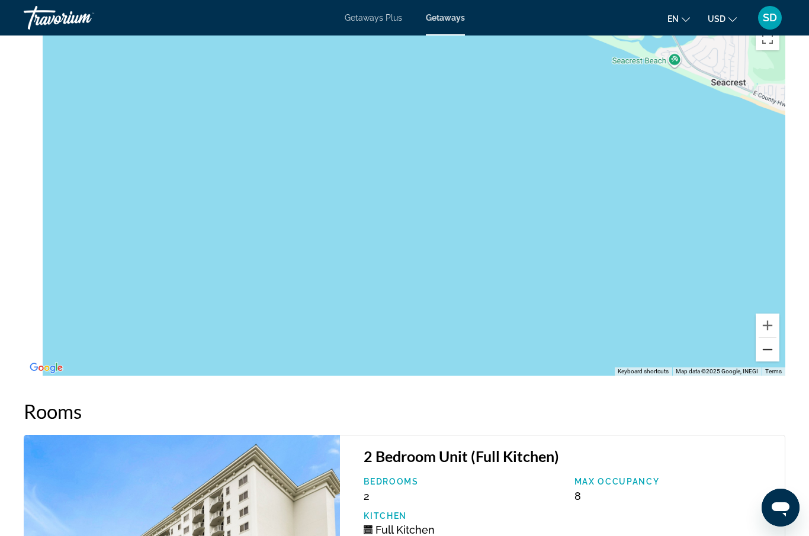
click at [767, 353] on button "Zoom out" at bounding box center [767, 350] width 24 height 24
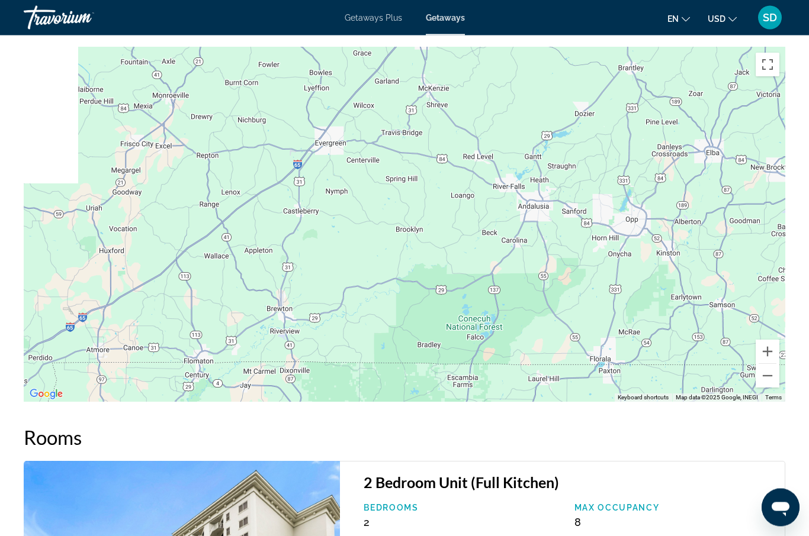
scroll to position [2127, 0]
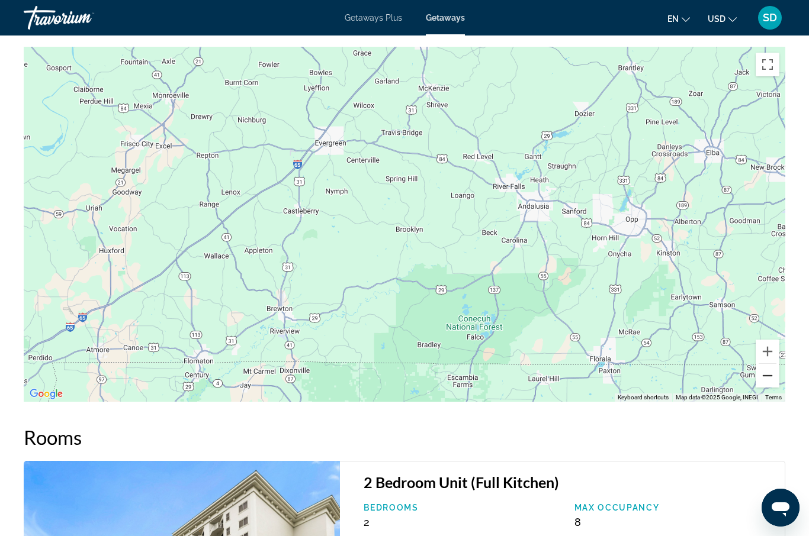
click at [772, 382] on button "Zoom out" at bounding box center [767, 376] width 24 height 24
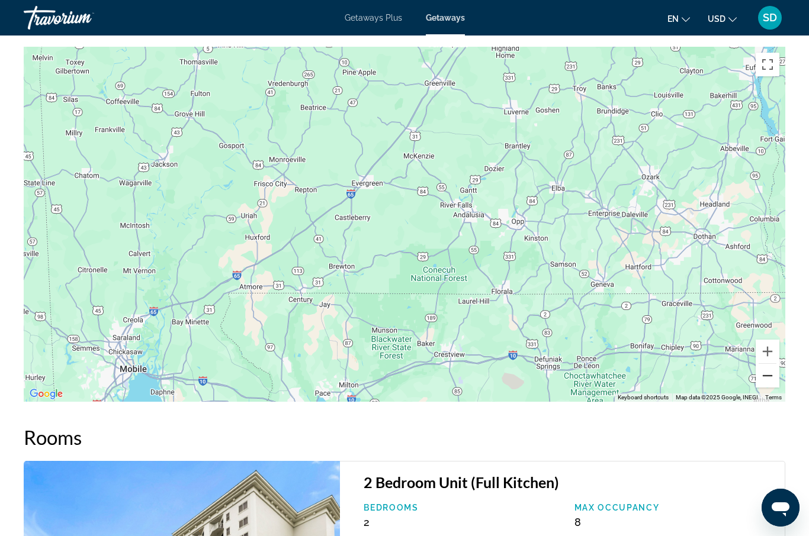
click at [768, 380] on button "Zoom out" at bounding box center [767, 376] width 24 height 24
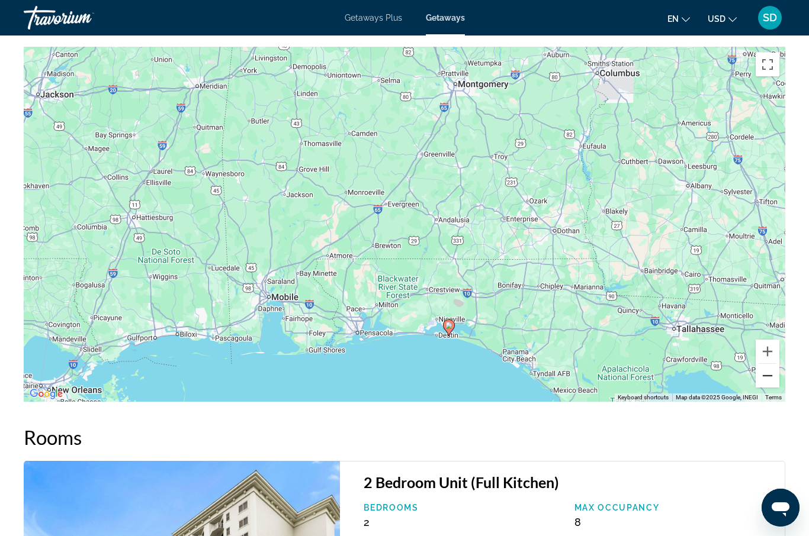
click at [770, 382] on button "Zoom out" at bounding box center [767, 376] width 24 height 24
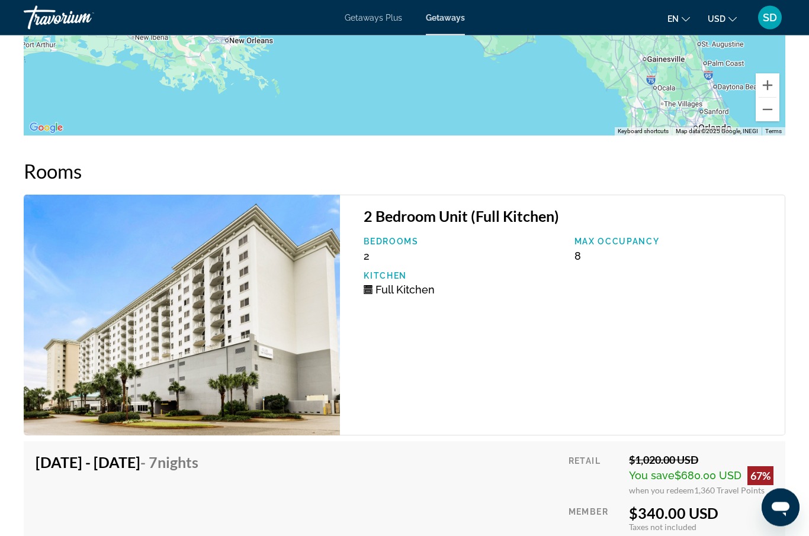
scroll to position [2394, 0]
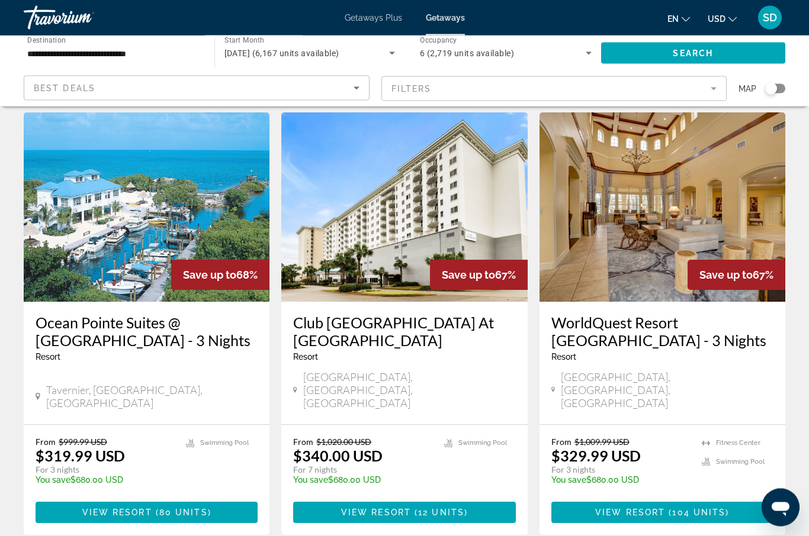
scroll to position [1427, 0]
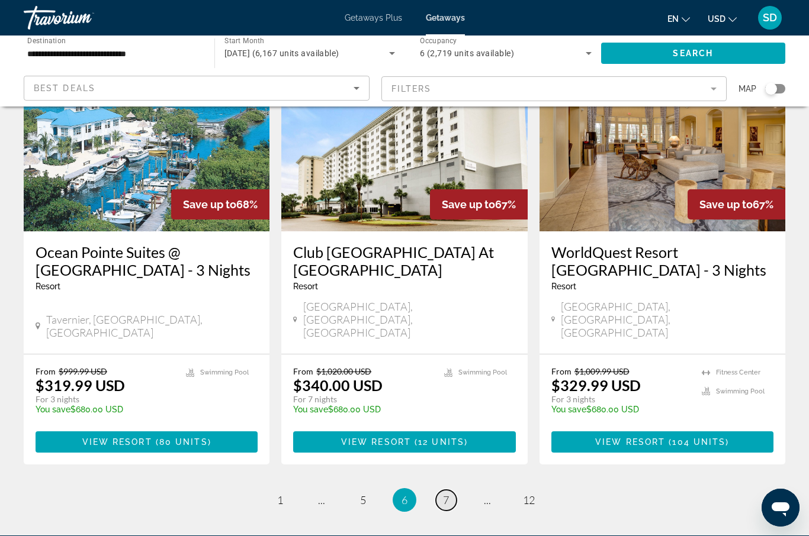
click at [443, 494] on span "7" at bounding box center [446, 500] width 6 height 13
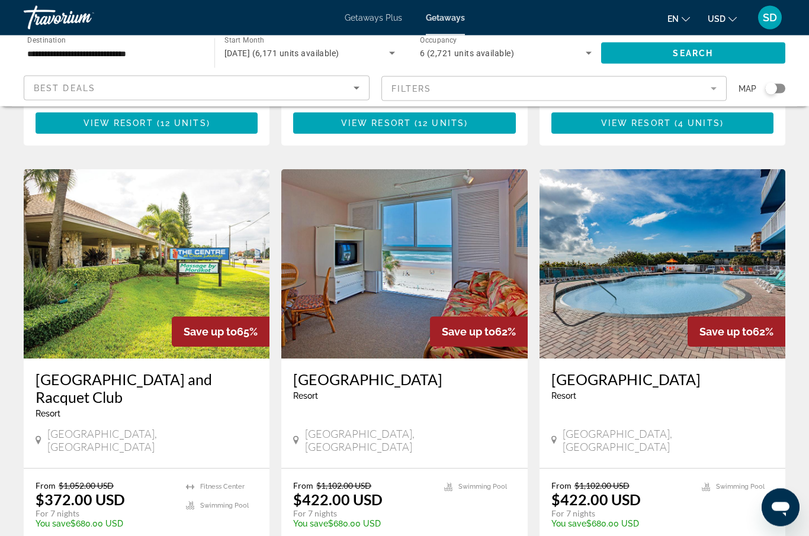
scroll to position [425, 0]
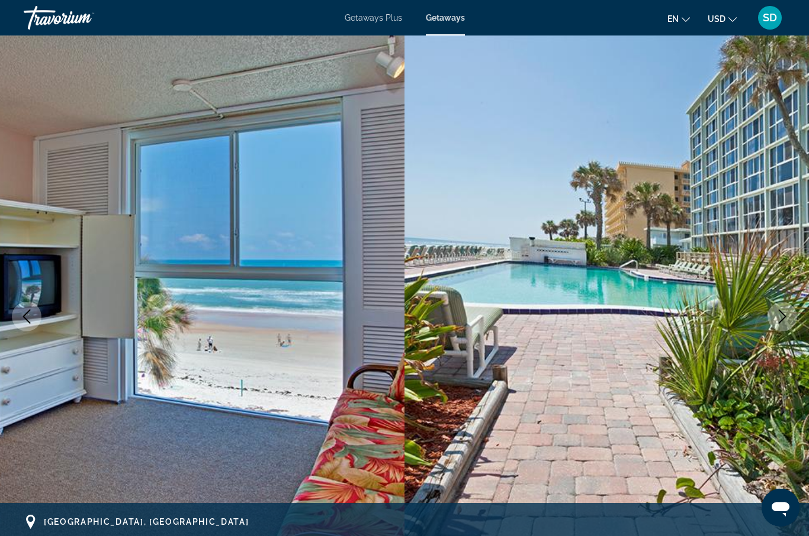
click at [784, 317] on icon "Next image" at bounding box center [782, 317] width 14 height 14
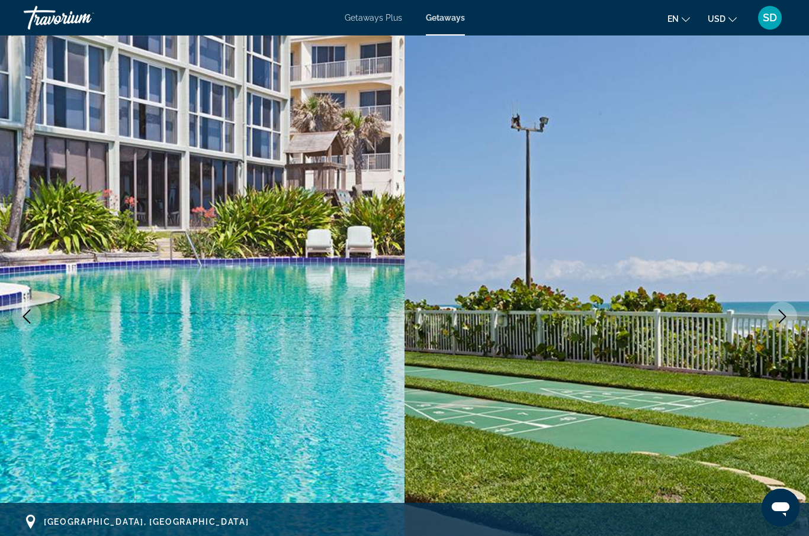
click at [783, 317] on icon "Next image" at bounding box center [782, 317] width 14 height 14
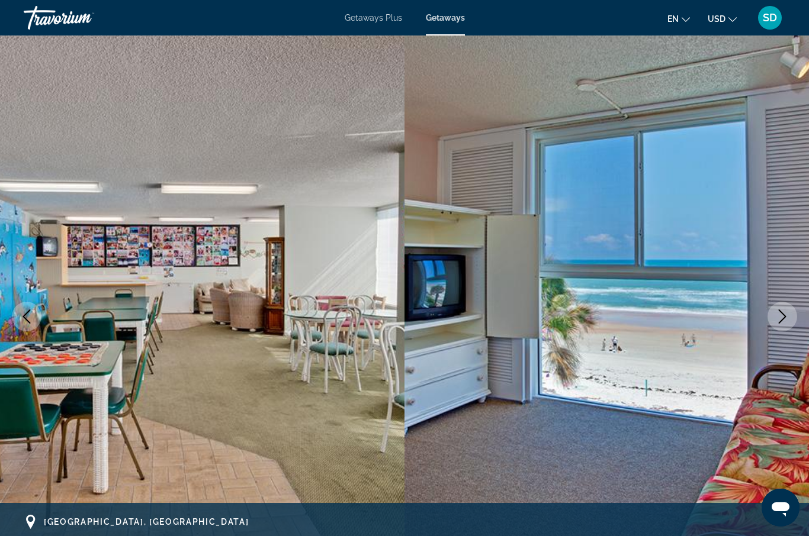
click at [783, 317] on icon "Next image" at bounding box center [782, 317] width 14 height 14
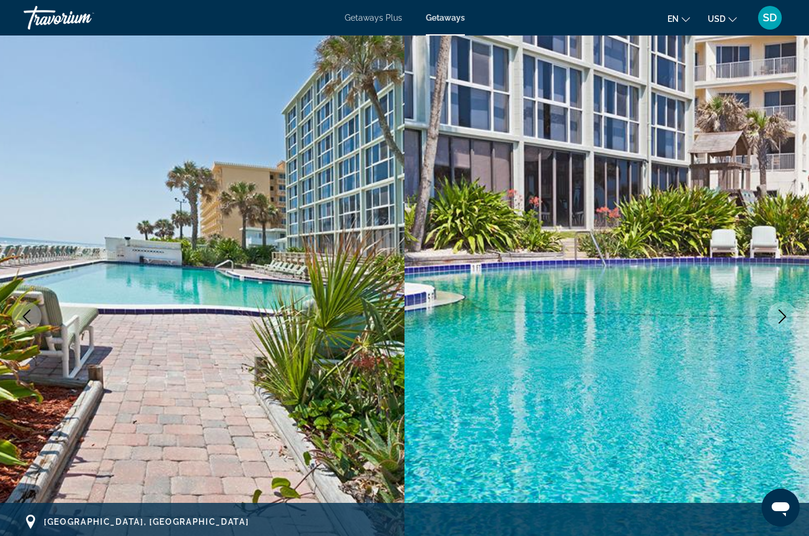
click at [783, 317] on icon "Next image" at bounding box center [782, 317] width 14 height 14
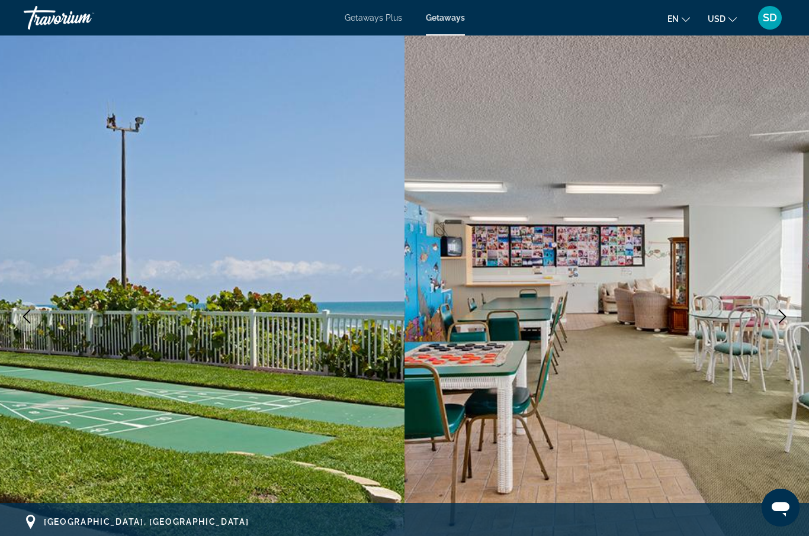
click at [783, 317] on icon "Next image" at bounding box center [782, 317] width 14 height 14
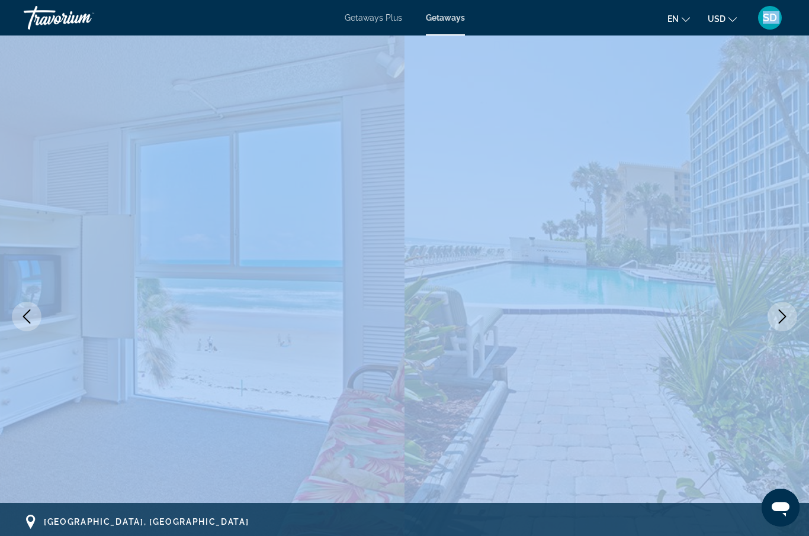
click at [783, 317] on icon "Next image" at bounding box center [782, 317] width 14 height 14
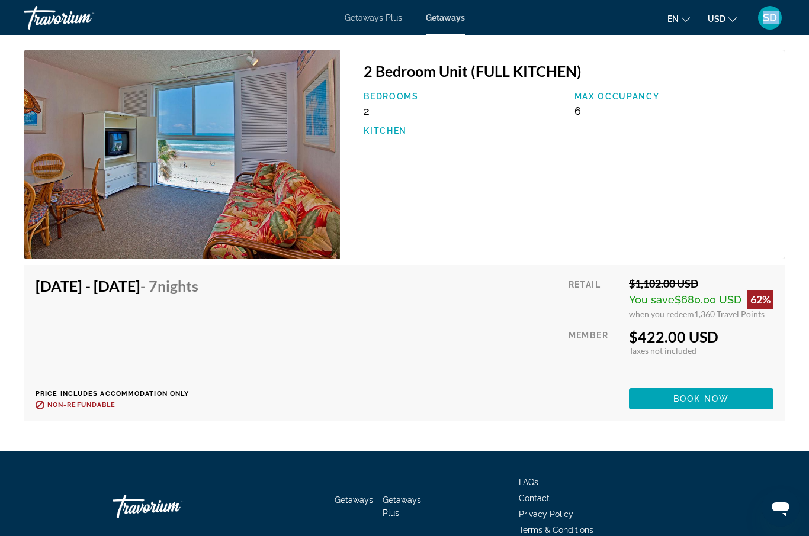
scroll to position [1987, 0]
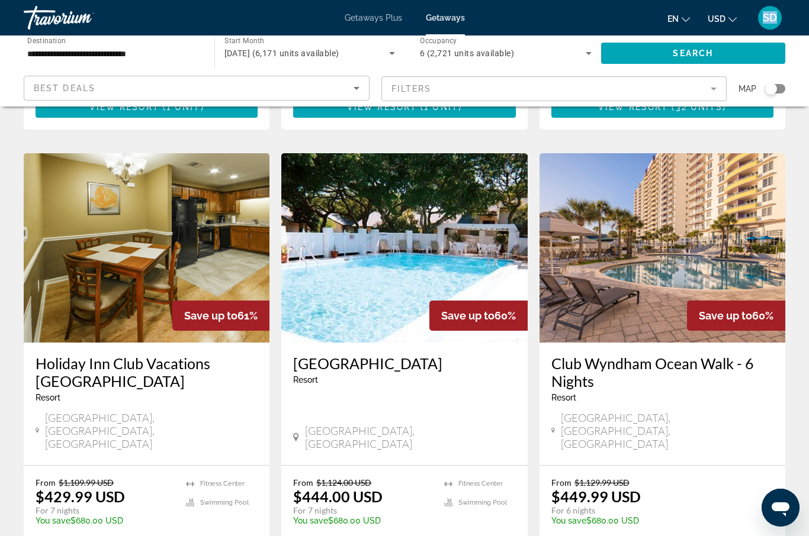
scroll to position [1445, 0]
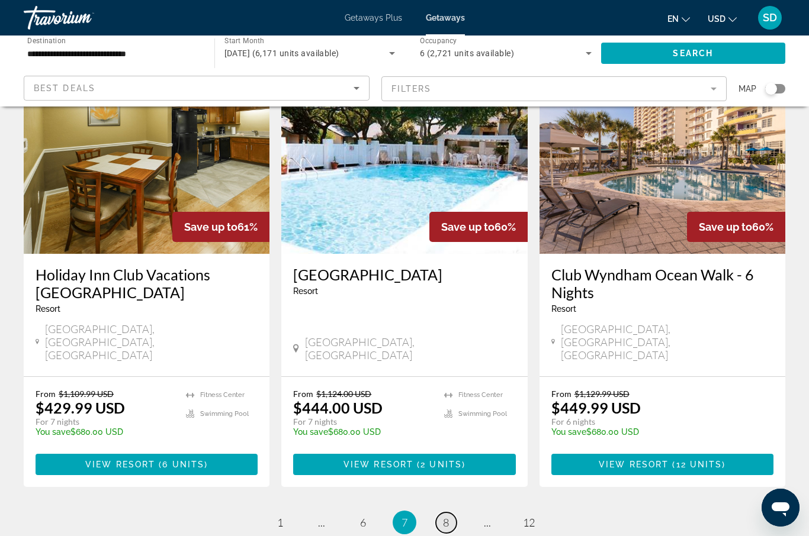
click at [445, 516] on span "8" at bounding box center [446, 522] width 6 height 13
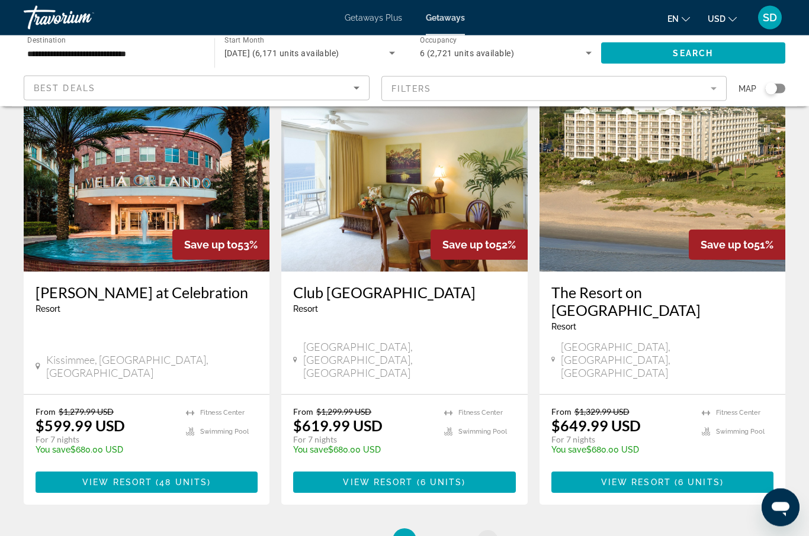
scroll to position [1373, 0]
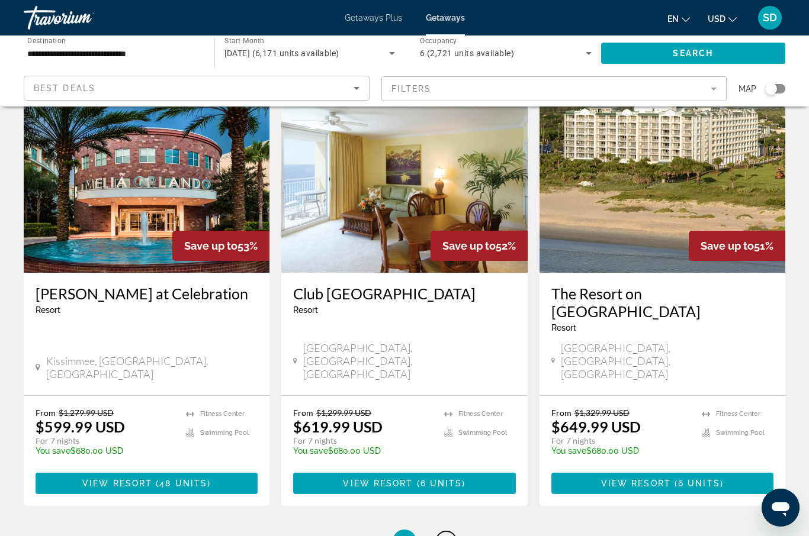
click at [444, 535] on span "9" at bounding box center [446, 541] width 6 height 13
